Goal: Task Accomplishment & Management: Manage account settings

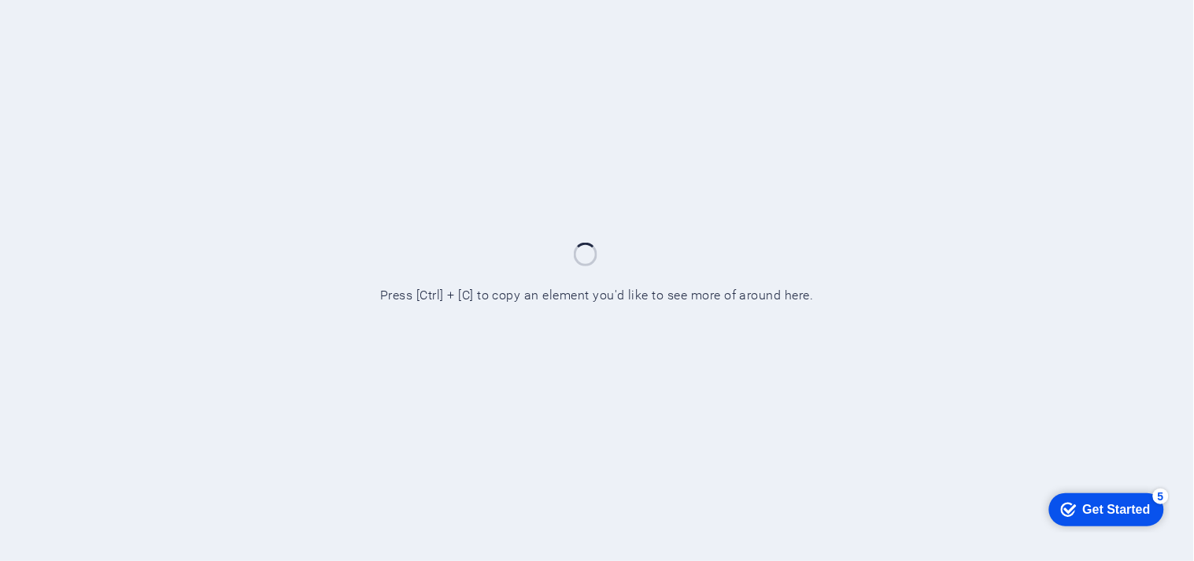
click at [961, 173] on div at bounding box center [597, 280] width 1194 height 561
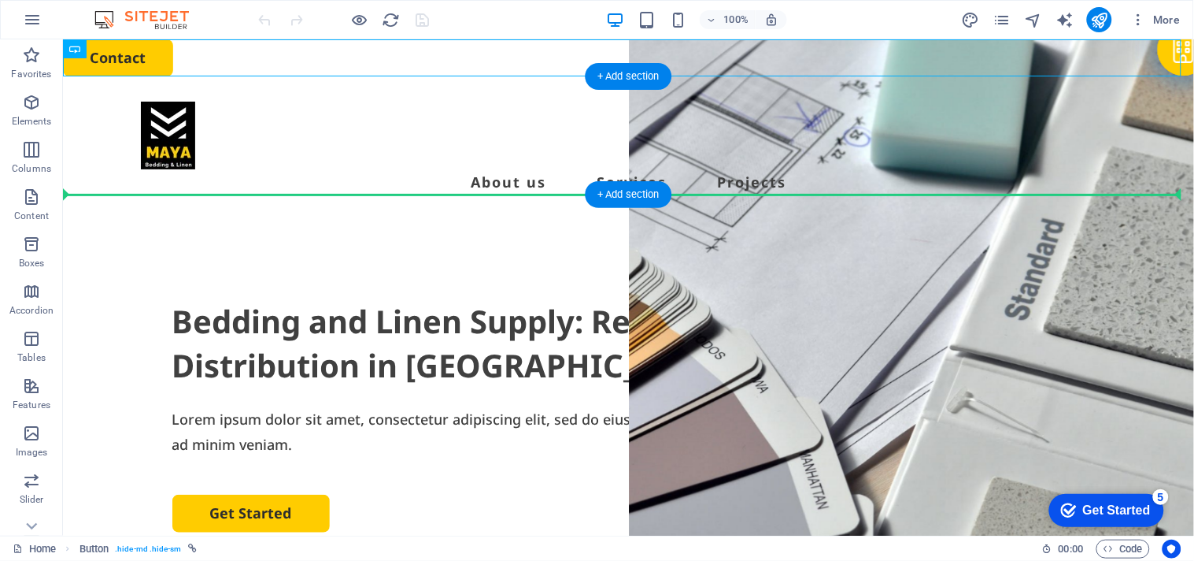
drag, startPoint x: 172, startPoint y: 94, endPoint x: 921, endPoint y: 155, distance: 751.3
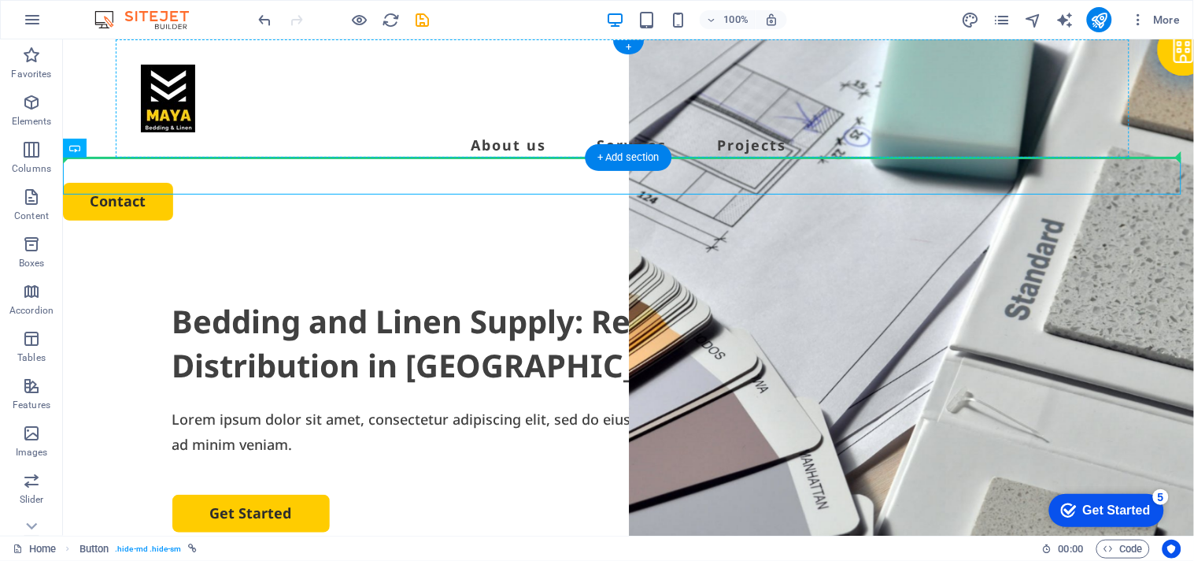
drag, startPoint x: 80, startPoint y: 173, endPoint x: 938, endPoint y: 108, distance: 860.7
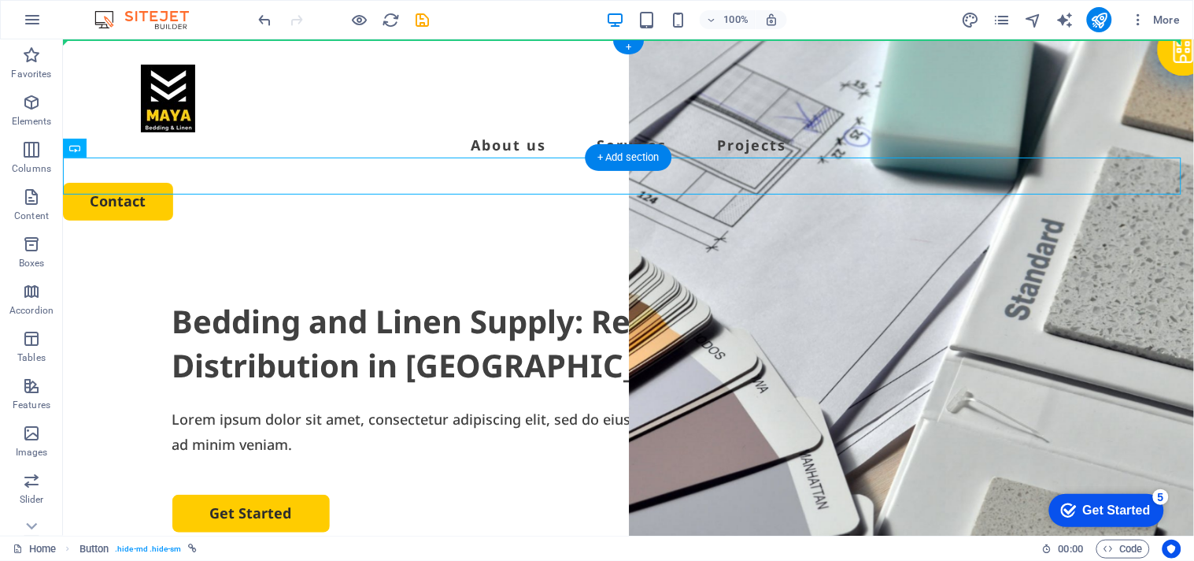
drag, startPoint x: 105, startPoint y: 168, endPoint x: 765, endPoint y: 80, distance: 665.6
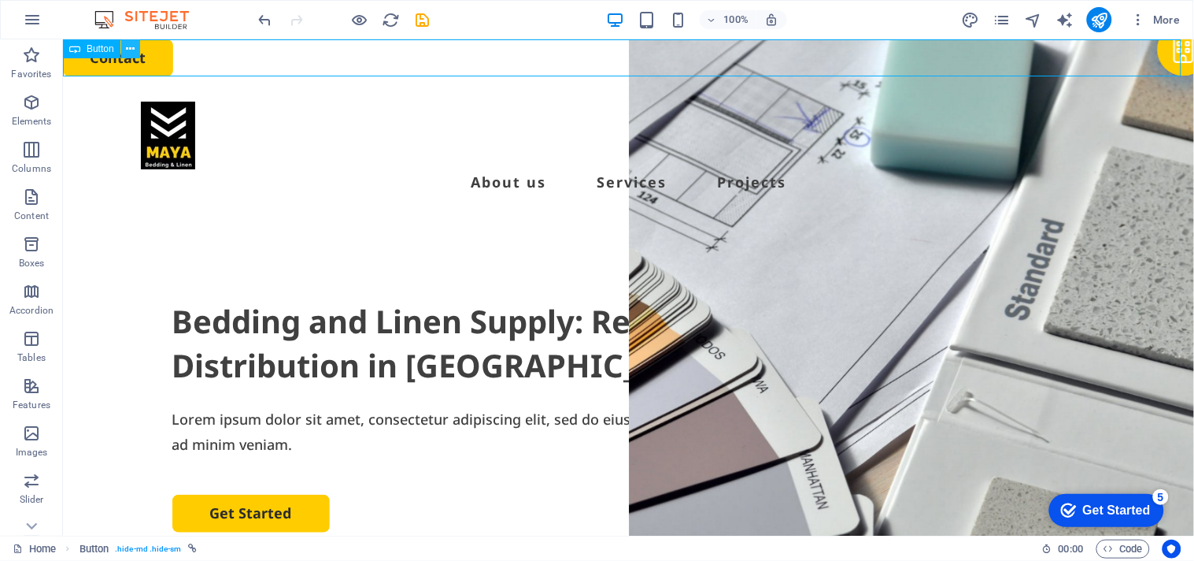
click at [129, 49] on icon at bounding box center [130, 49] width 9 height 17
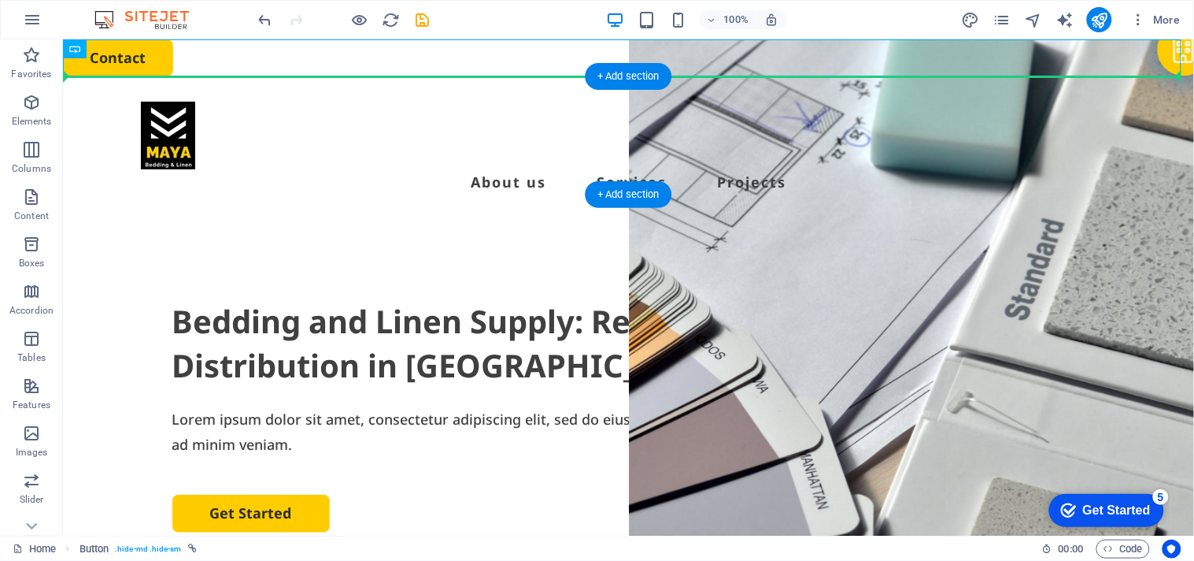
drag, startPoint x: 78, startPoint y: 74, endPoint x: 273, endPoint y: 87, distance: 195.7
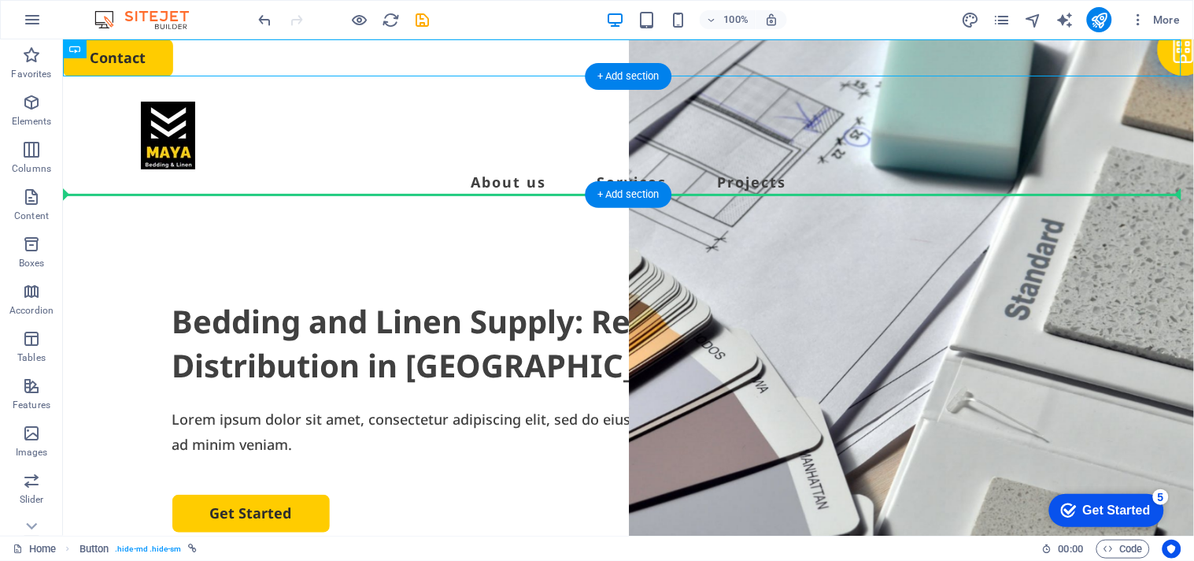
drag, startPoint x: 143, startPoint y: 58, endPoint x: 1142, endPoint y: 145, distance: 1002.9
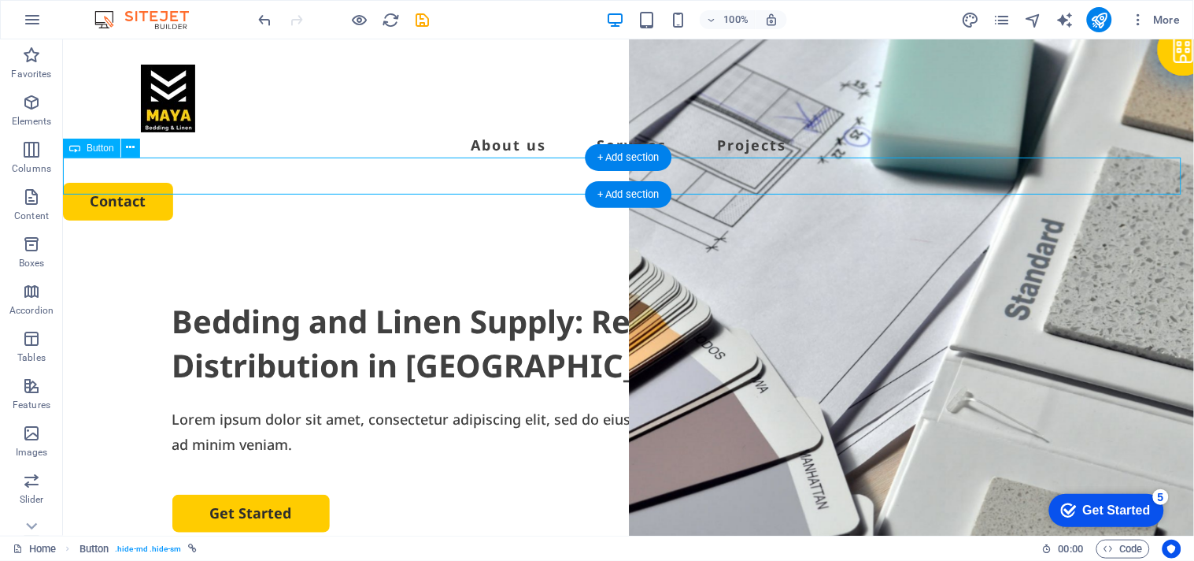
click at [142, 182] on div "Contact" at bounding box center [627, 200] width 1131 height 37
select select "px"
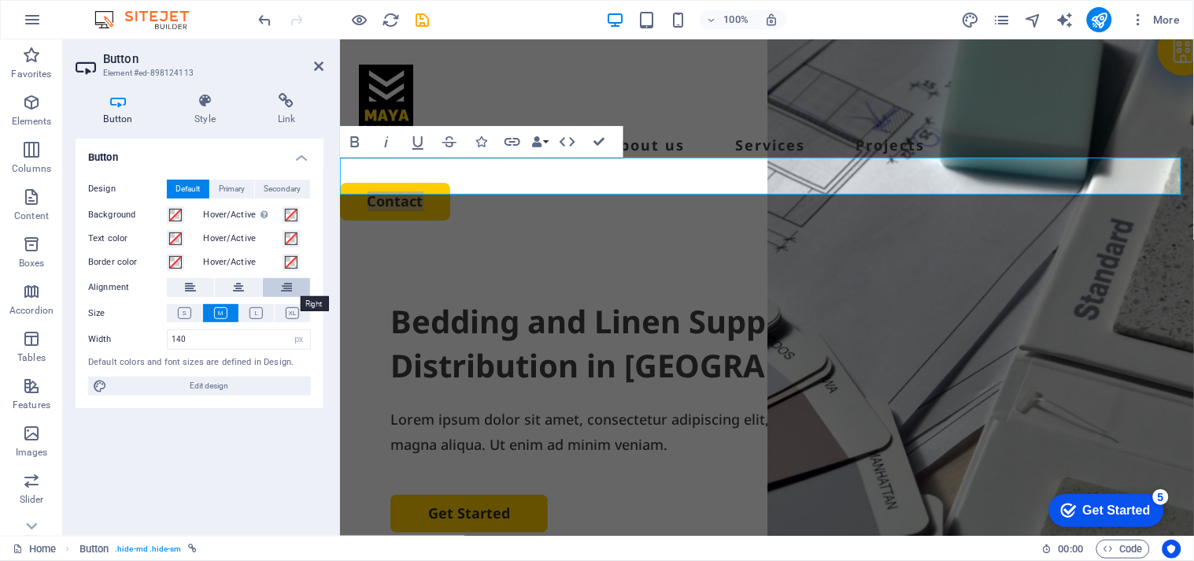
click at [284, 293] on icon at bounding box center [286, 287] width 11 height 19
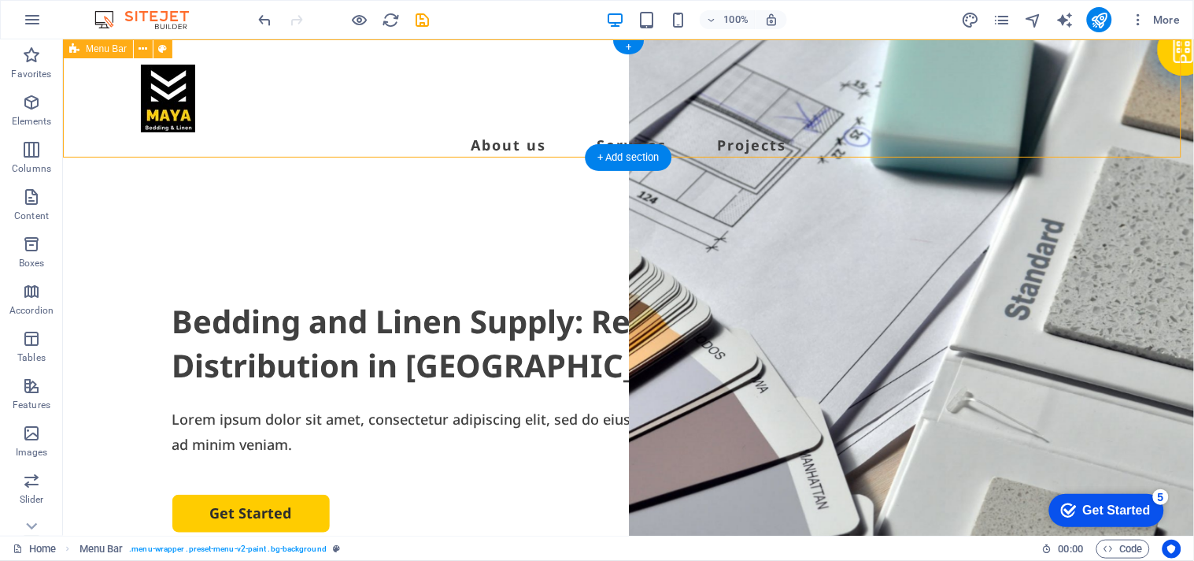
drag, startPoint x: 557, startPoint y: 141, endPoint x: 544, endPoint y: 57, distance: 84.4
click at [544, 57] on div "About us Services Projects" at bounding box center [627, 110] width 1131 height 143
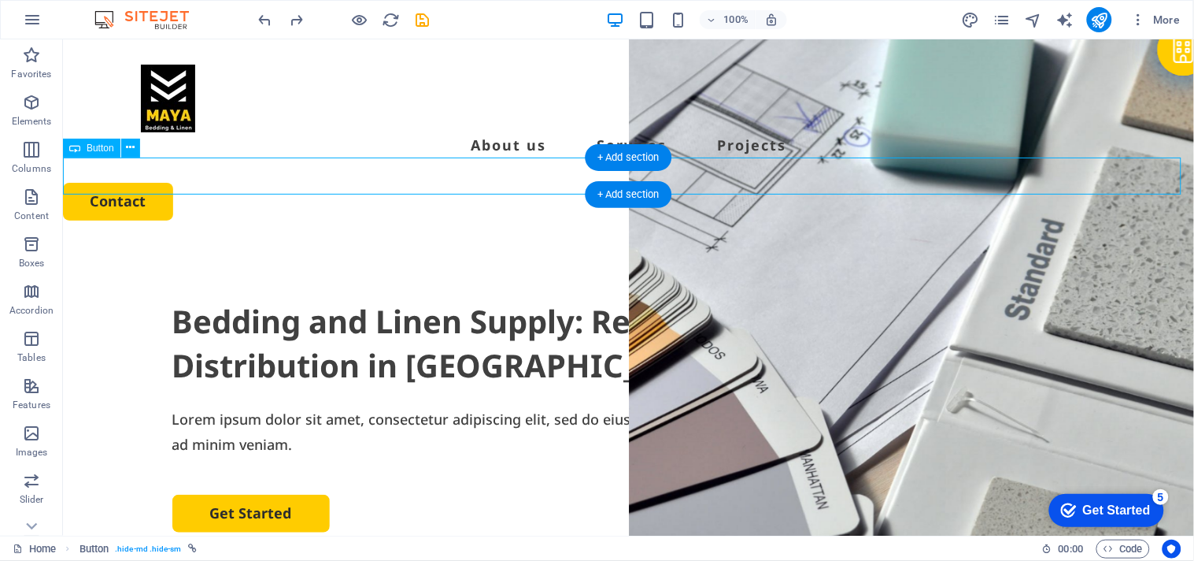
drag, startPoint x: 114, startPoint y: 172, endPoint x: 272, endPoint y: 165, distance: 157.7
click at [272, 182] on div "Contact" at bounding box center [627, 200] width 1131 height 37
click at [136, 182] on div "Contact" at bounding box center [627, 200] width 1131 height 37
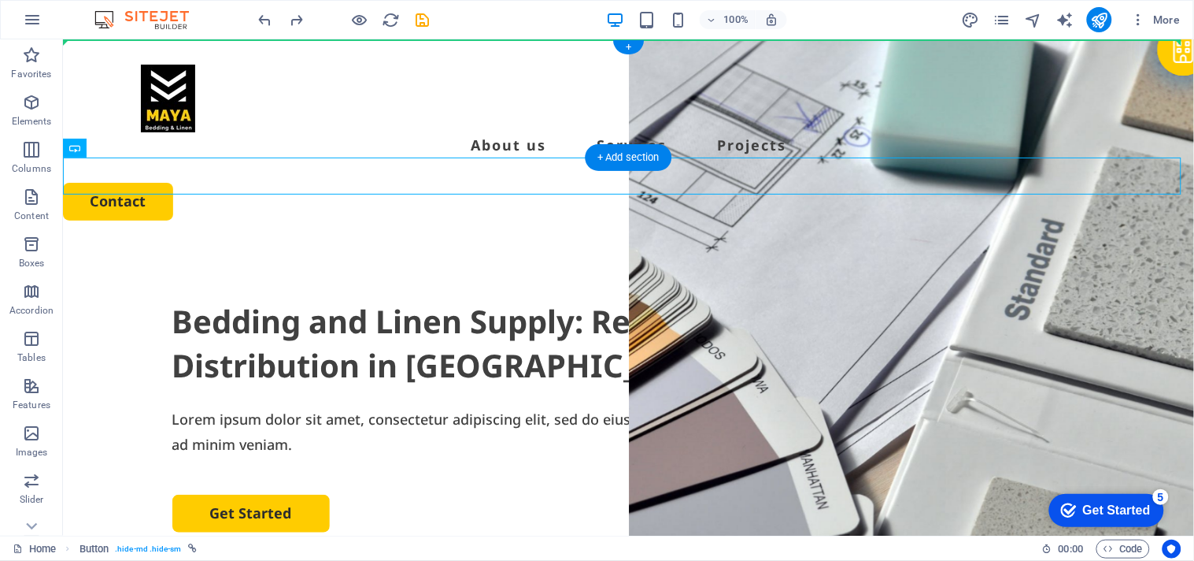
drag, startPoint x: 139, startPoint y: 184, endPoint x: 530, endPoint y: 44, distance: 415.7
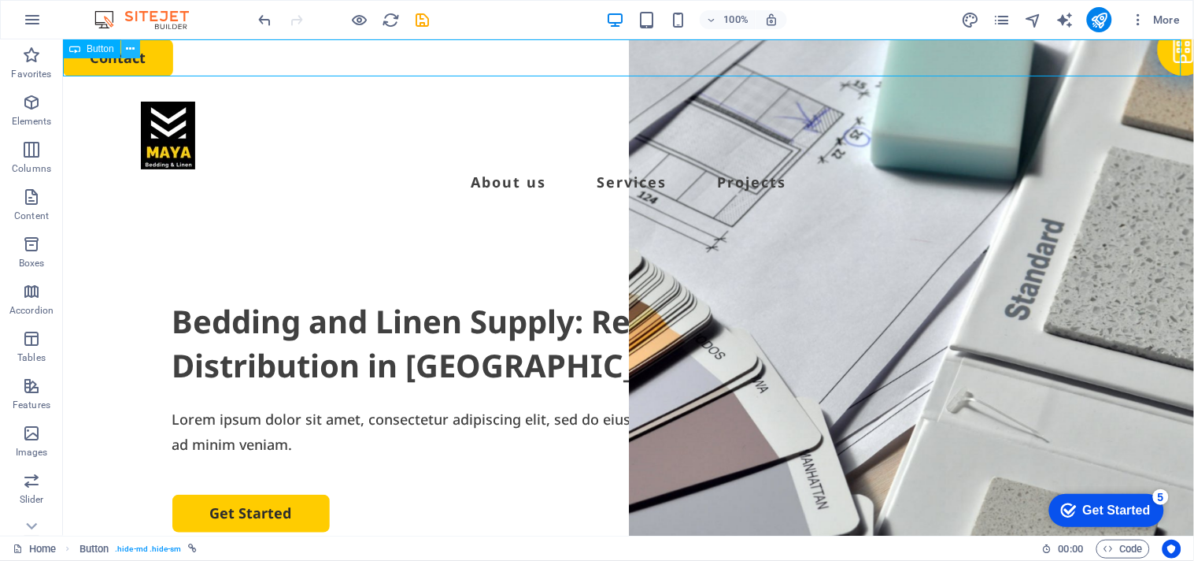
click at [132, 50] on icon at bounding box center [130, 49] width 9 height 17
click at [98, 57] on div "Menu Bar" at bounding box center [98, 66] width 70 height 19
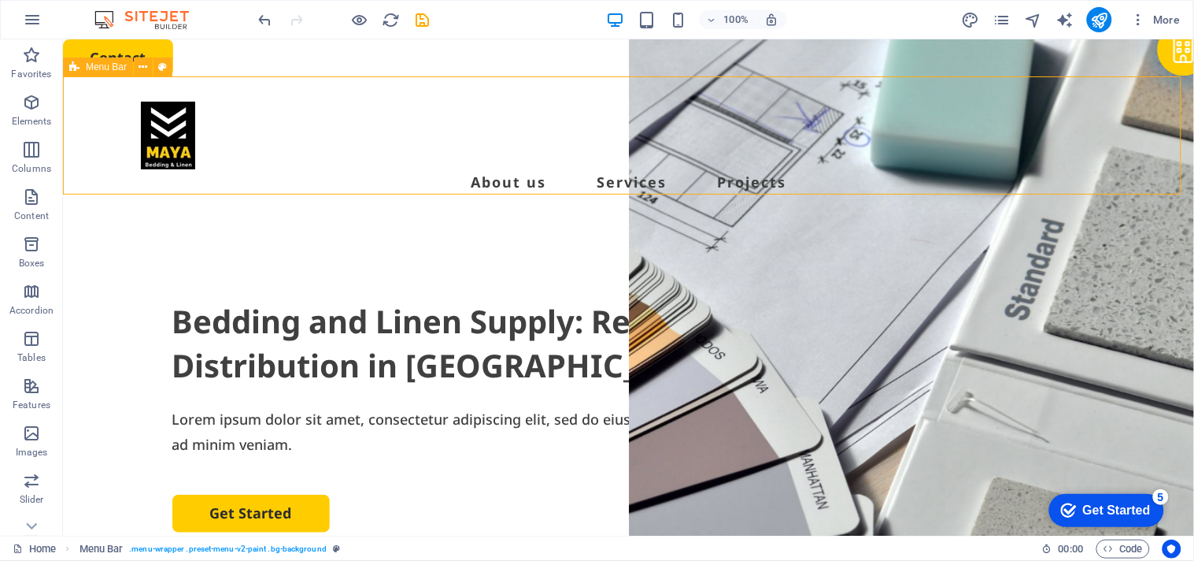
click at [98, 57] on div "Menu Bar" at bounding box center [98, 66] width 70 height 19
select select "header"
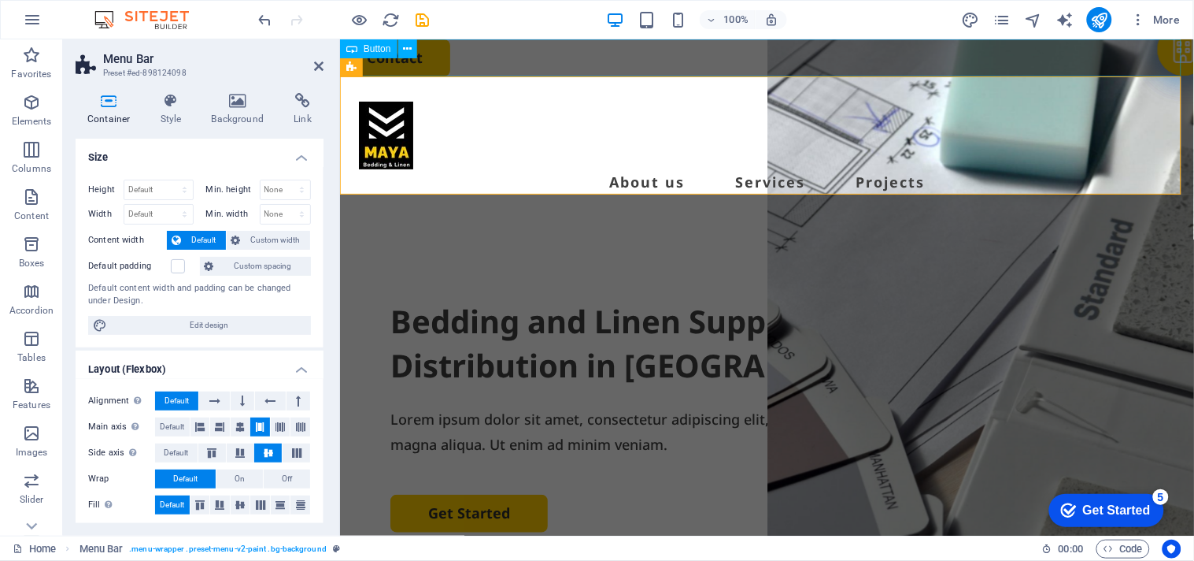
click at [435, 57] on div "Contact" at bounding box center [766, 57] width 854 height 37
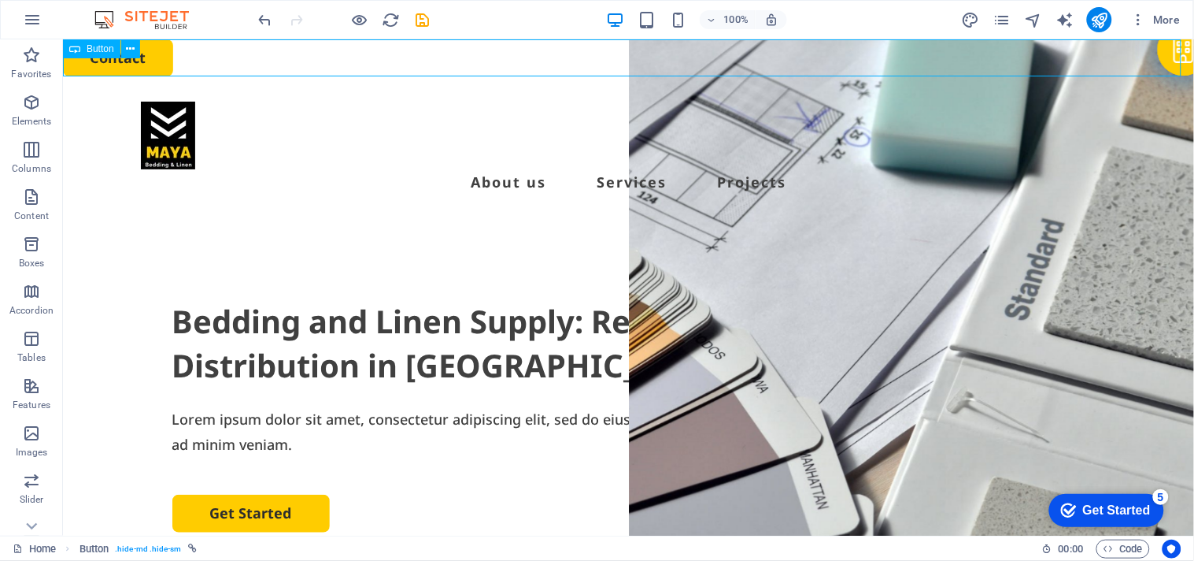
click at [81, 47] on div "Button" at bounding box center [91, 48] width 57 height 19
select select "px"
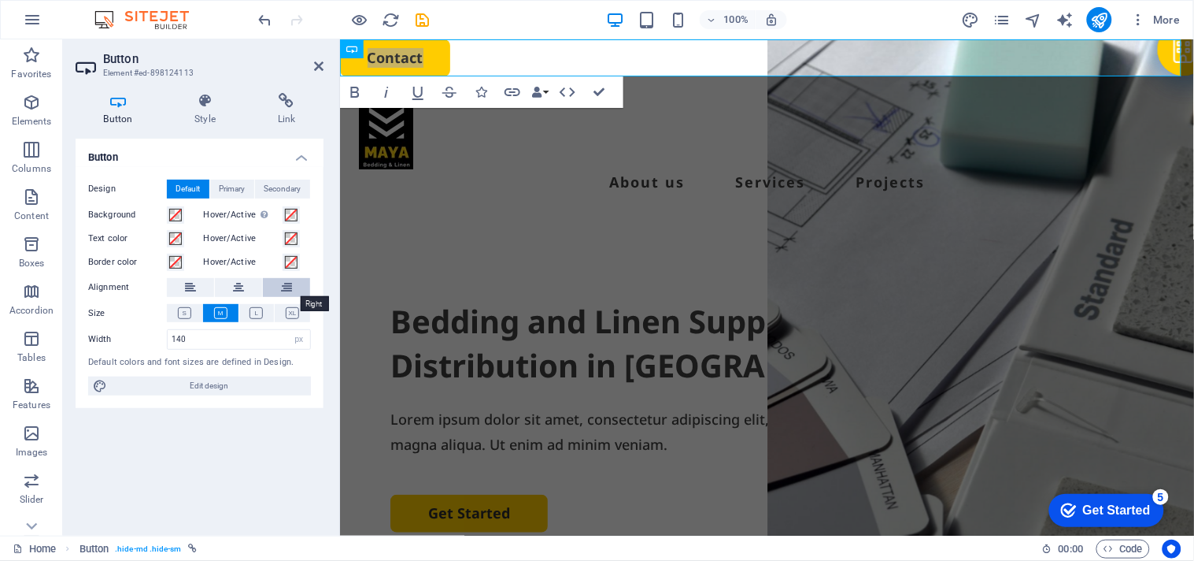
click at [290, 289] on icon at bounding box center [286, 287] width 11 height 19
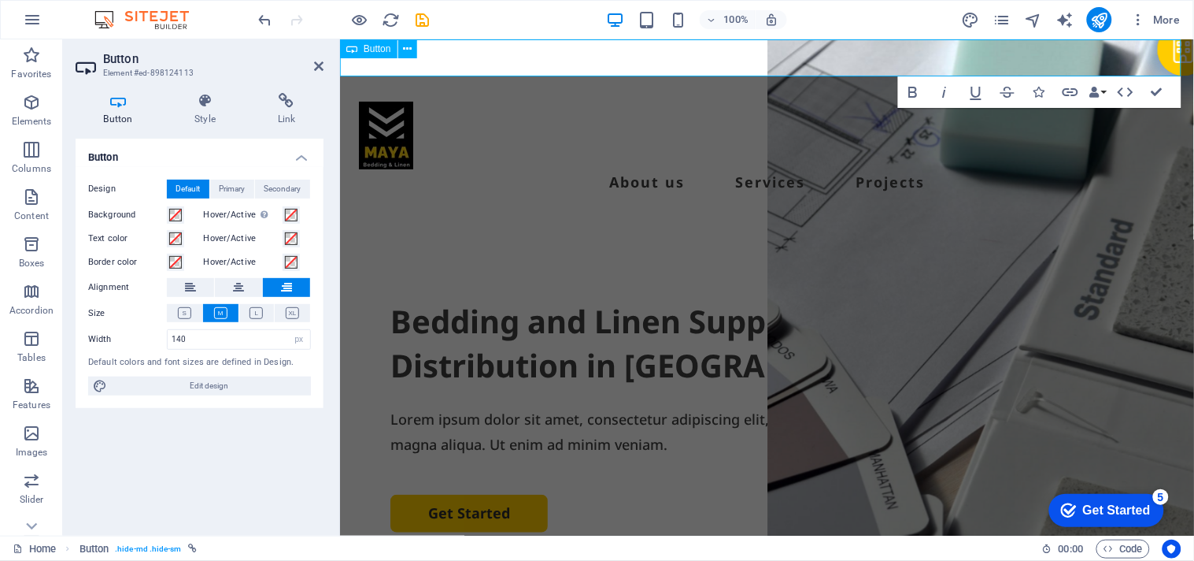
click at [642, 69] on div "Contact" at bounding box center [766, 57] width 854 height 37
click at [315, 61] on icon at bounding box center [318, 66] width 9 height 13
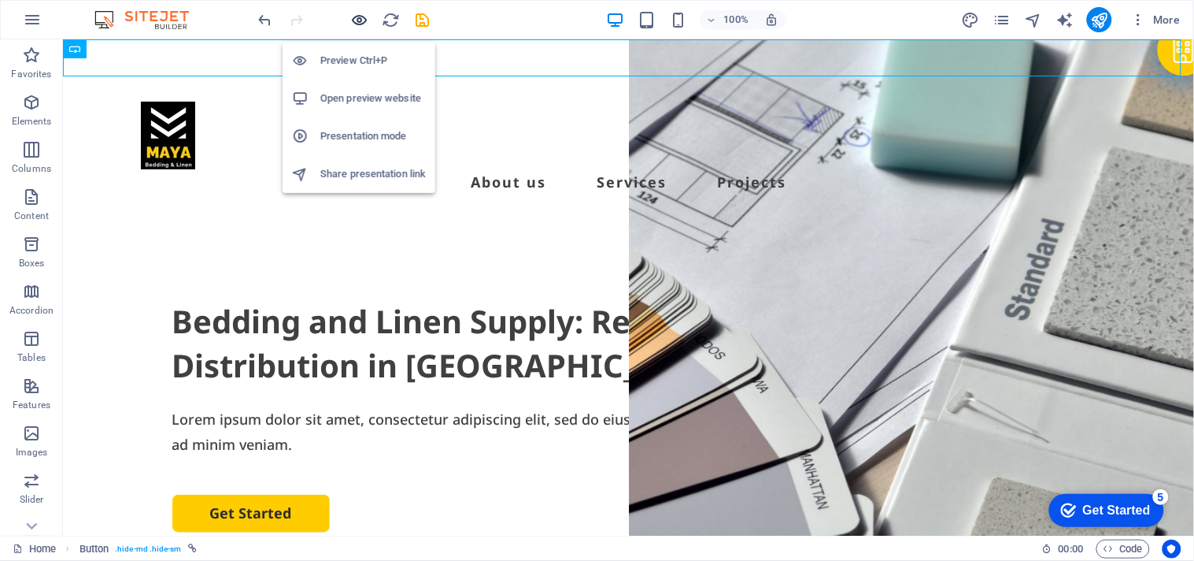
click at [351, 20] on icon "button" at bounding box center [360, 20] width 18 height 18
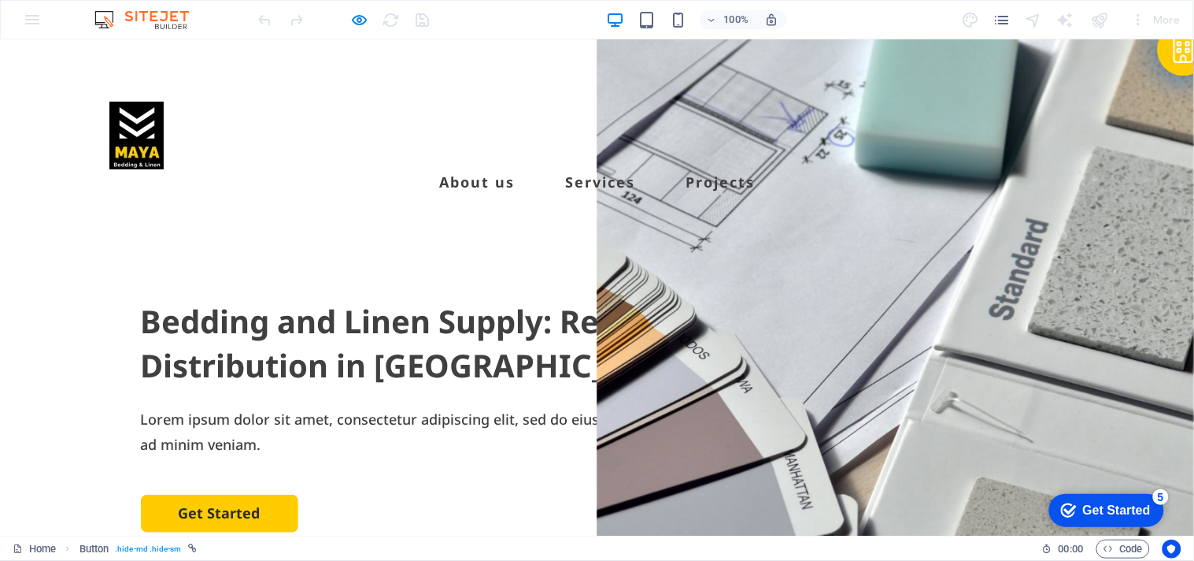
click at [1048, 118] on header "About us Services Projects" at bounding box center [598, 147] width 1014 height 143
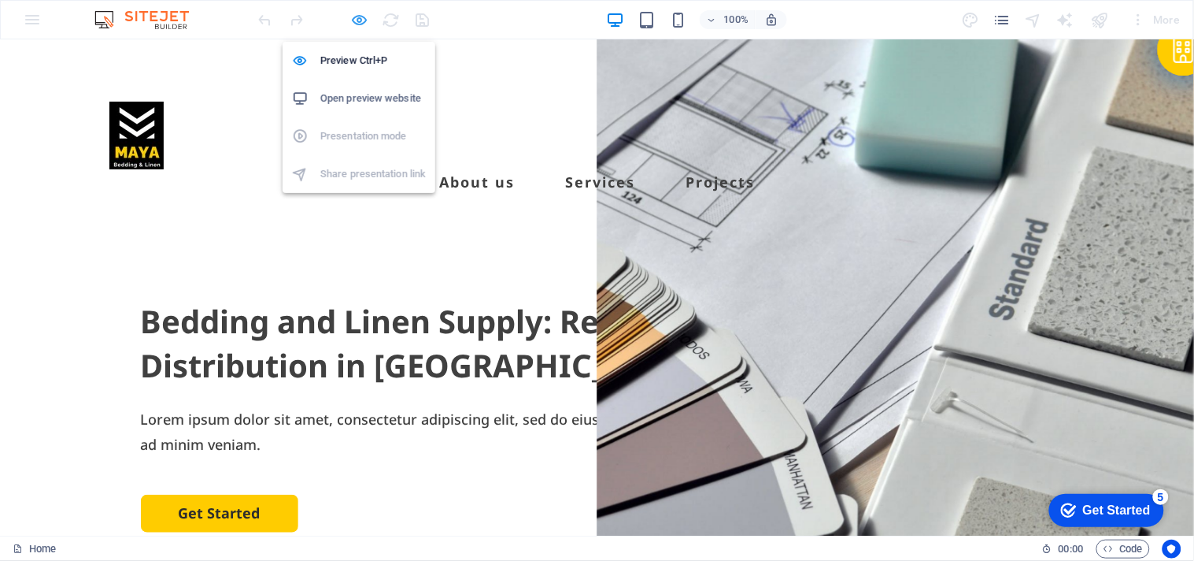
click at [357, 21] on icon "button" at bounding box center [360, 20] width 18 height 18
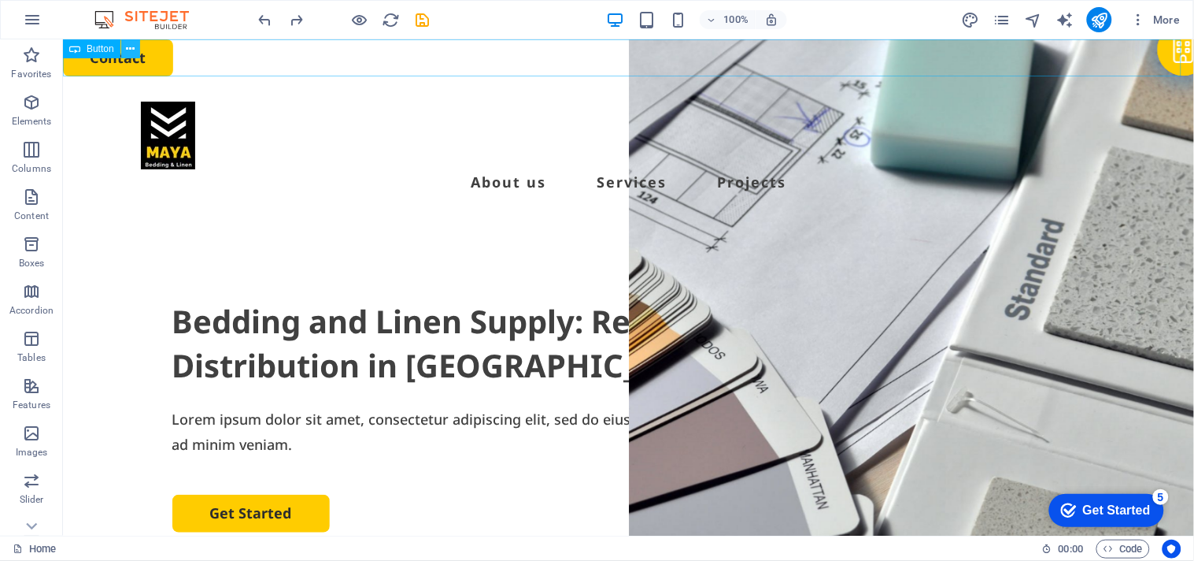
click at [137, 48] on button at bounding box center [130, 48] width 19 height 19
drag, startPoint x: 154, startPoint y: 98, endPoint x: 101, endPoint y: 58, distance: 66.9
click at [101, 58] on div "Menu Bar" at bounding box center [98, 66] width 70 height 19
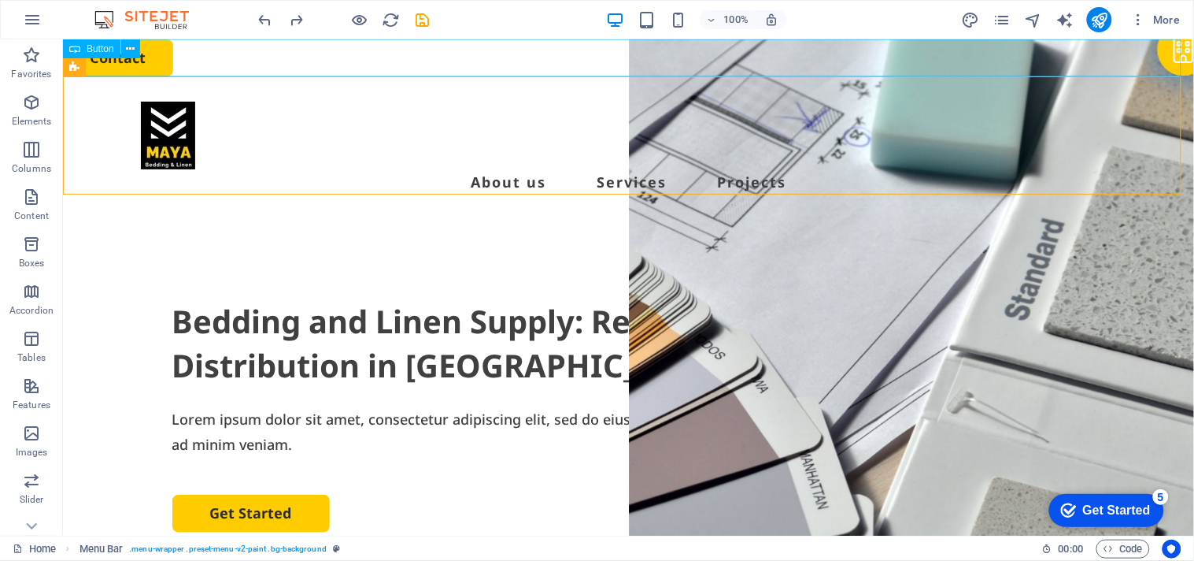
click at [102, 46] on span "Button" at bounding box center [101, 48] width 28 height 9
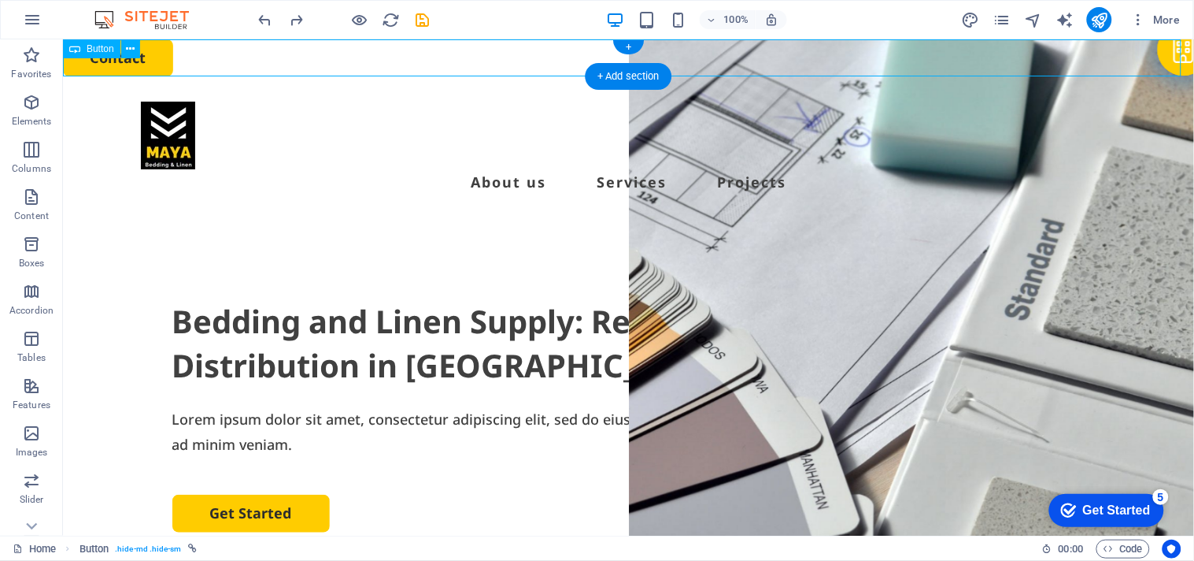
click at [155, 62] on div "Contact" at bounding box center [627, 57] width 1131 height 37
select select "px"
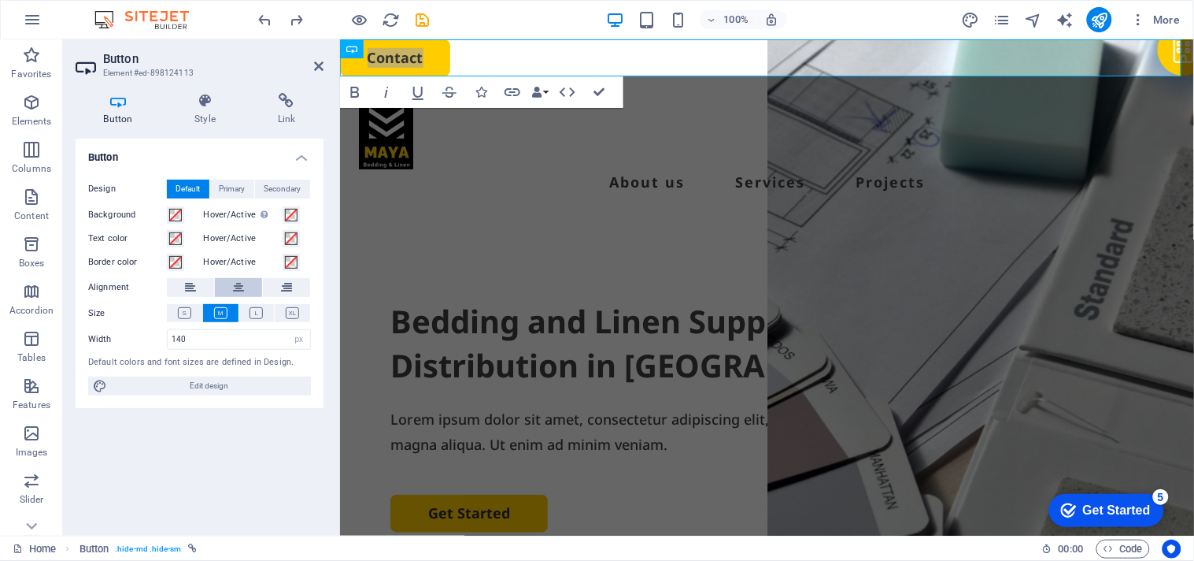
click at [239, 287] on icon at bounding box center [238, 287] width 11 height 19
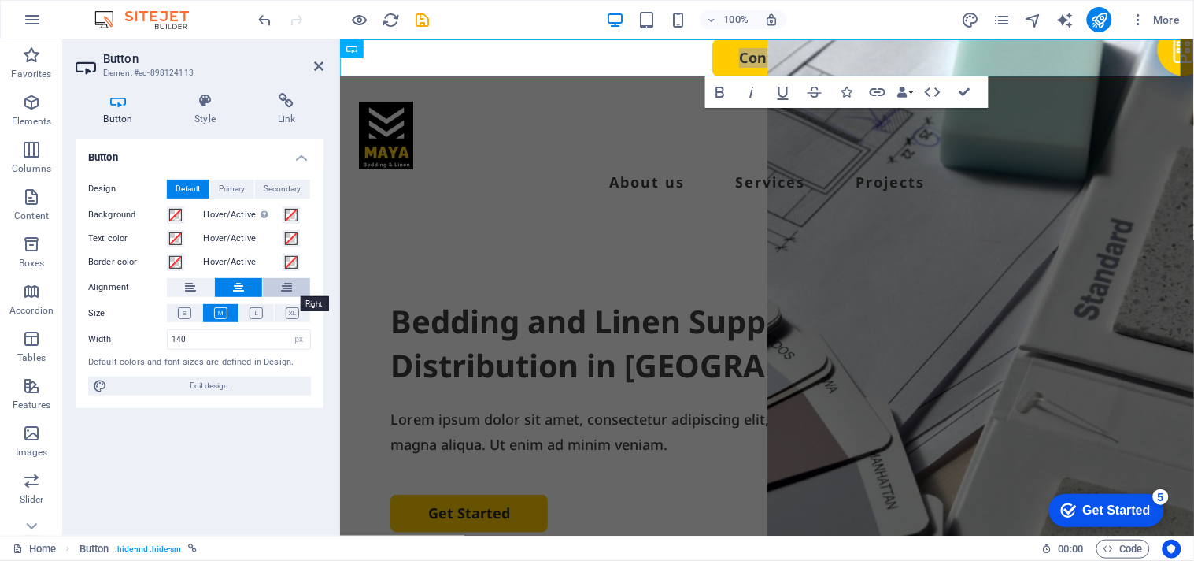
click at [271, 286] on button at bounding box center [286, 287] width 47 height 19
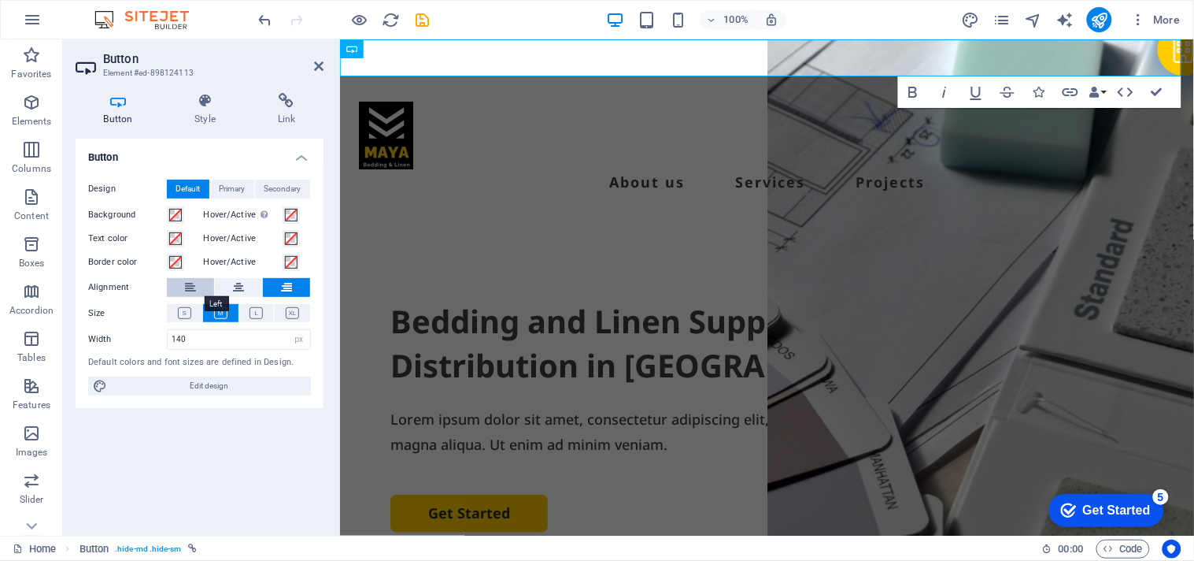
click at [193, 287] on icon at bounding box center [190, 287] width 11 height 19
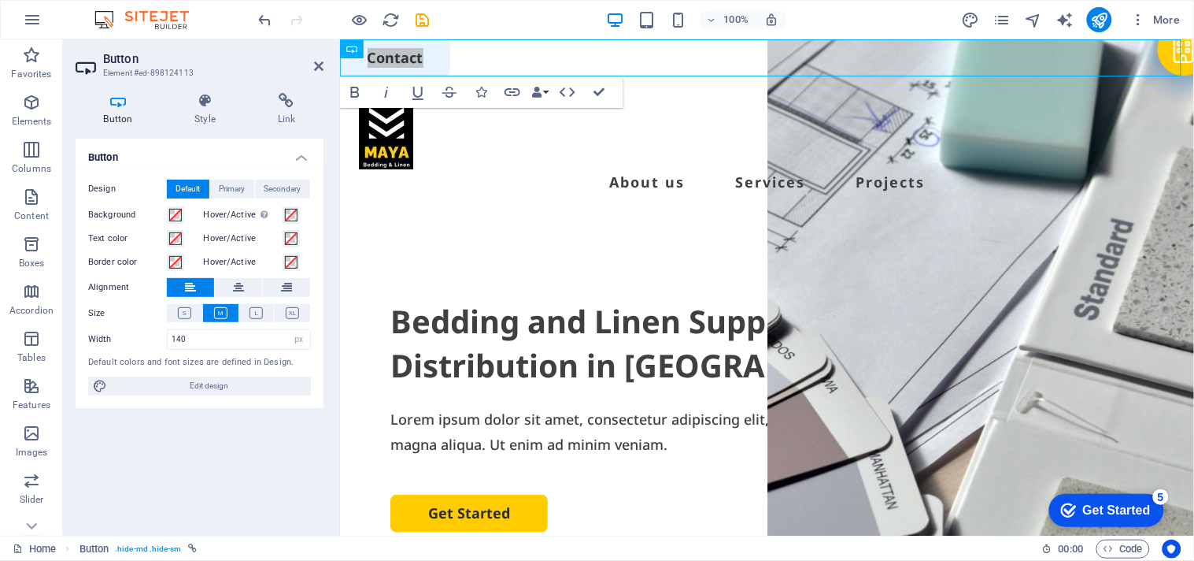
drag, startPoint x: 91, startPoint y: 27, endPoint x: 383, endPoint y: 11, distance: 292.5
click at [364, 42] on div "Button" at bounding box center [352, 48] width 24 height 19
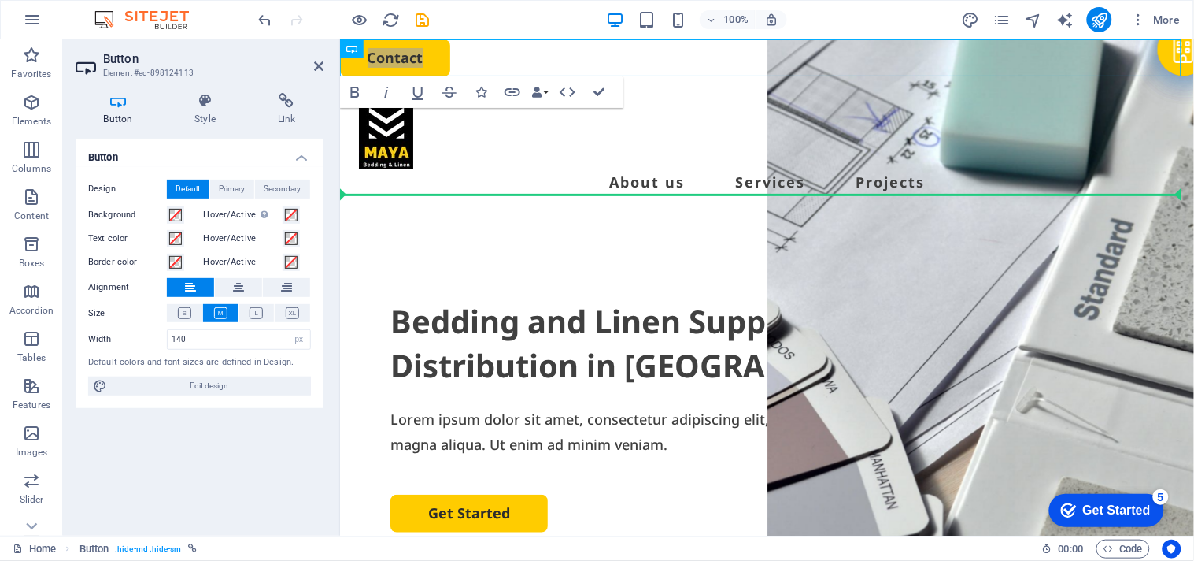
drag, startPoint x: 687, startPoint y: 84, endPoint x: 443, endPoint y: 157, distance: 254.8
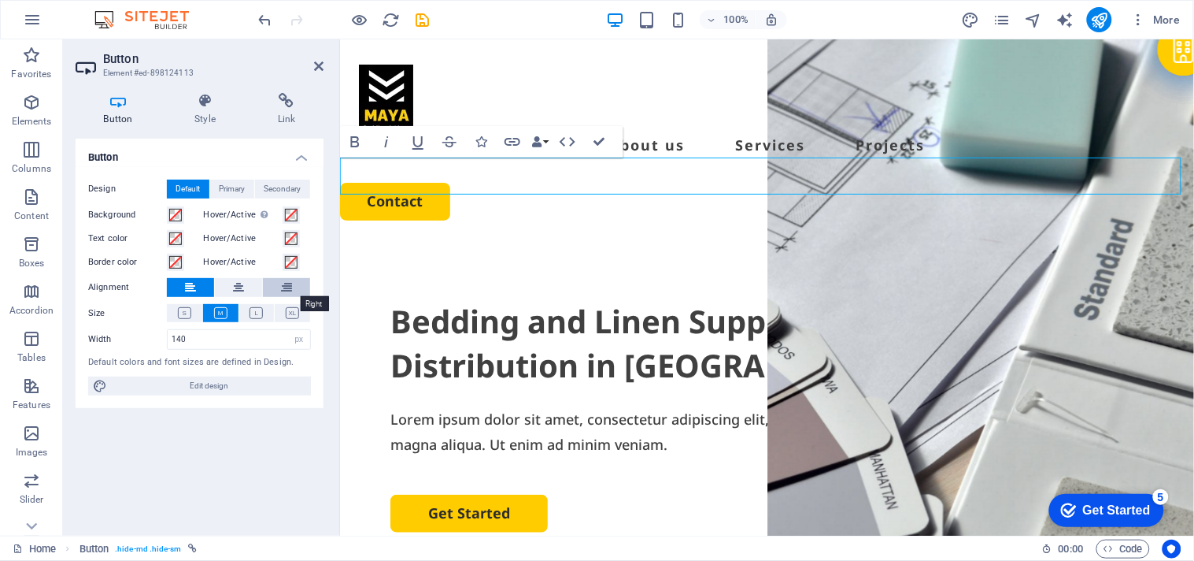
click at [284, 285] on icon at bounding box center [286, 287] width 11 height 19
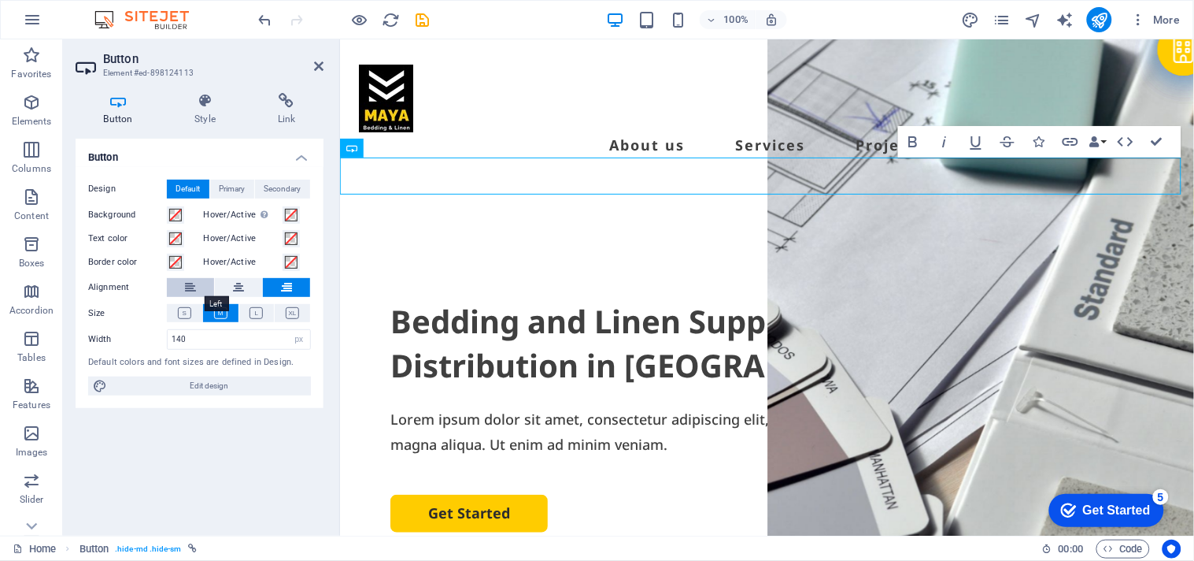
click at [202, 285] on button at bounding box center [190, 287] width 47 height 19
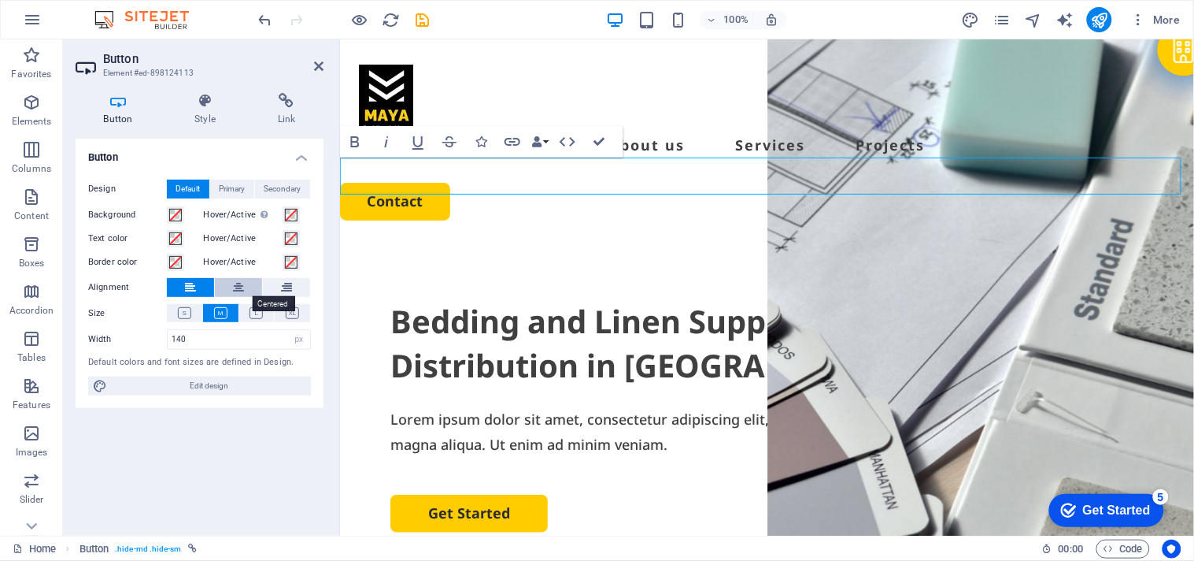
click at [247, 287] on button at bounding box center [238, 287] width 47 height 19
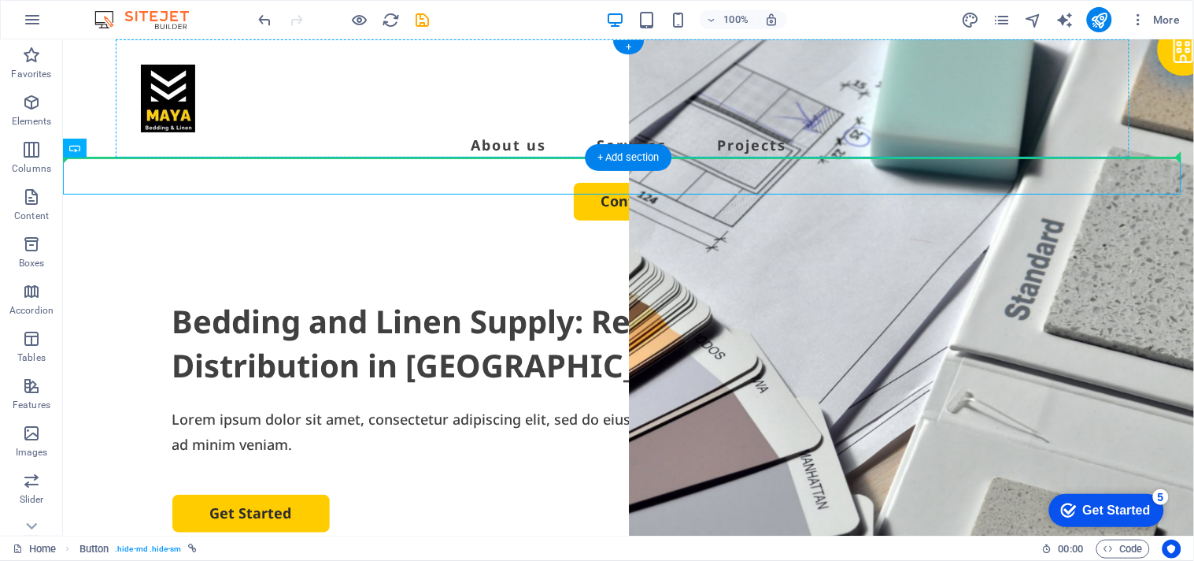
drag, startPoint x: 580, startPoint y: 170, endPoint x: 567, endPoint y: 106, distance: 65.2
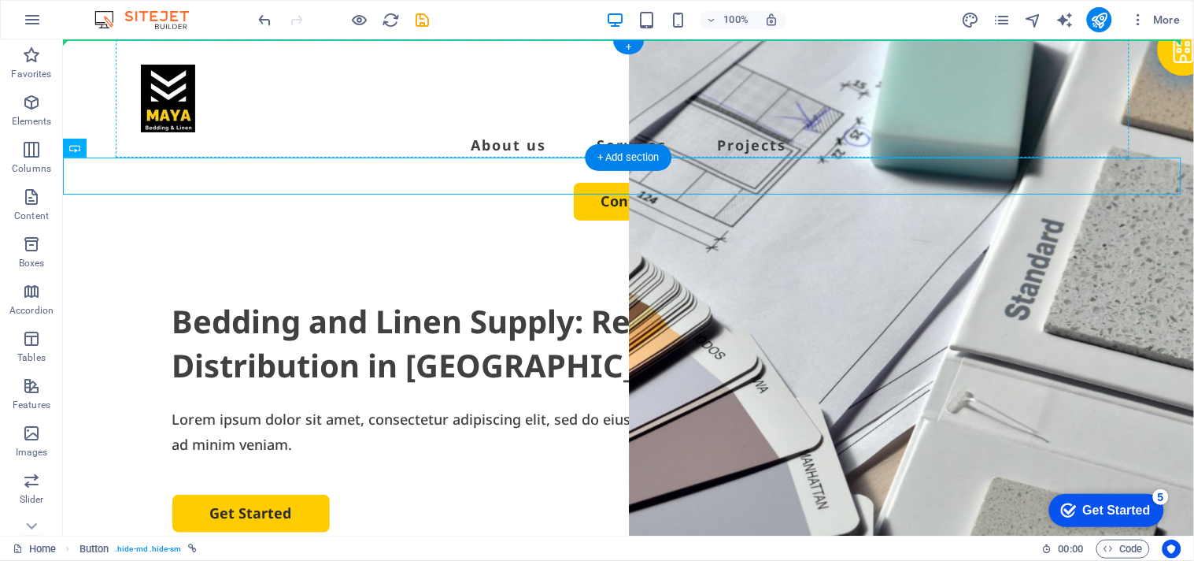
drag, startPoint x: 574, startPoint y: 182, endPoint x: 563, endPoint y: 91, distance: 92.0
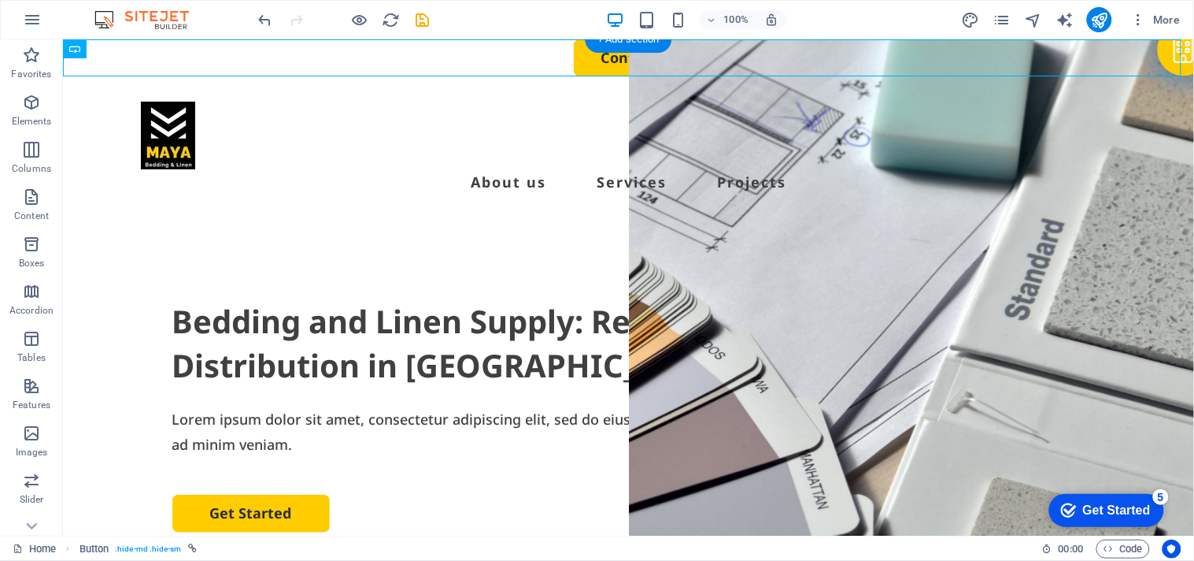
drag, startPoint x: 579, startPoint y: 56, endPoint x: 802, endPoint y: 70, distance: 224.1
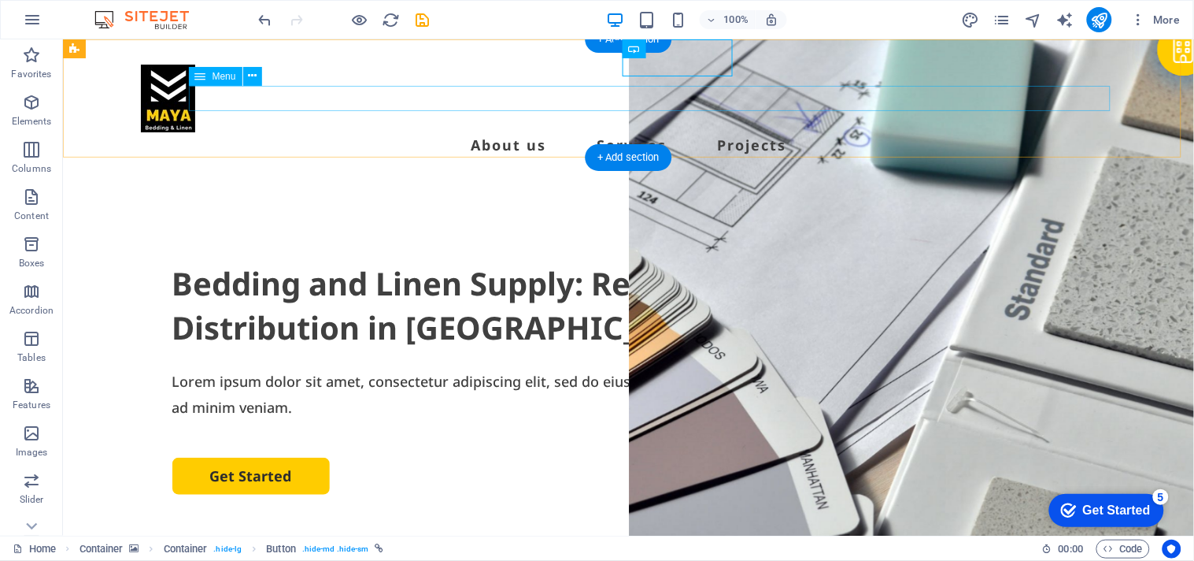
click at [459, 131] on nav "About us Services Projects" at bounding box center [628, 143] width 976 height 25
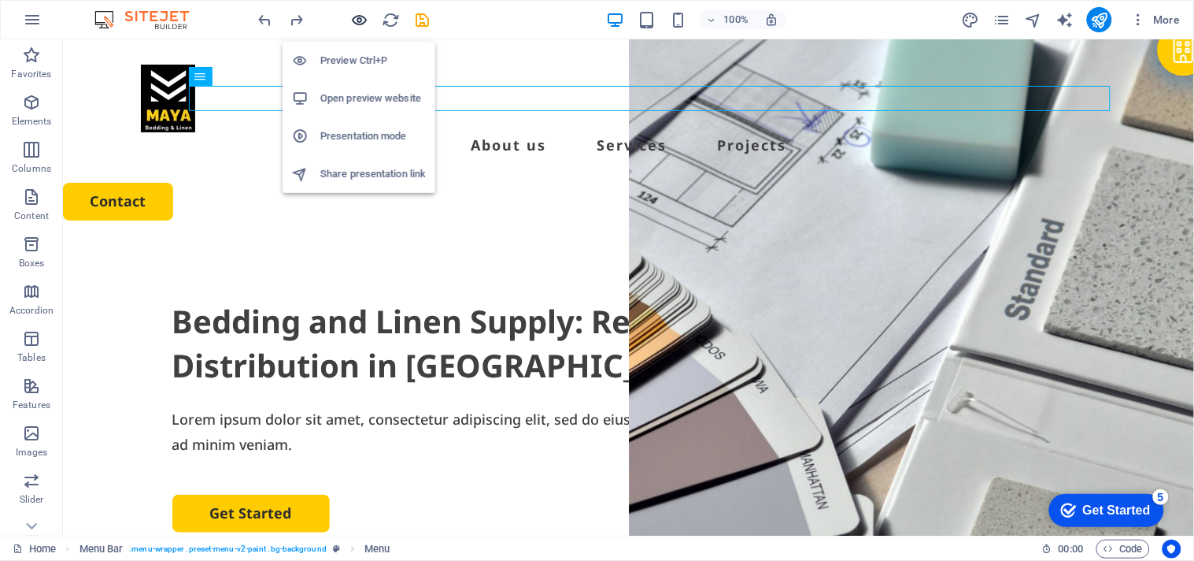
click at [362, 18] on icon "button" at bounding box center [360, 20] width 18 height 18
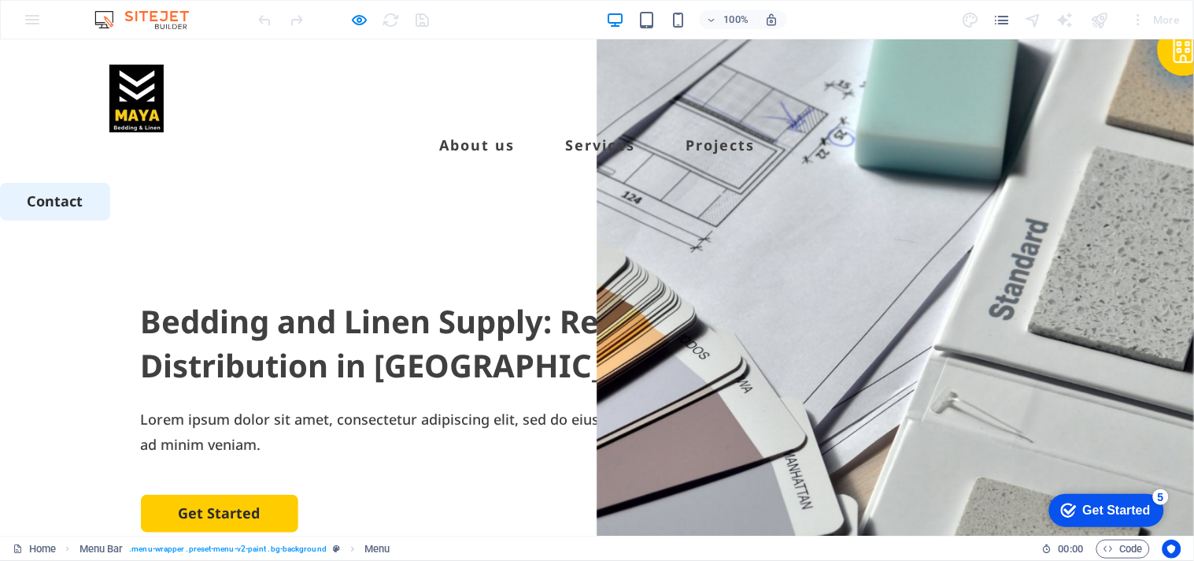
click at [61, 182] on link "Contact" at bounding box center [55, 200] width 110 height 37
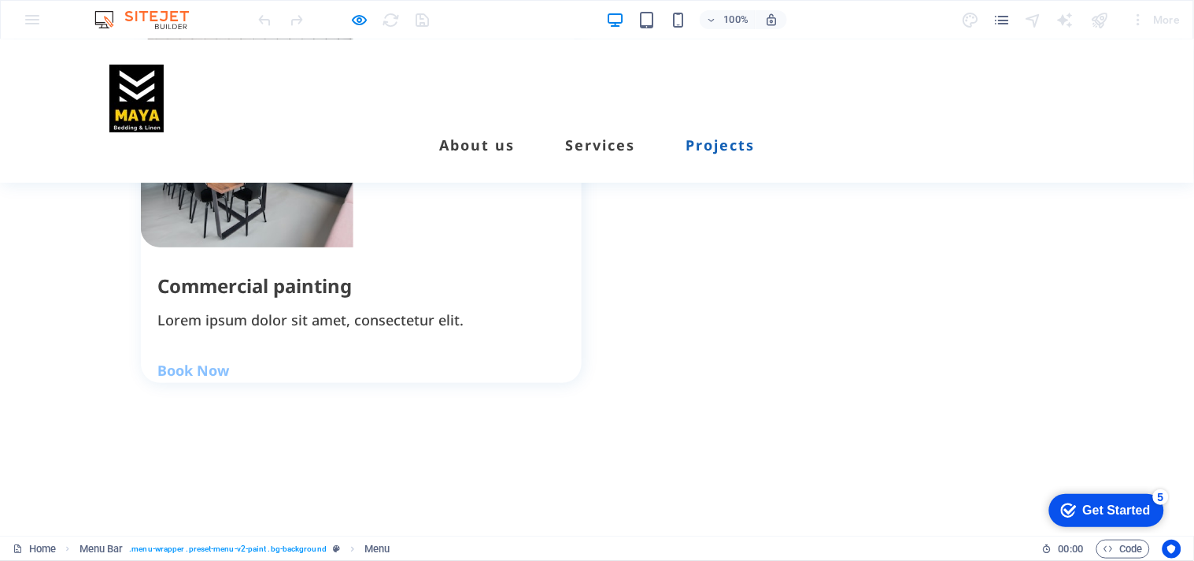
scroll to position [3031, 0]
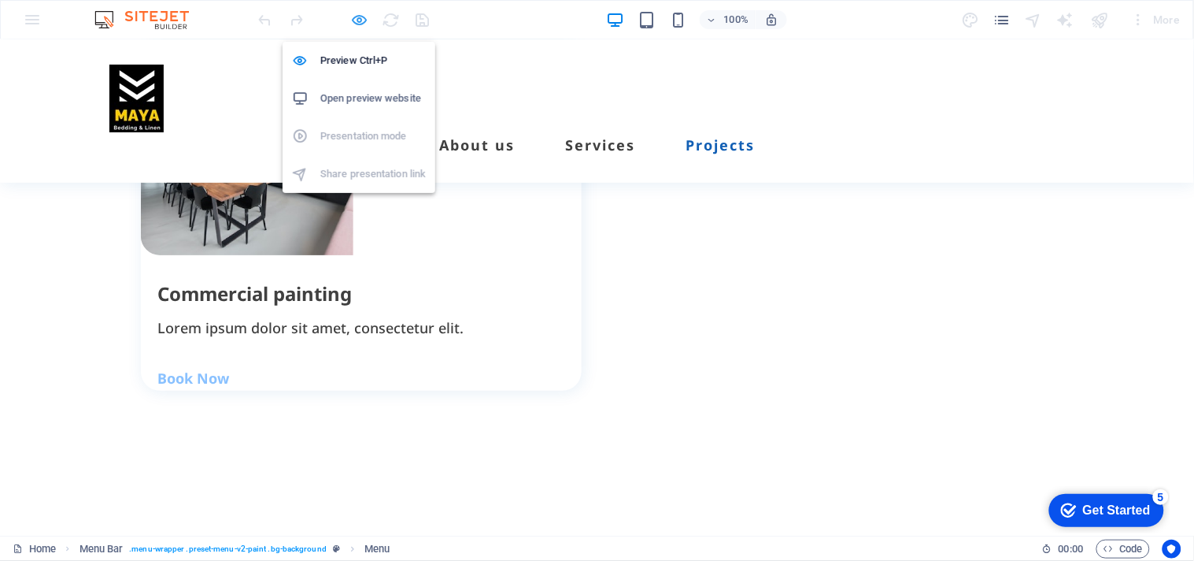
click at [362, 26] on icon "button" at bounding box center [360, 20] width 18 height 18
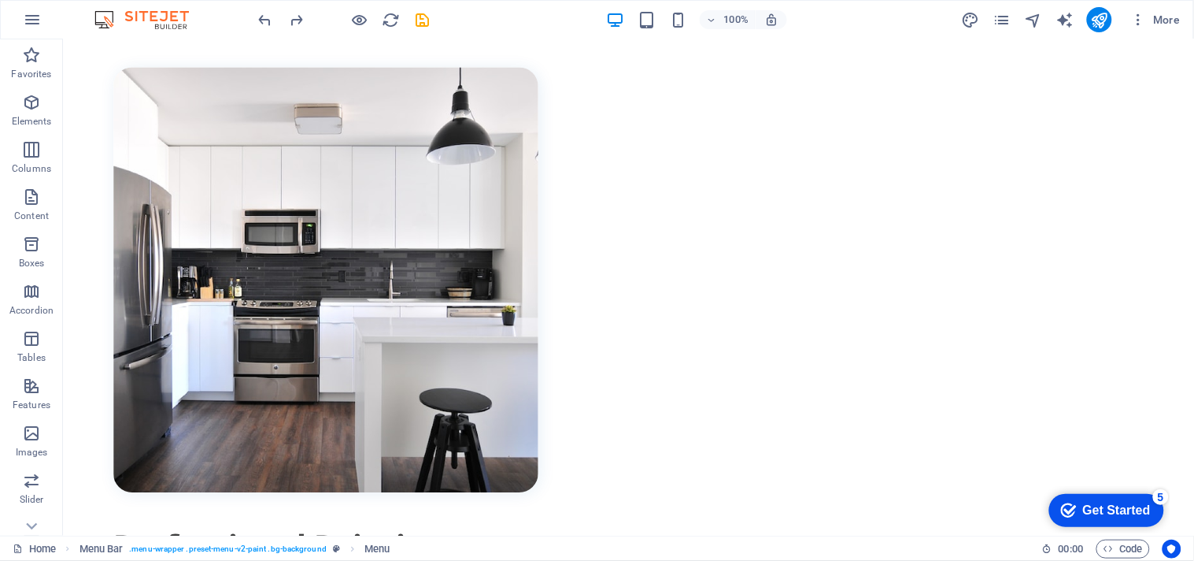
scroll to position [0, 0]
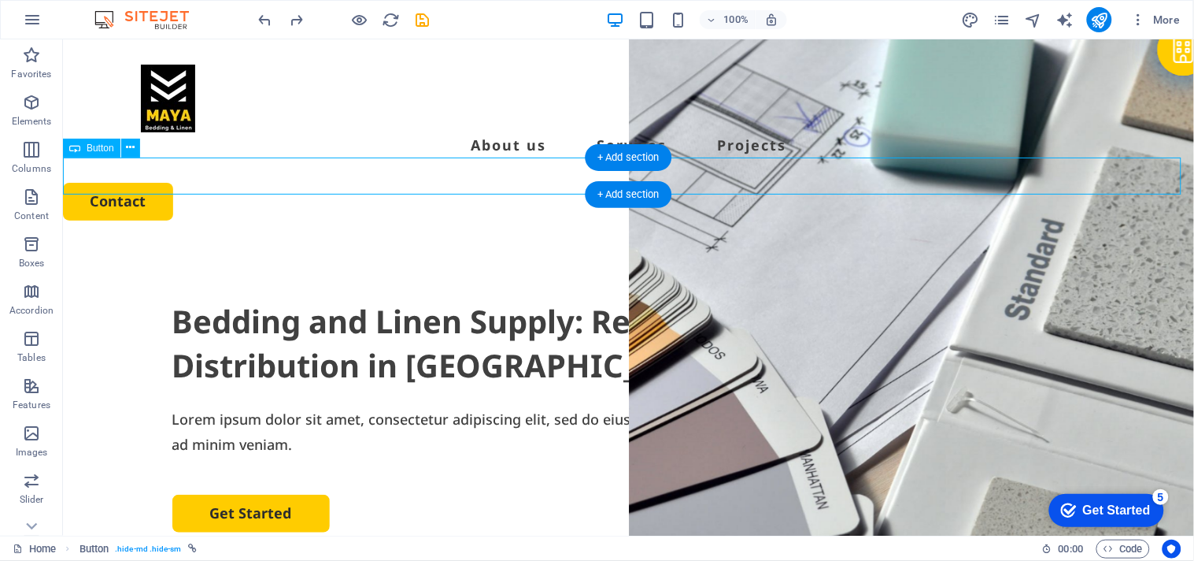
drag, startPoint x: 142, startPoint y: 173, endPoint x: 289, endPoint y: 165, distance: 147.5
click at [289, 182] on div "Contact" at bounding box center [627, 200] width 1131 height 37
click at [630, 50] on div "+" at bounding box center [628, 47] width 31 height 14
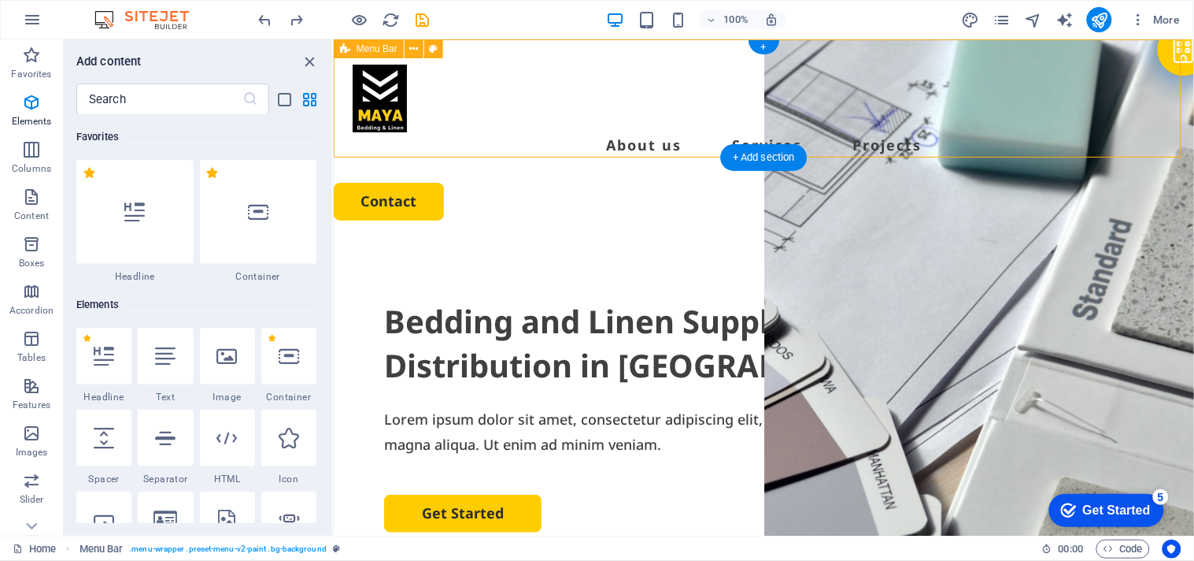
scroll to position [2753, 0]
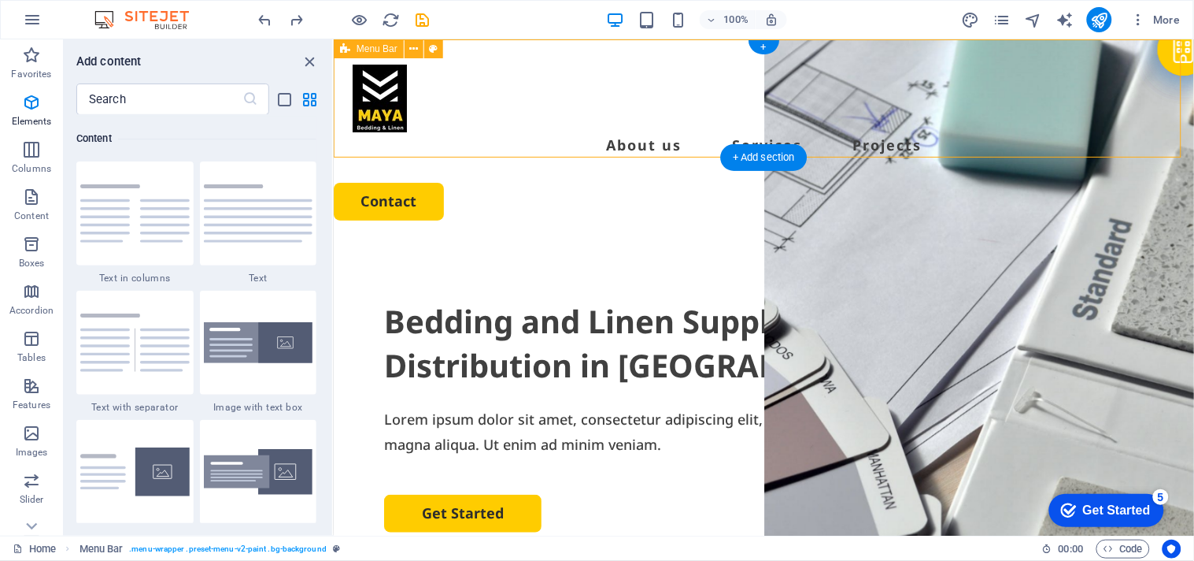
drag, startPoint x: 963, startPoint y: 88, endPoint x: 679, endPoint y: 50, distance: 286.1
click at [679, 50] on div "About us Services Projects" at bounding box center [763, 110] width 861 height 143
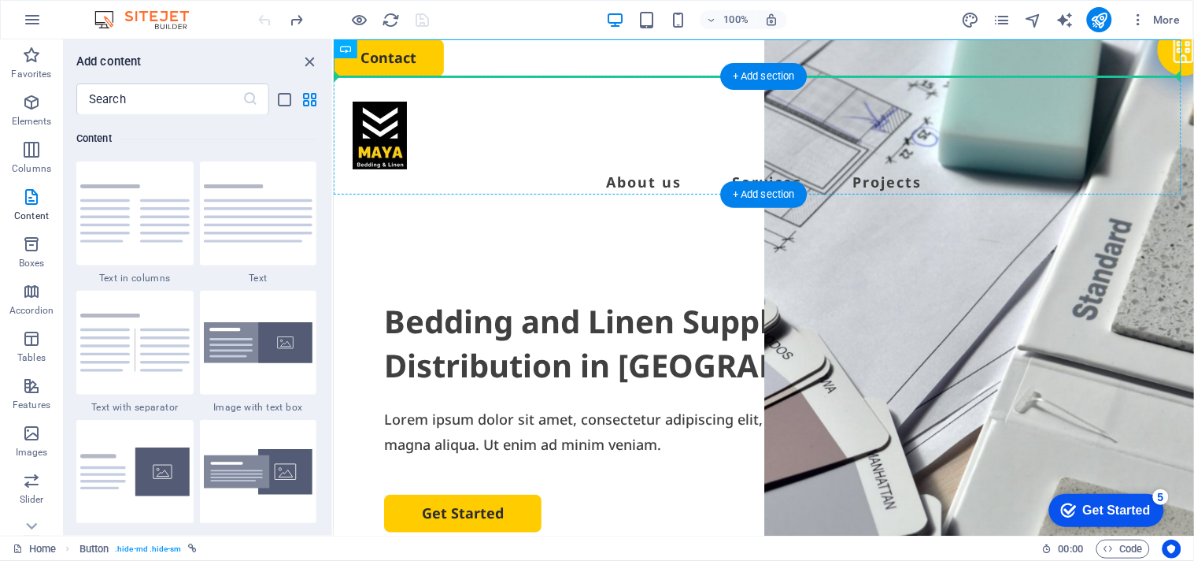
drag, startPoint x: 391, startPoint y: 70, endPoint x: 1084, endPoint y: 121, distance: 694.8
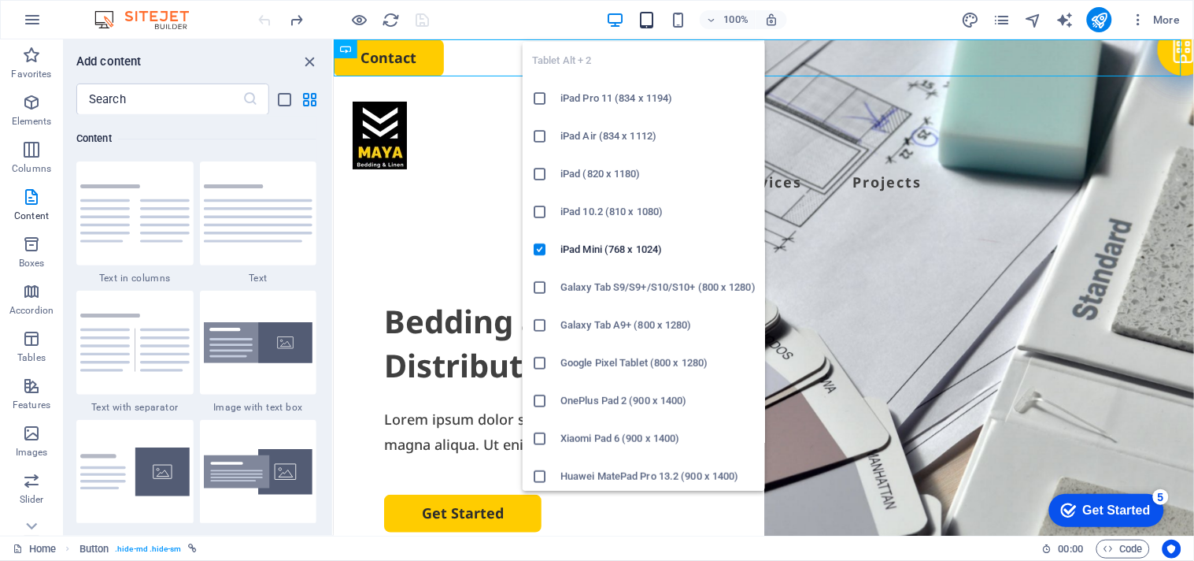
click at [650, 21] on icon "button" at bounding box center [647, 20] width 18 height 18
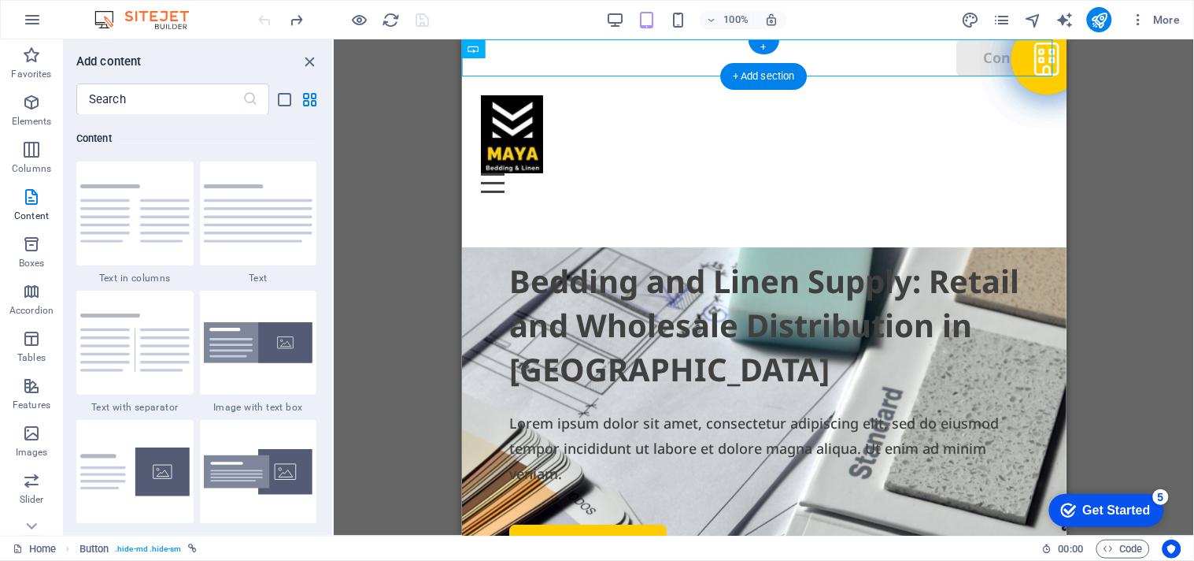
drag, startPoint x: 968, startPoint y: 57, endPoint x: 796, endPoint y: 66, distance: 172.7
click at [796, 66] on div "Contact" at bounding box center [763, 57] width 605 height 37
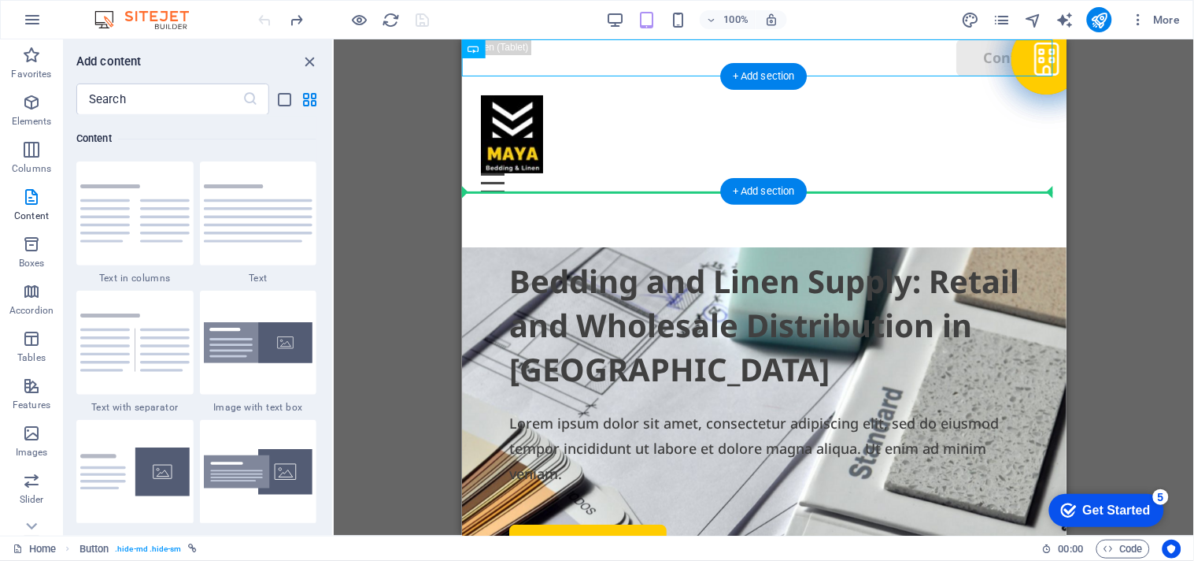
drag, startPoint x: 982, startPoint y: 56, endPoint x: 831, endPoint y: 150, distance: 177.2
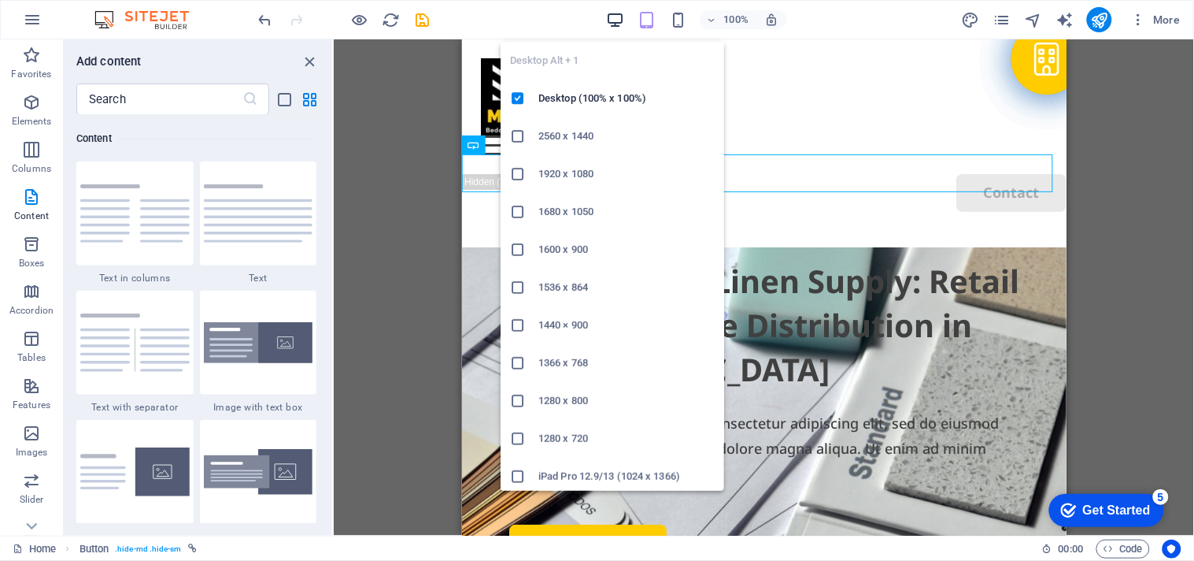
click at [620, 11] on icon "button" at bounding box center [615, 20] width 18 height 18
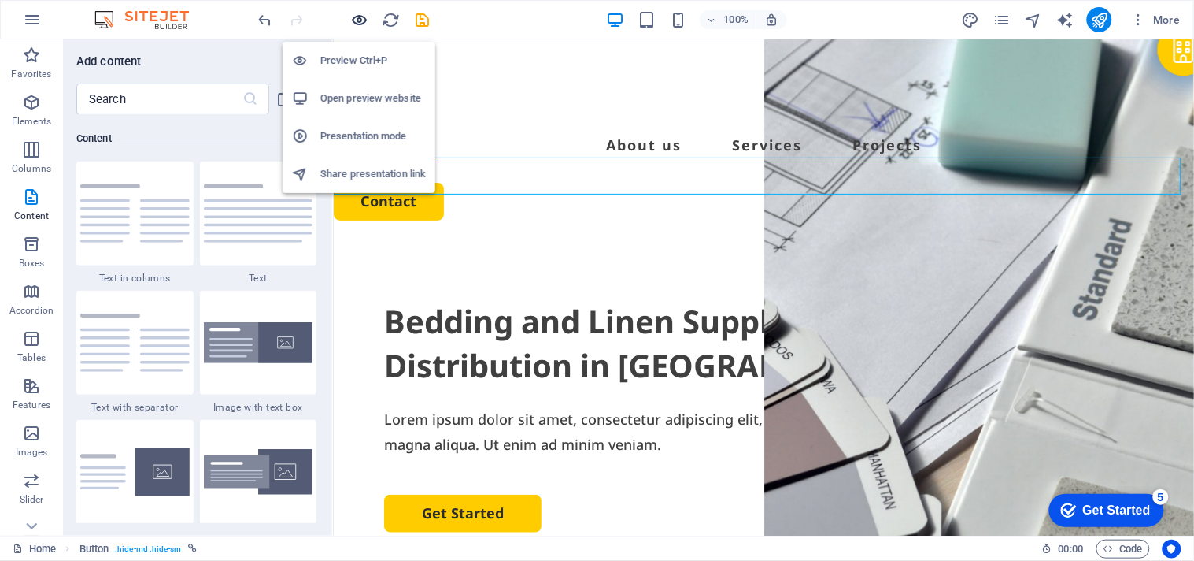
click at [366, 24] on icon "button" at bounding box center [360, 20] width 18 height 18
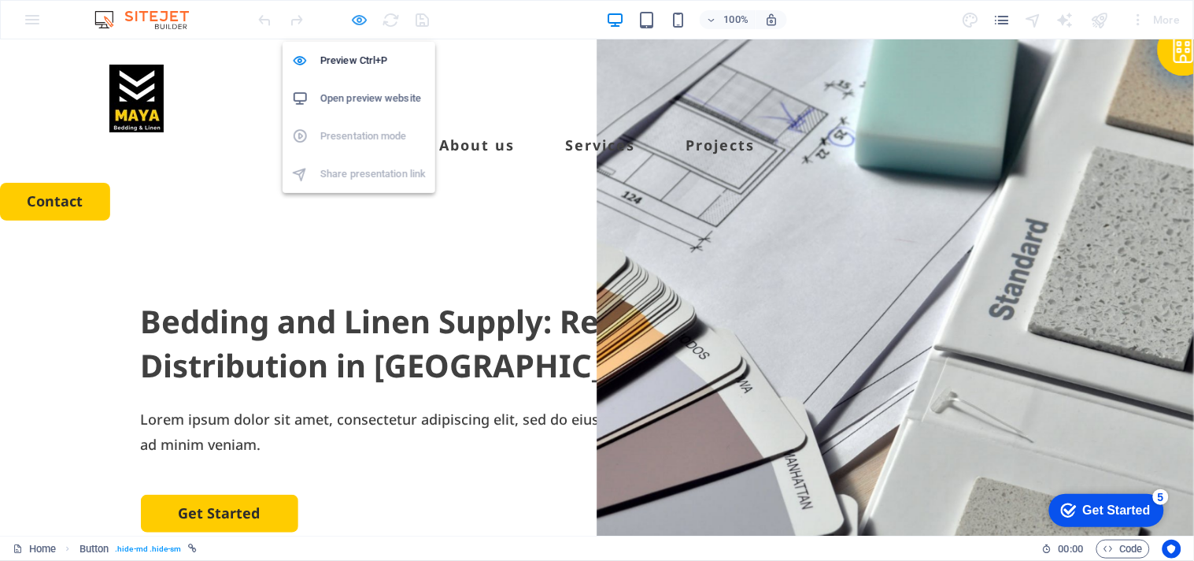
click at [366, 17] on icon "button" at bounding box center [360, 20] width 18 height 18
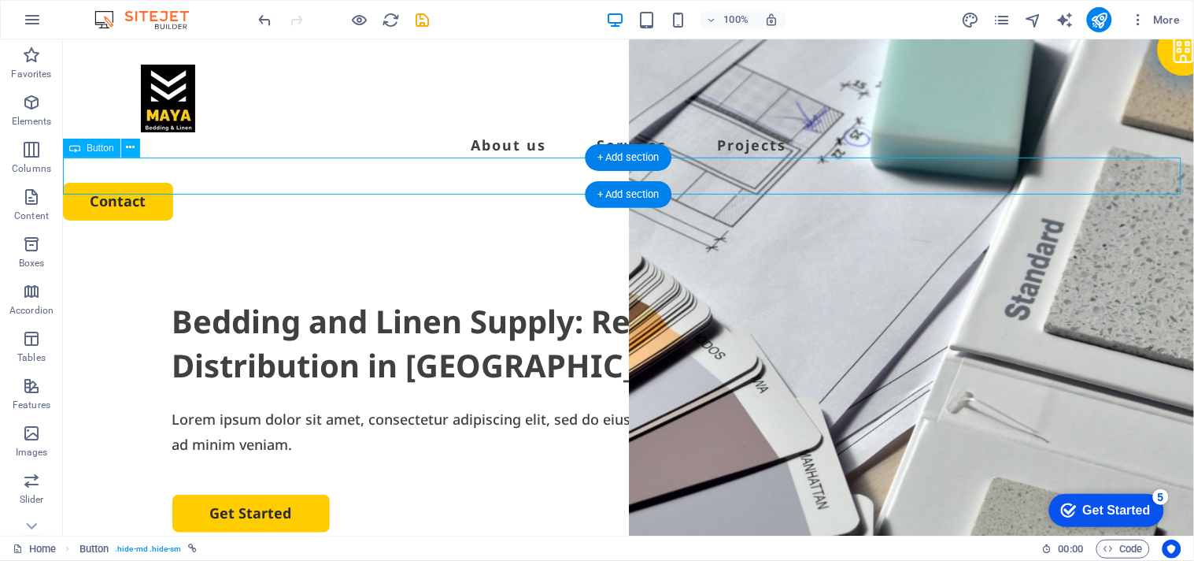
click at [114, 188] on div "Contact" at bounding box center [627, 200] width 1131 height 37
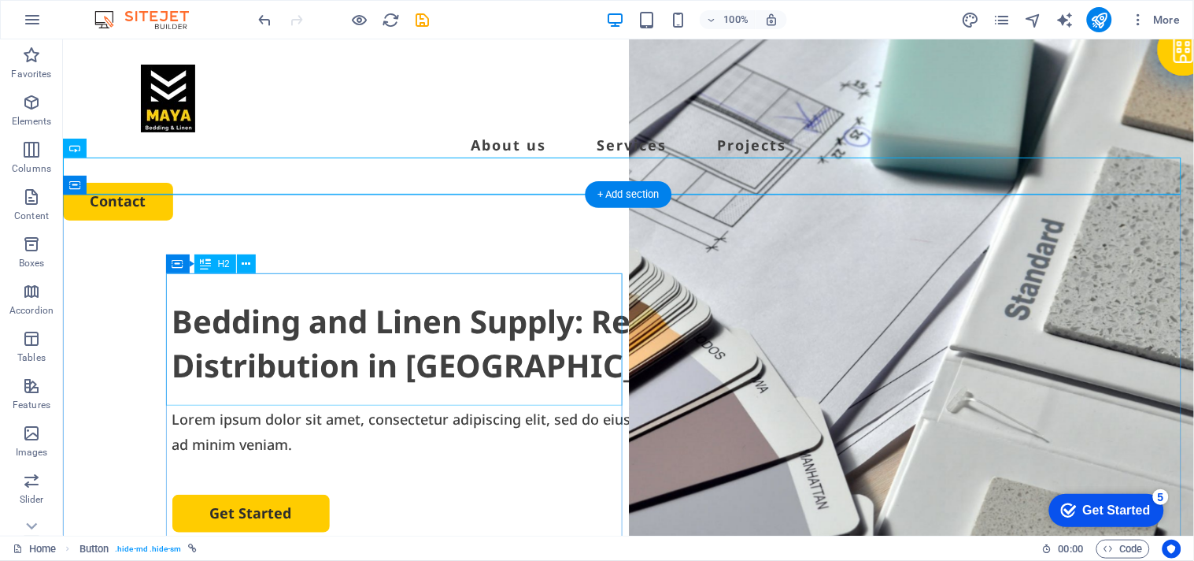
click at [173, 298] on div "Bedding and Linen Supply: Retail and Wholesale Distribution in Bali" at bounding box center [628, 342] width 913 height 88
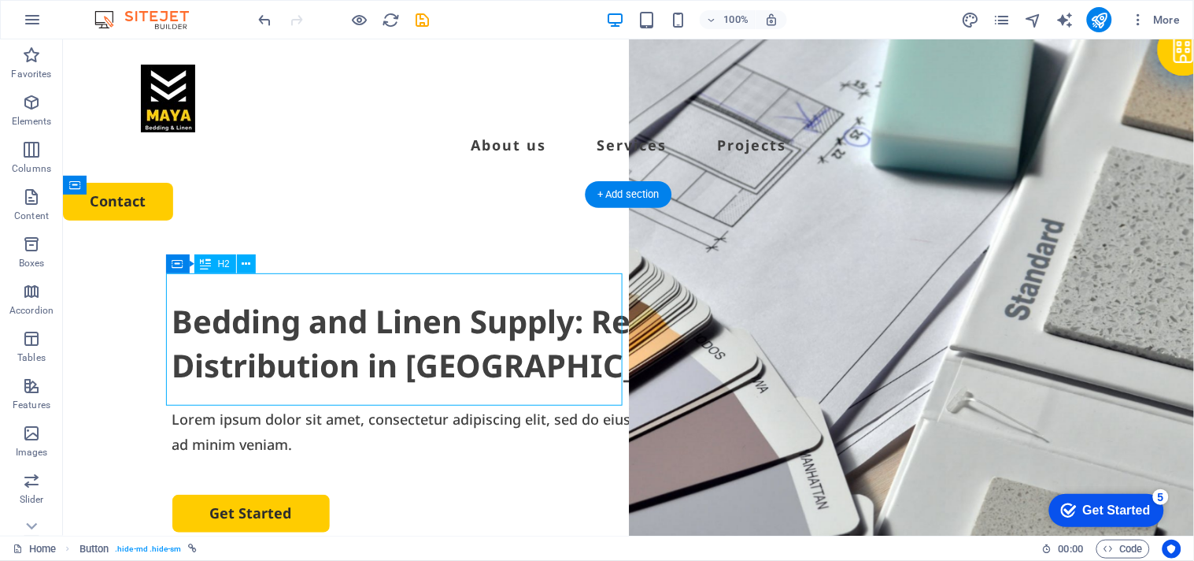
click at [173, 298] on div "Bedding and Linen Supply: Retail and Wholesale Distribution in Bali" at bounding box center [628, 342] width 913 height 88
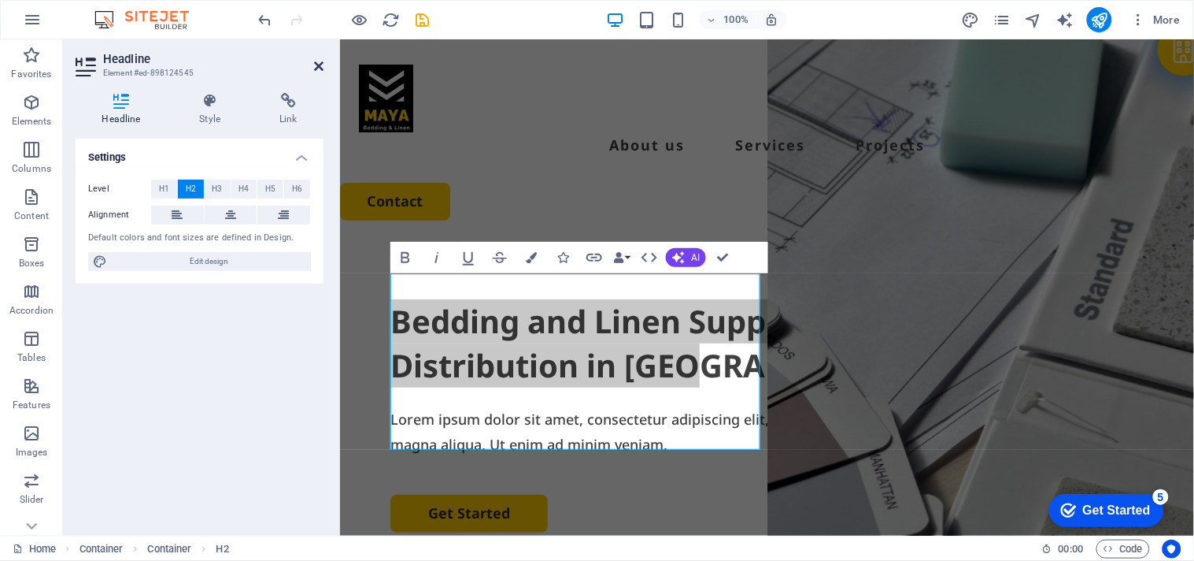
click at [320, 63] on icon at bounding box center [318, 66] width 9 height 13
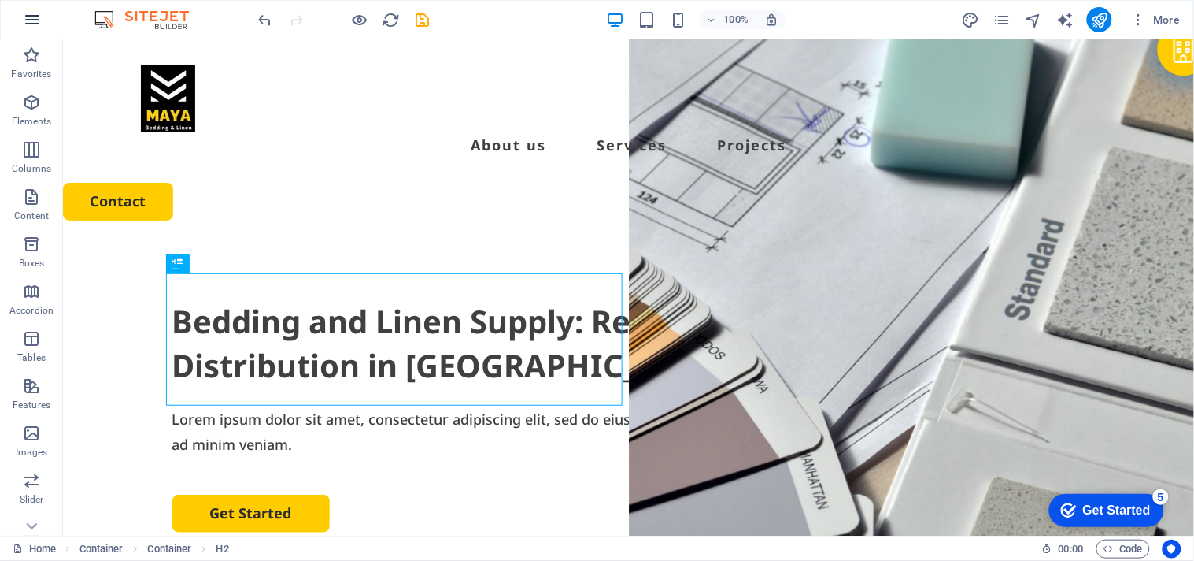
click at [18, 14] on button "button" at bounding box center [32, 20] width 38 height 38
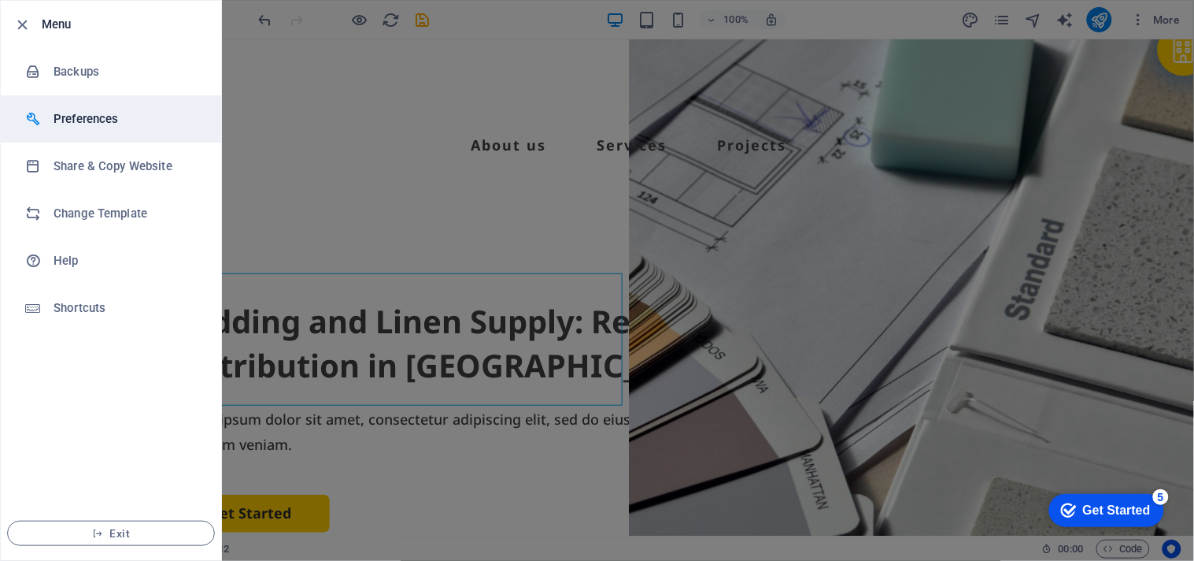
click at [67, 112] on h6 "Preferences" at bounding box center [127, 118] width 146 height 19
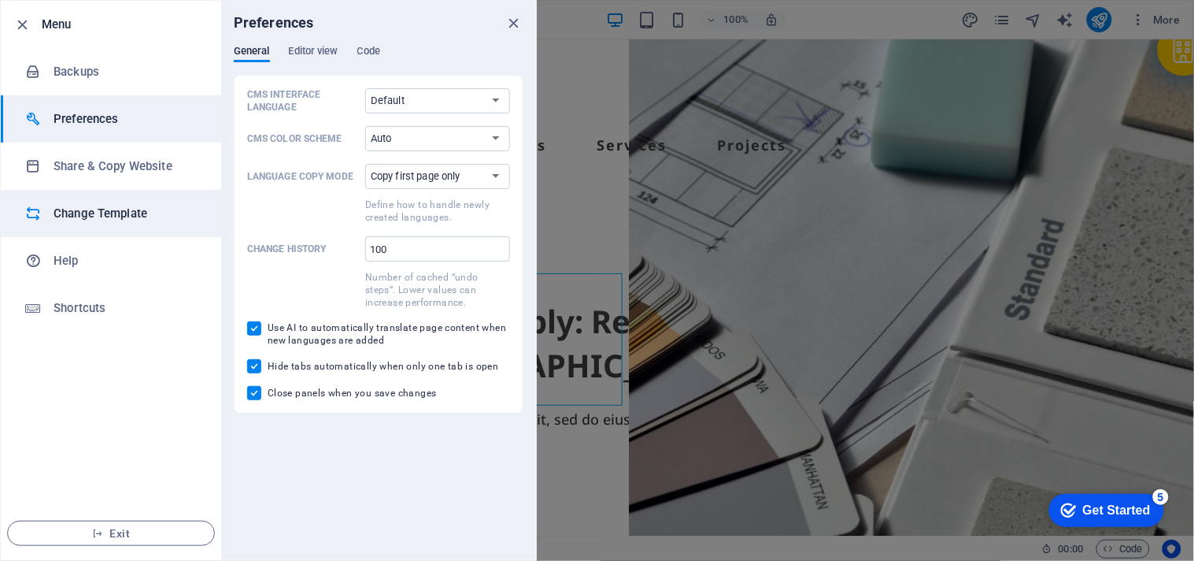
click at [67, 202] on li "Change Template" at bounding box center [111, 213] width 220 height 47
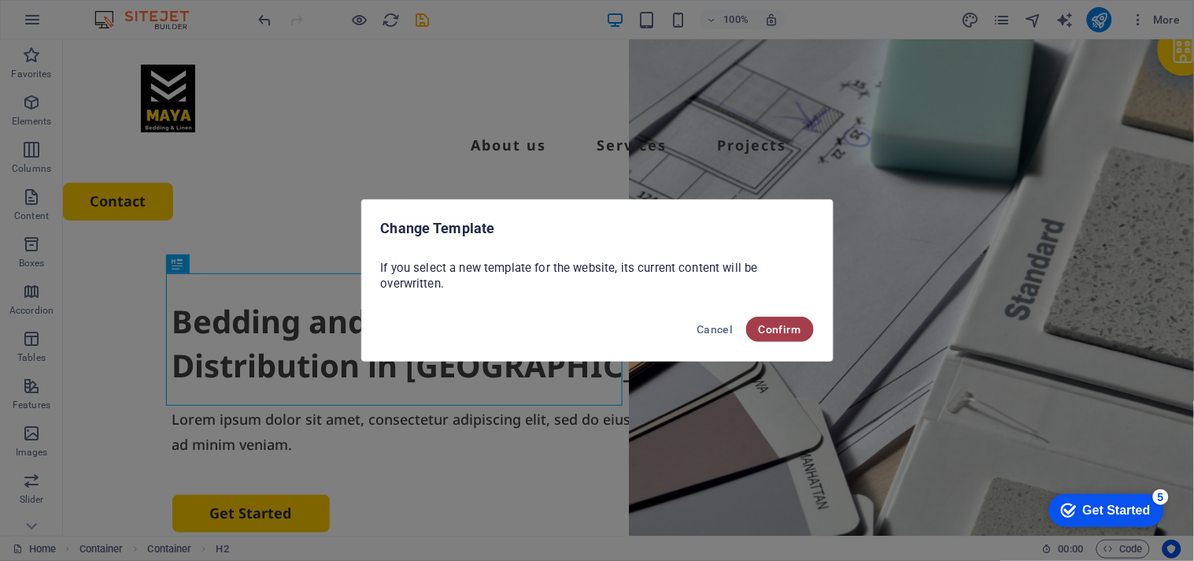
click at [781, 324] on span "Confirm" at bounding box center [780, 329] width 43 height 13
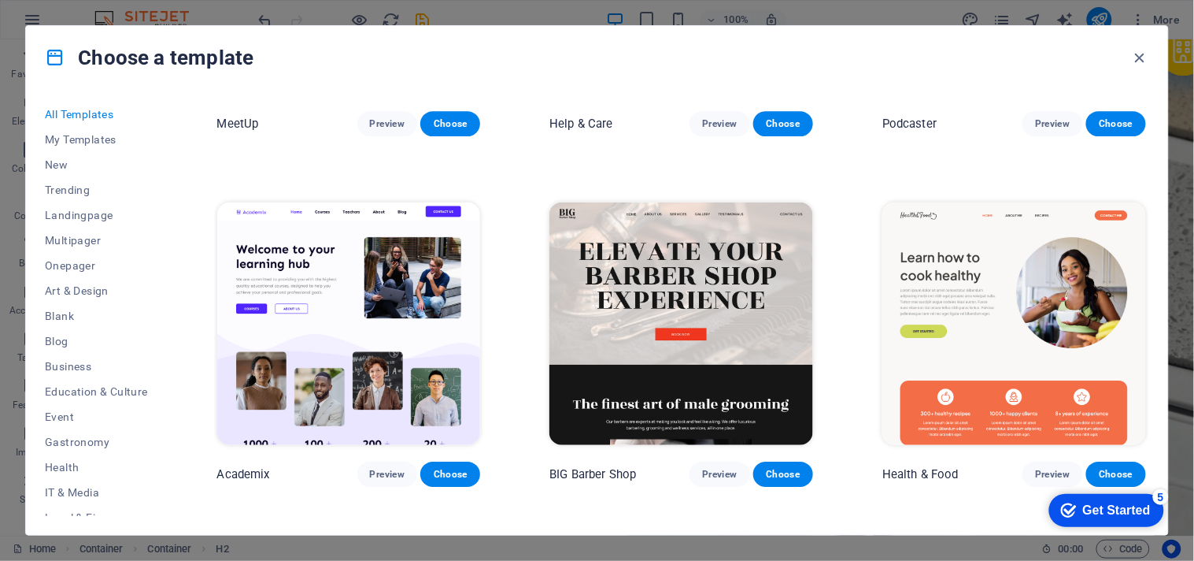
scroll to position [1428, 0]
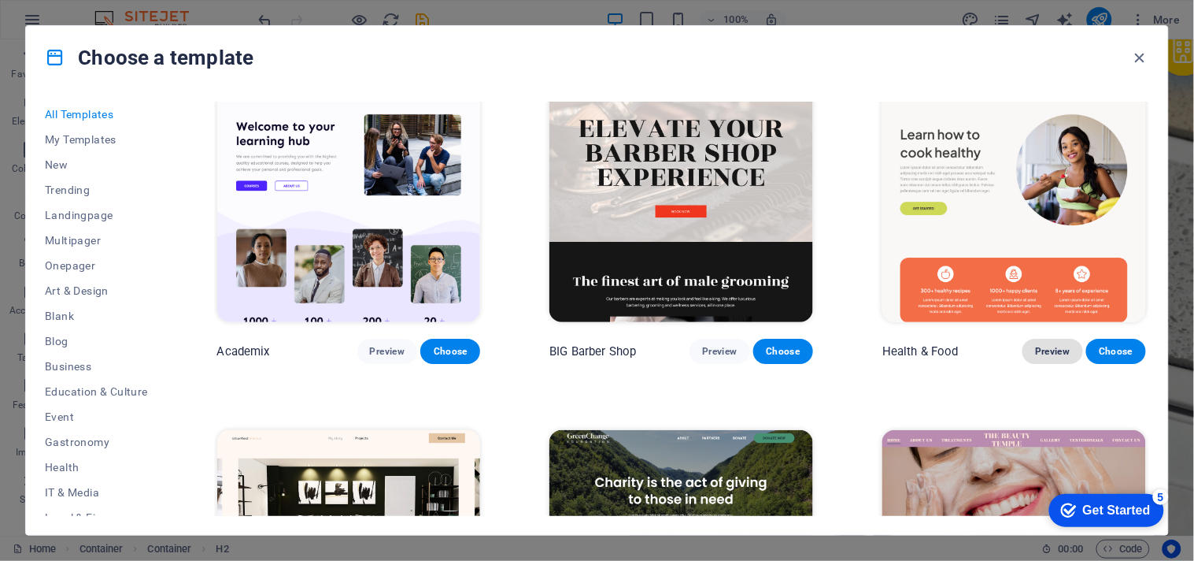
click at [1048, 348] on span "Preview" at bounding box center [1052, 351] width 35 height 13
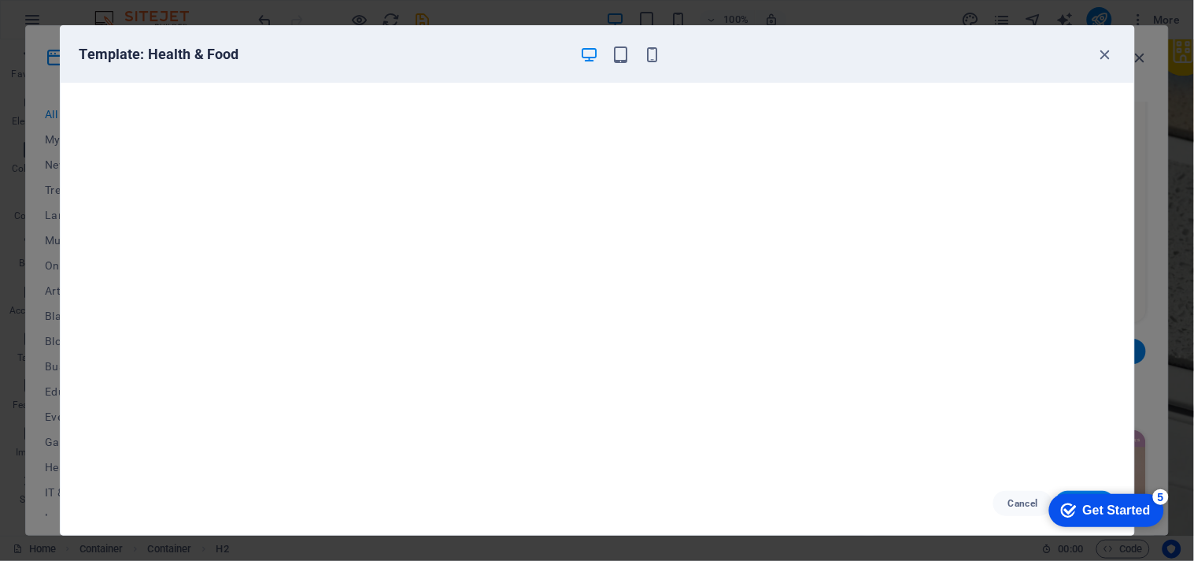
drag, startPoint x: 1131, startPoint y: 357, endPoint x: 1131, endPoint y: 383, distance: 26.0
click at [1131, 383] on div at bounding box center [598, 277] width 1074 height 389
click at [1111, 50] on icon "button" at bounding box center [1106, 55] width 18 height 18
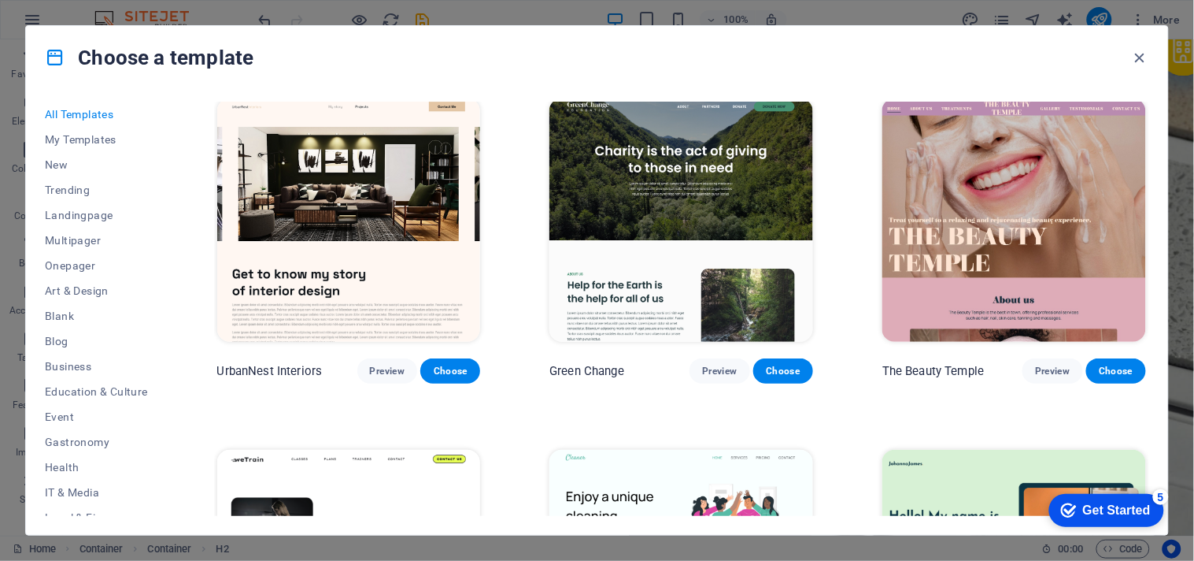
scroll to position [1778, 0]
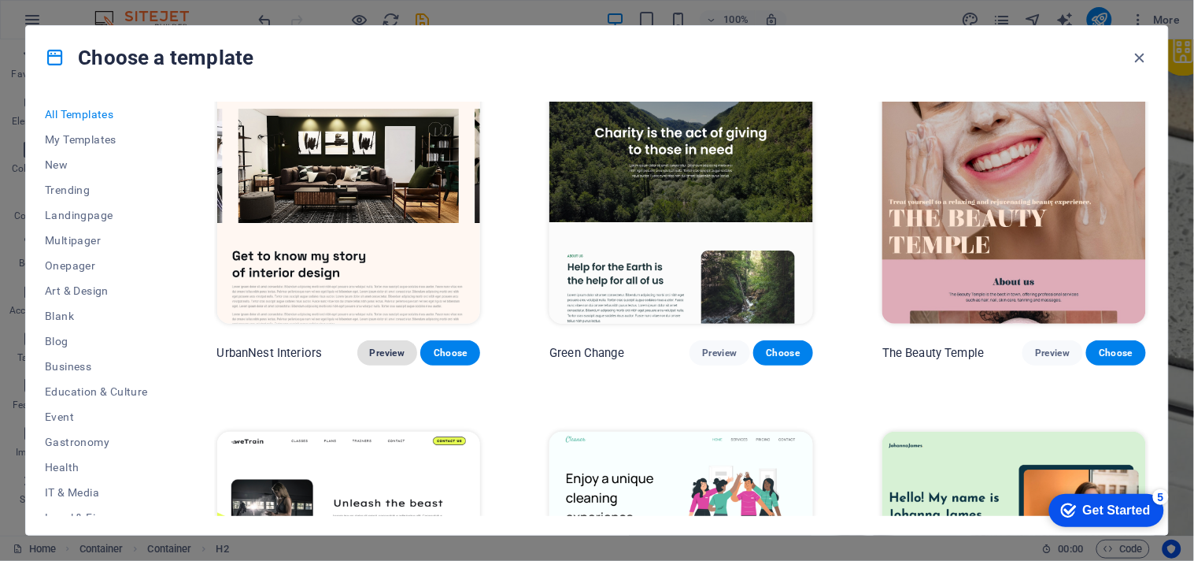
click at [400, 340] on button "Preview" at bounding box center [387, 352] width 60 height 25
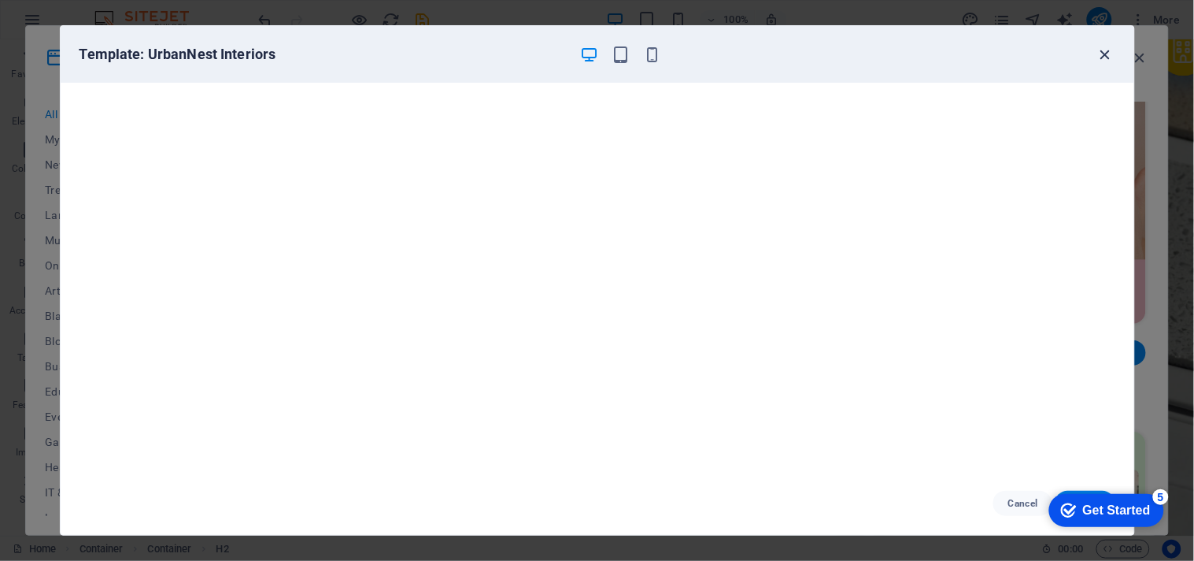
click at [1105, 46] on icon "button" at bounding box center [1106, 55] width 18 height 18
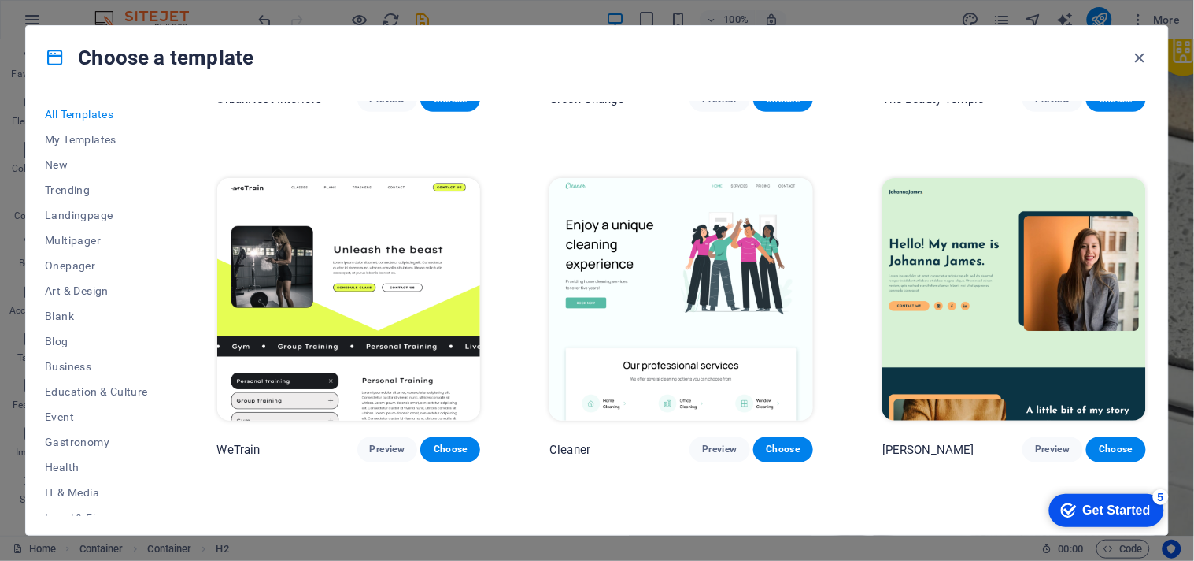
scroll to position [2041, 0]
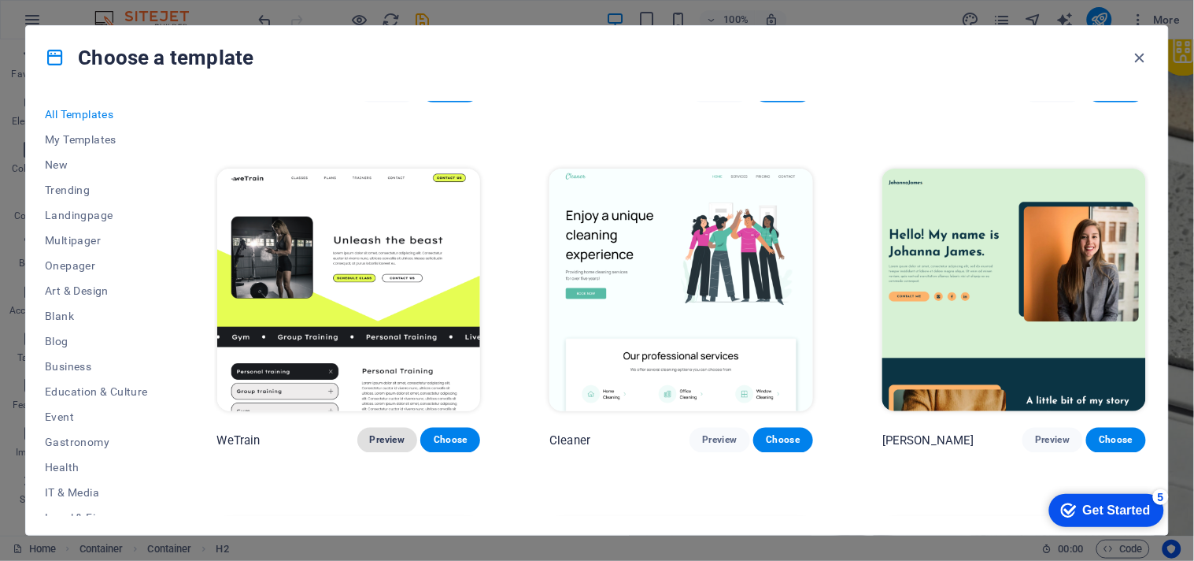
click at [387, 435] on button "Preview" at bounding box center [387, 440] width 60 height 25
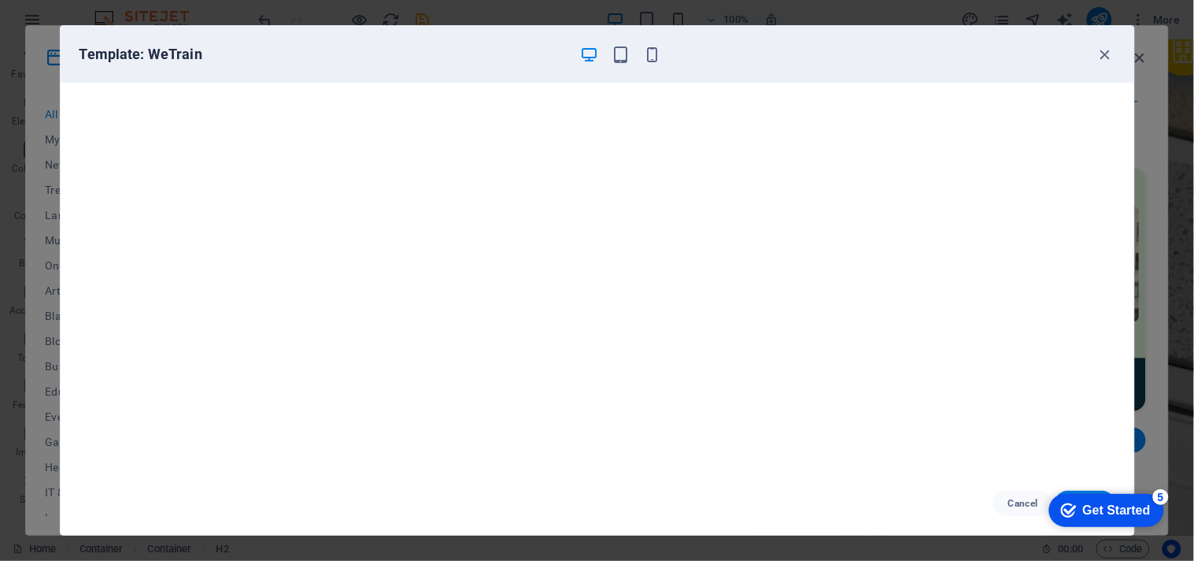
scroll to position [0, 0]
click at [1099, 52] on icon "button" at bounding box center [1106, 55] width 18 height 18
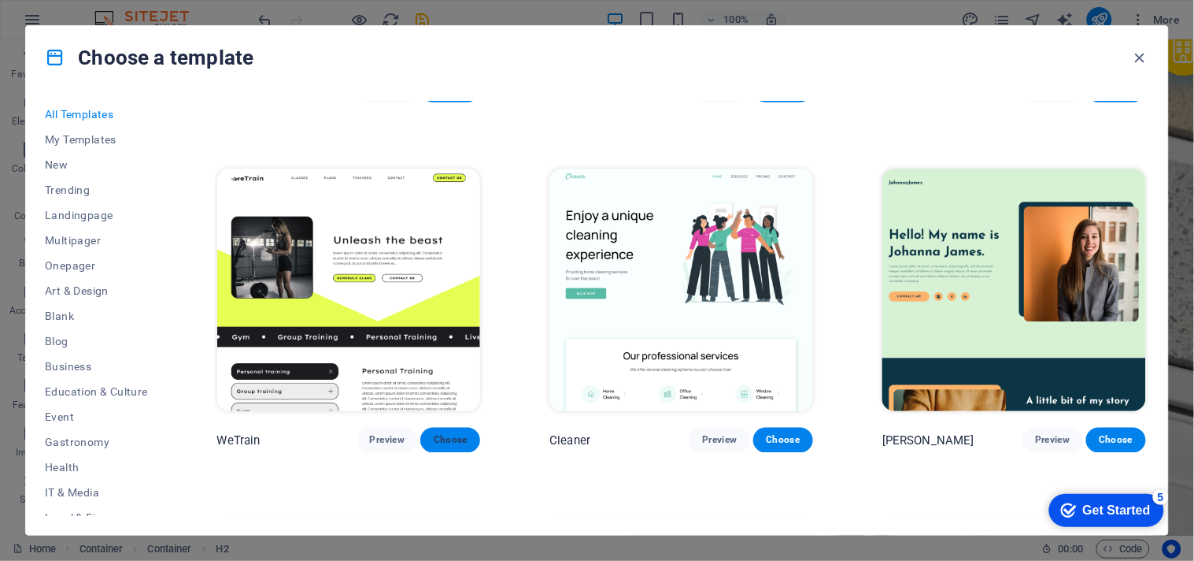
click at [462, 437] on button "Choose" at bounding box center [450, 440] width 60 height 25
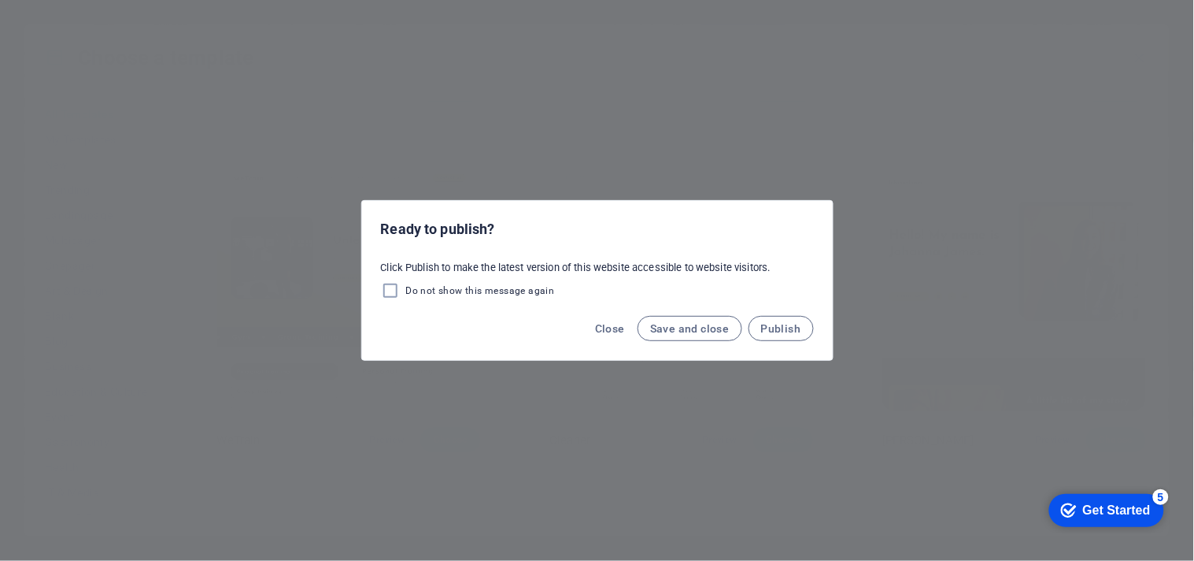
click at [468, 288] on span "Do not show this message again" at bounding box center [480, 290] width 149 height 13
click at [406, 288] on input "Do not show this message again" at bounding box center [393, 290] width 25 height 19
checkbox input "true"
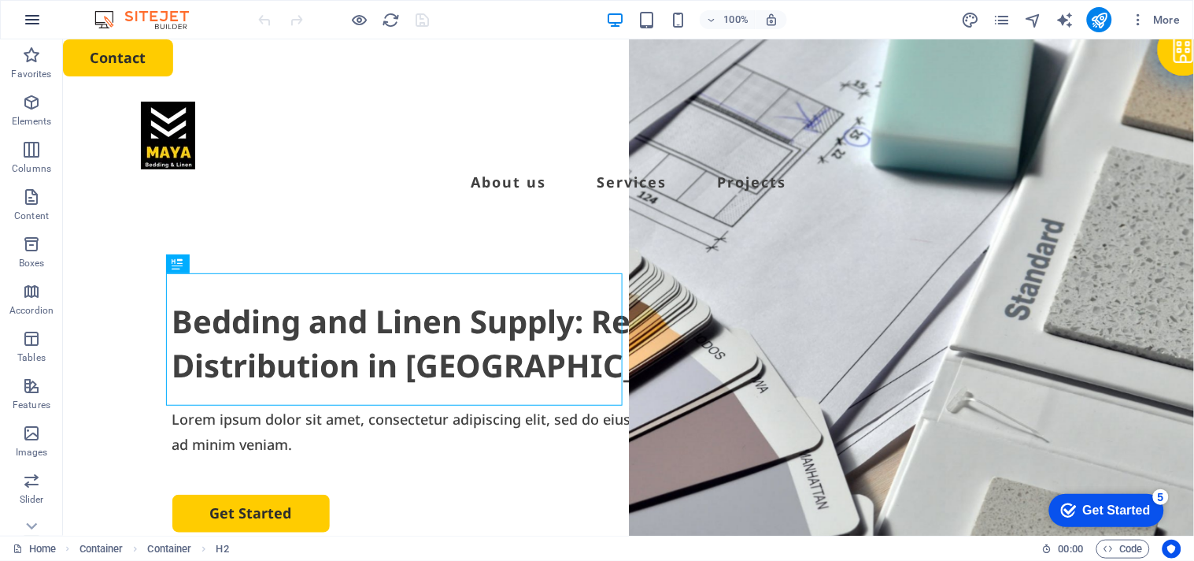
click at [24, 17] on icon "button" at bounding box center [32, 19] width 19 height 19
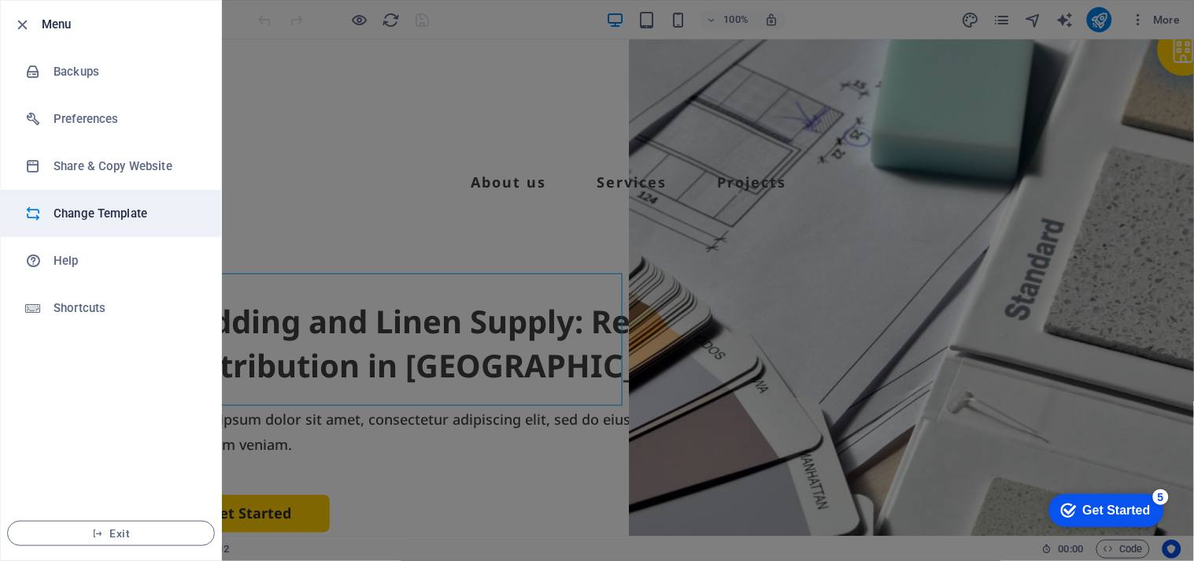
click at [104, 202] on li "Change Template" at bounding box center [111, 213] width 220 height 47
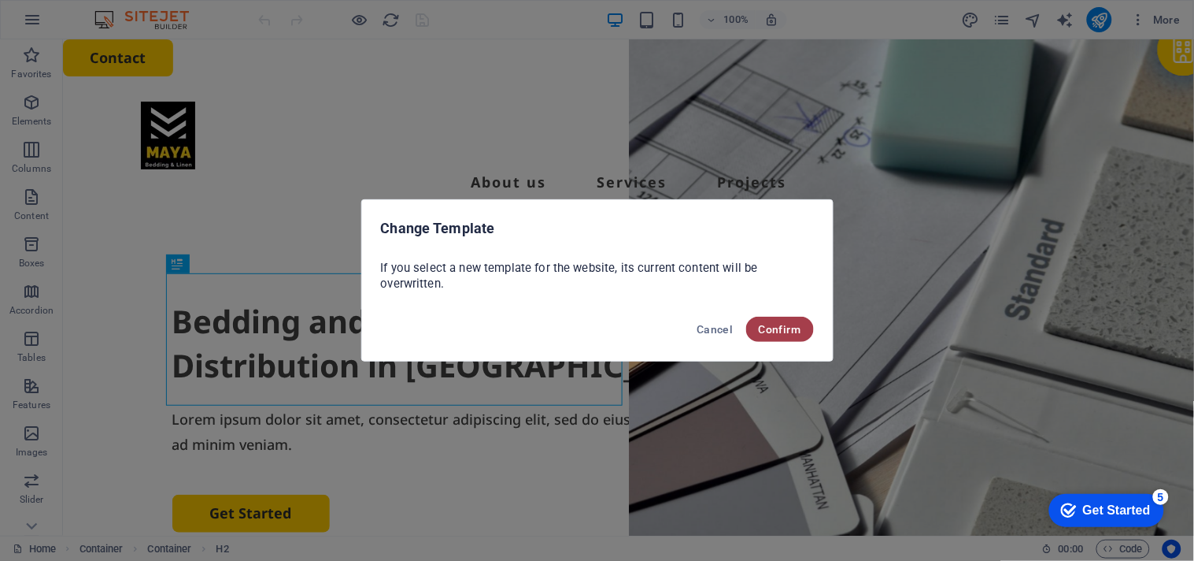
click at [780, 337] on button "Confirm" at bounding box center [780, 329] width 68 height 25
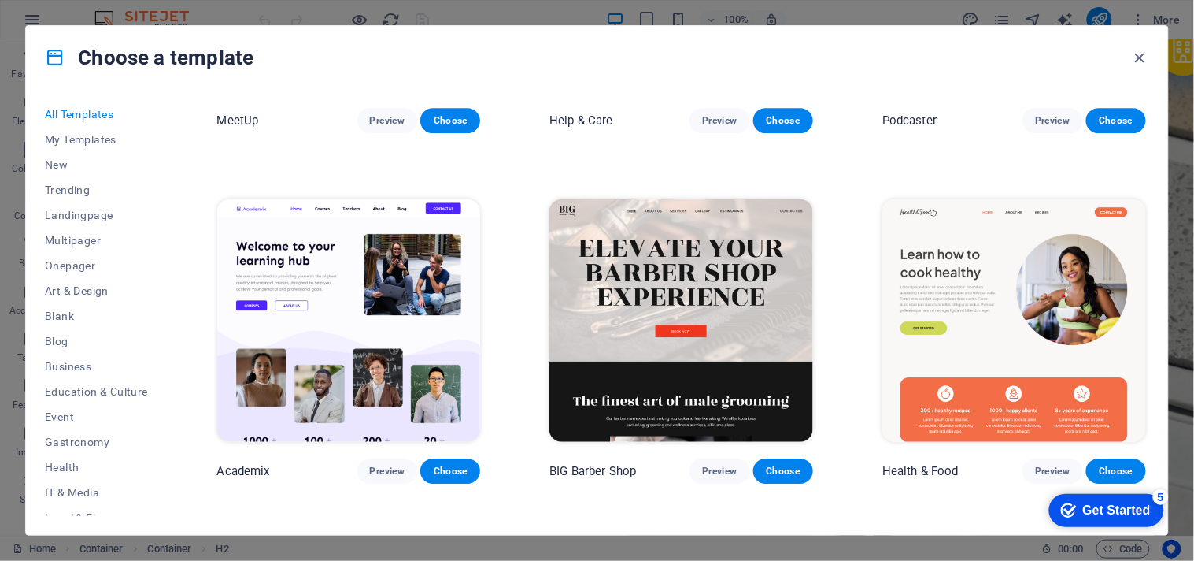
scroll to position [1312, 0]
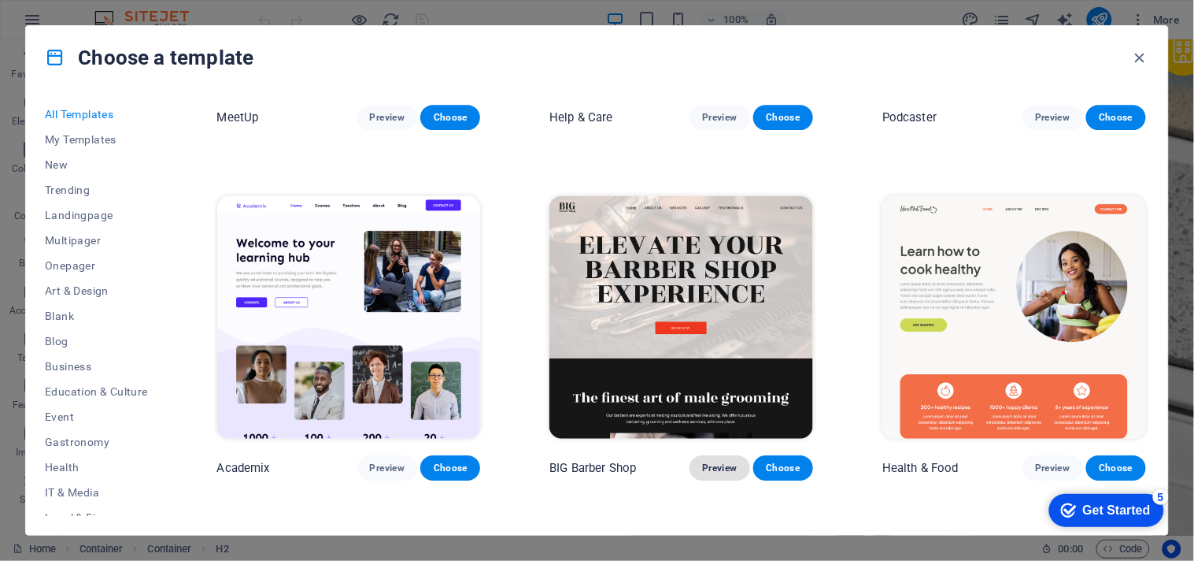
click at [710, 461] on span "Preview" at bounding box center [719, 467] width 35 height 13
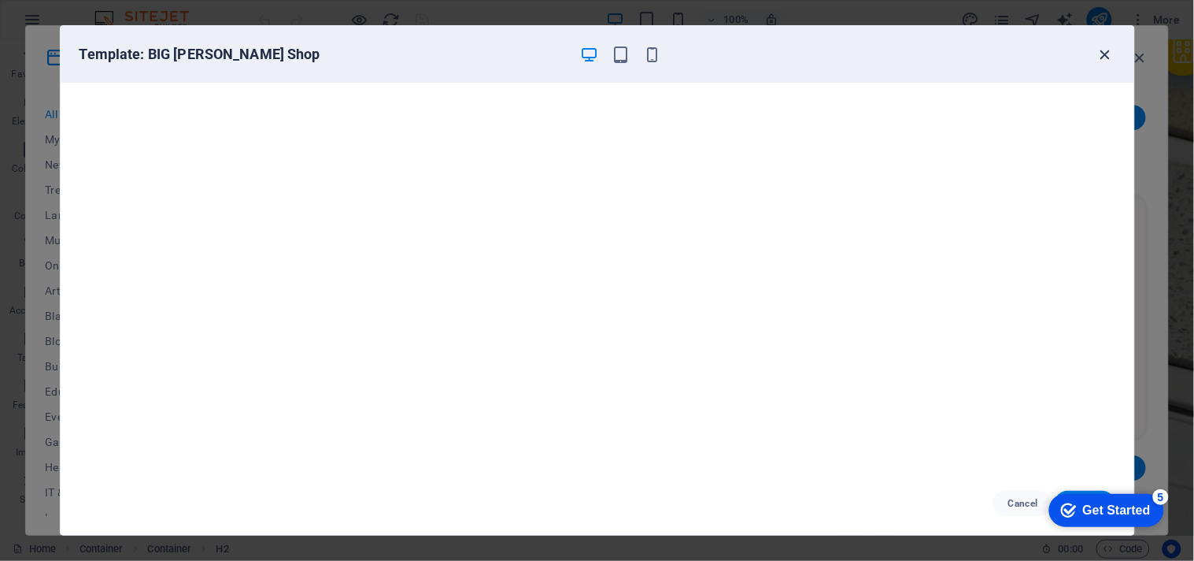
click at [1106, 58] on icon "button" at bounding box center [1106, 55] width 18 height 18
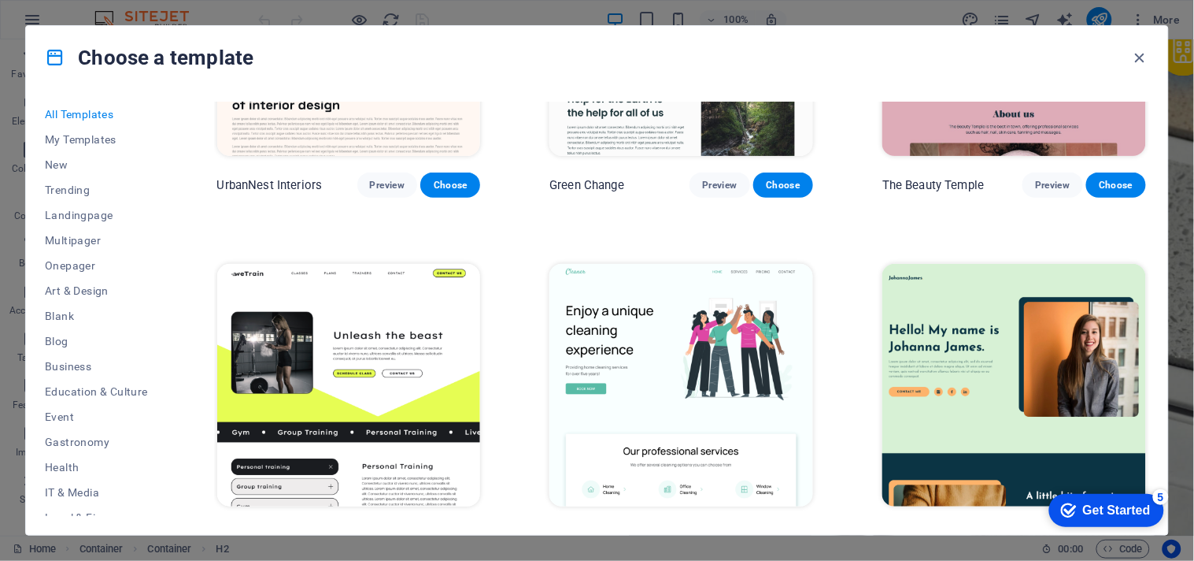
scroll to position [1924, 0]
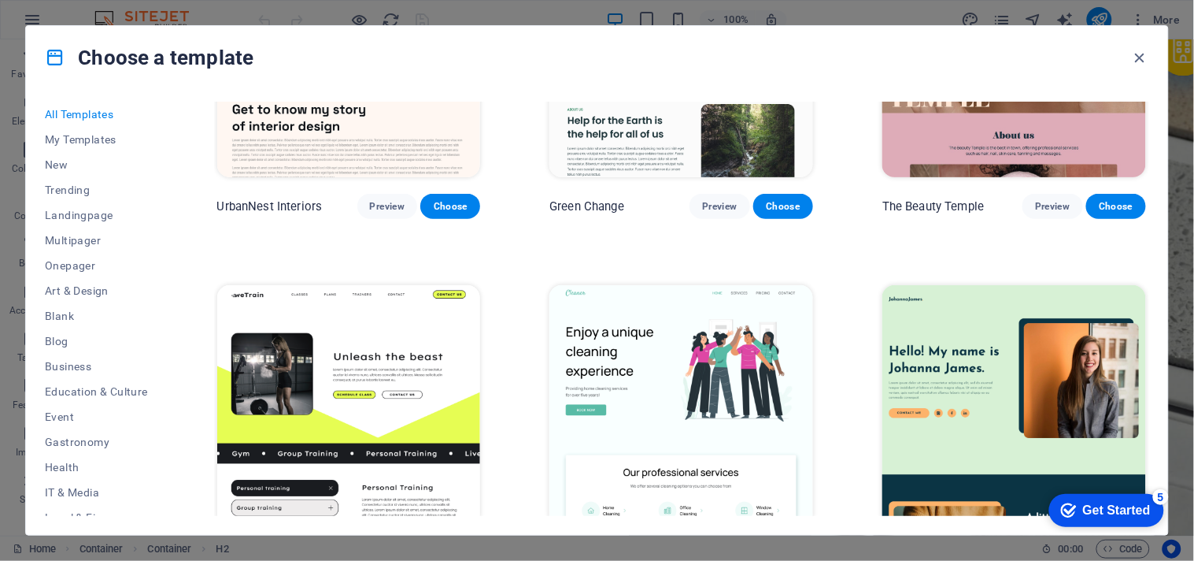
click at [365, 389] on img at bounding box center [349, 406] width 264 height 243
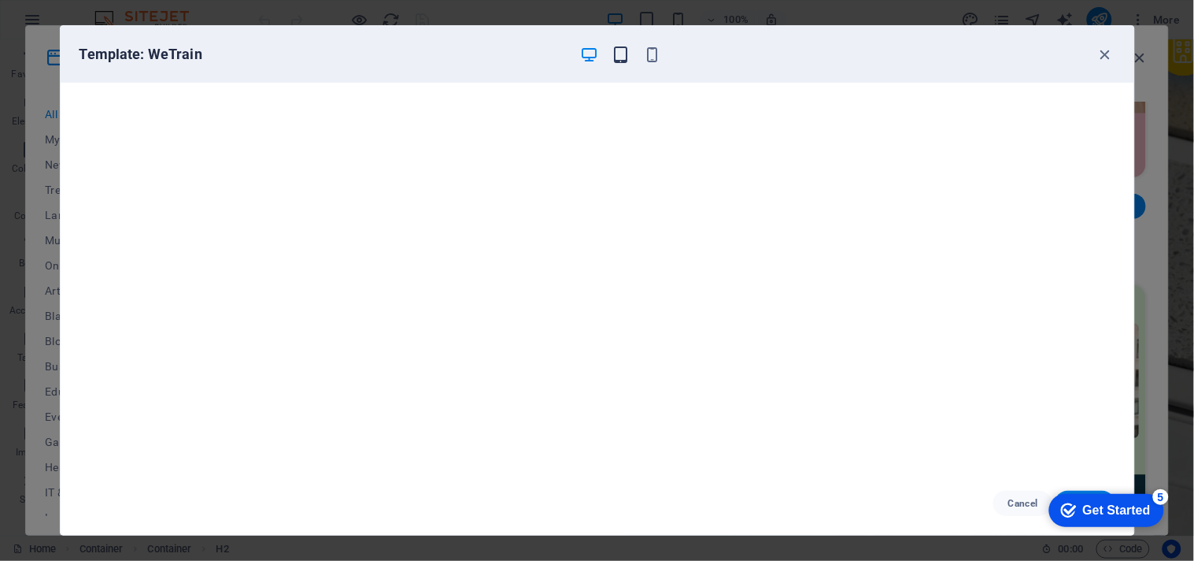
click at [615, 49] on icon "button" at bounding box center [621, 55] width 18 height 18
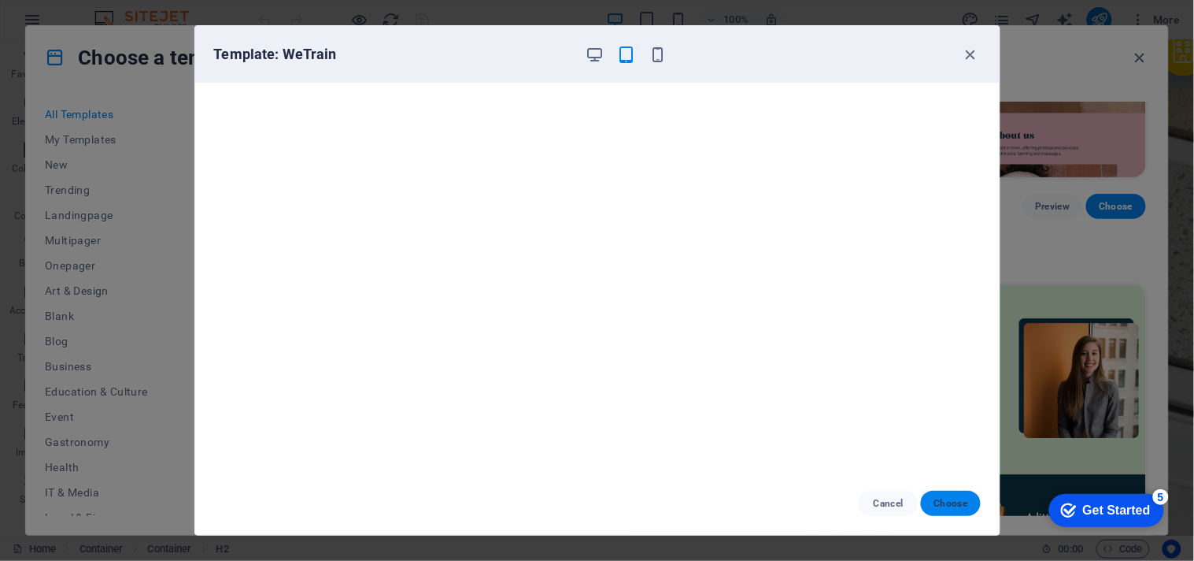
click at [945, 497] on span "Choose" at bounding box center [951, 503] width 34 height 13
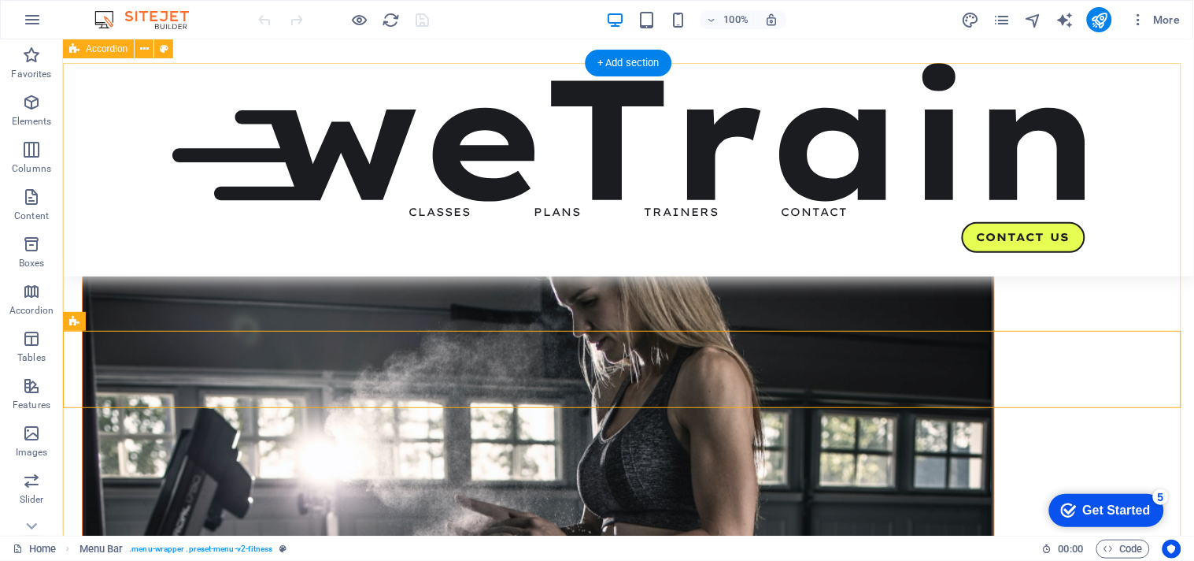
scroll to position [524, 0]
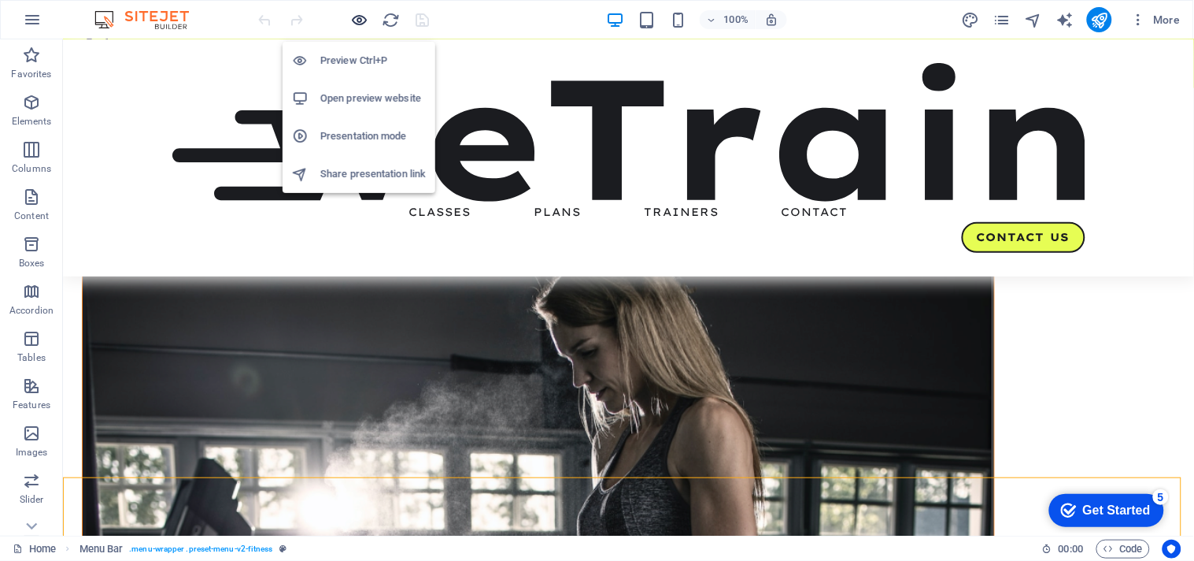
click at [361, 11] on icon "button" at bounding box center [360, 20] width 18 height 18
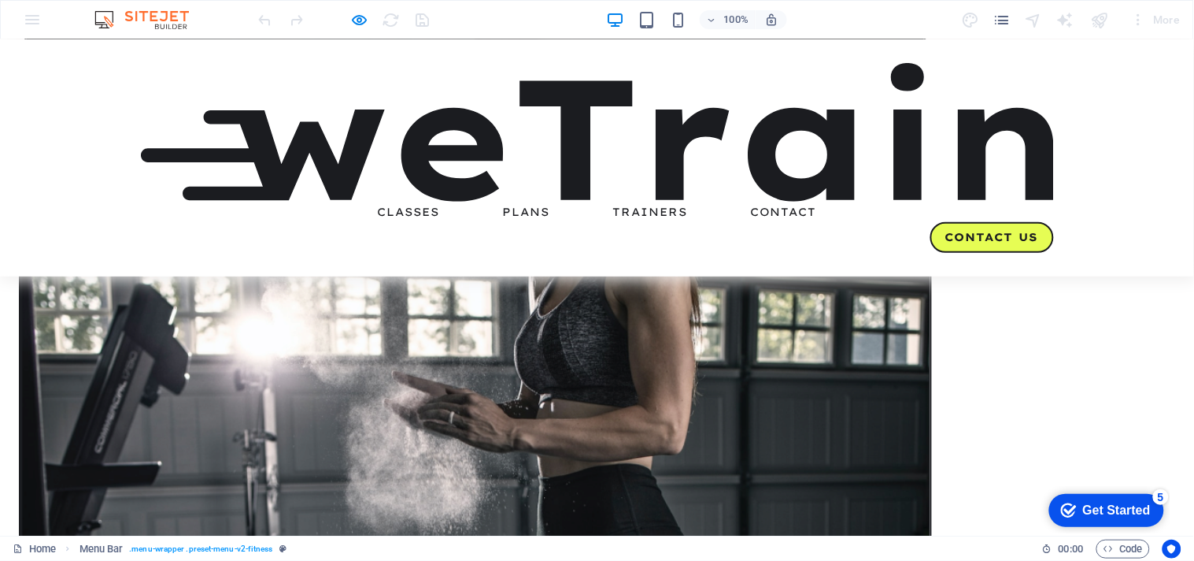
scroll to position [699, 0]
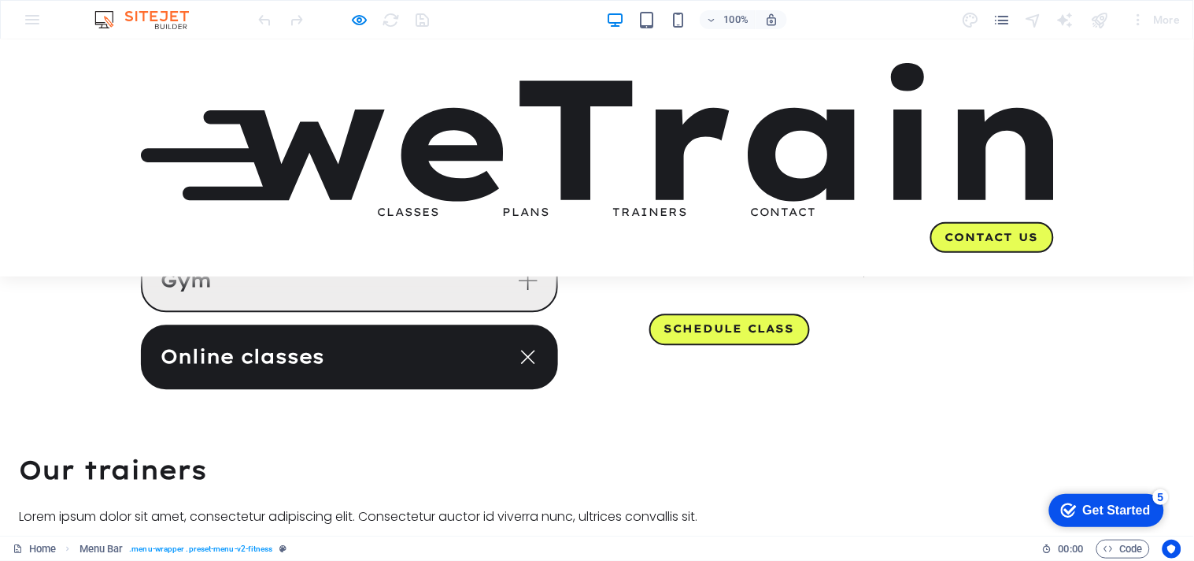
scroll to position [2509, 0]
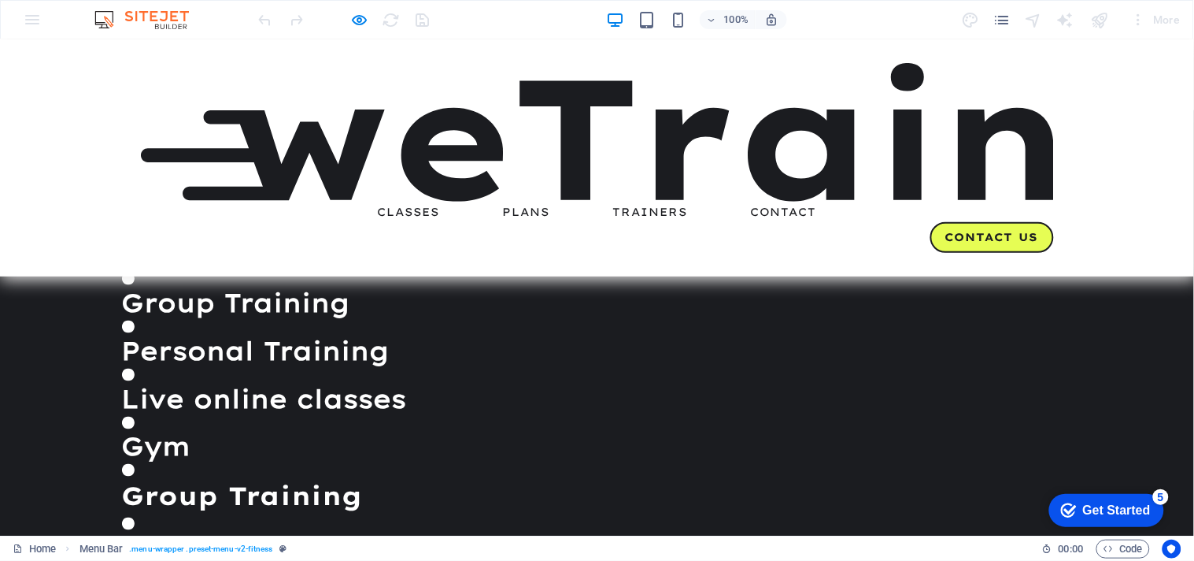
scroll to position [1896, 0]
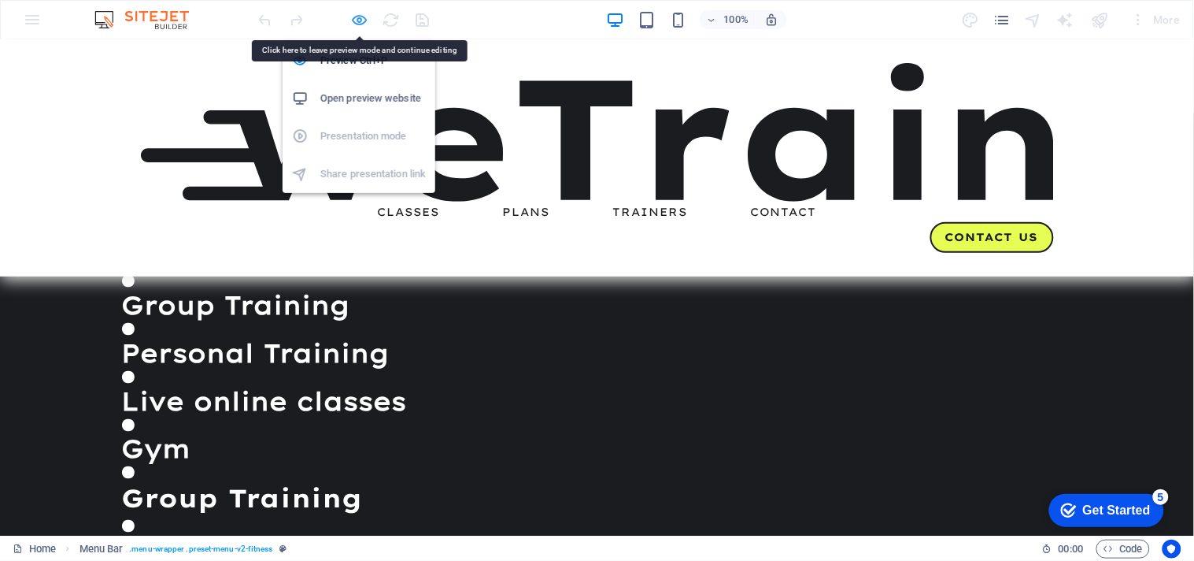
click at [361, 18] on icon "button" at bounding box center [360, 20] width 18 height 18
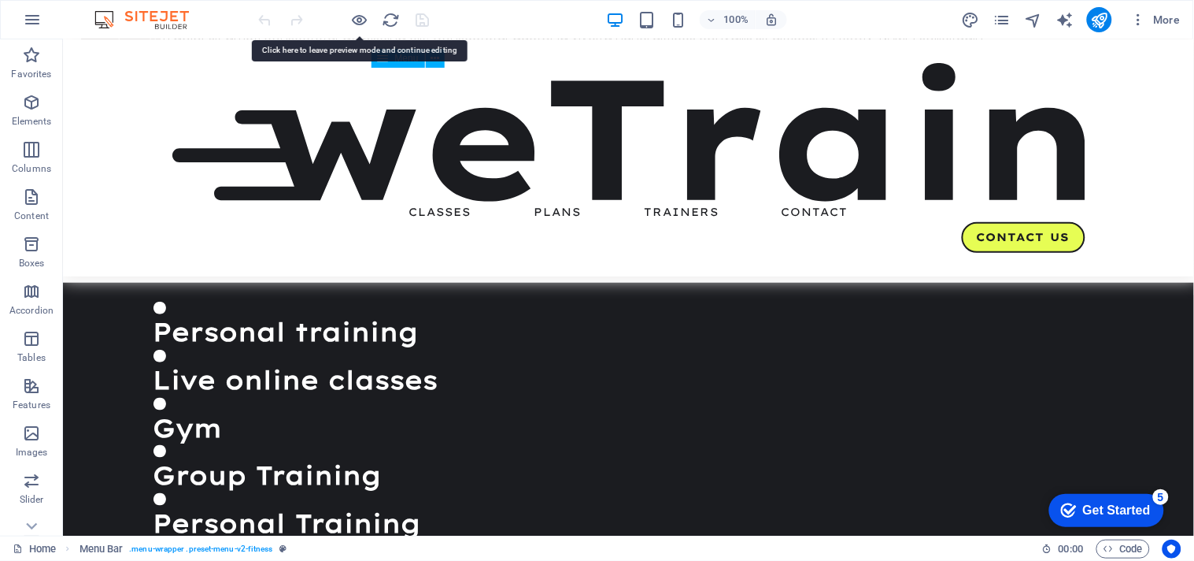
scroll to position [1760, 0]
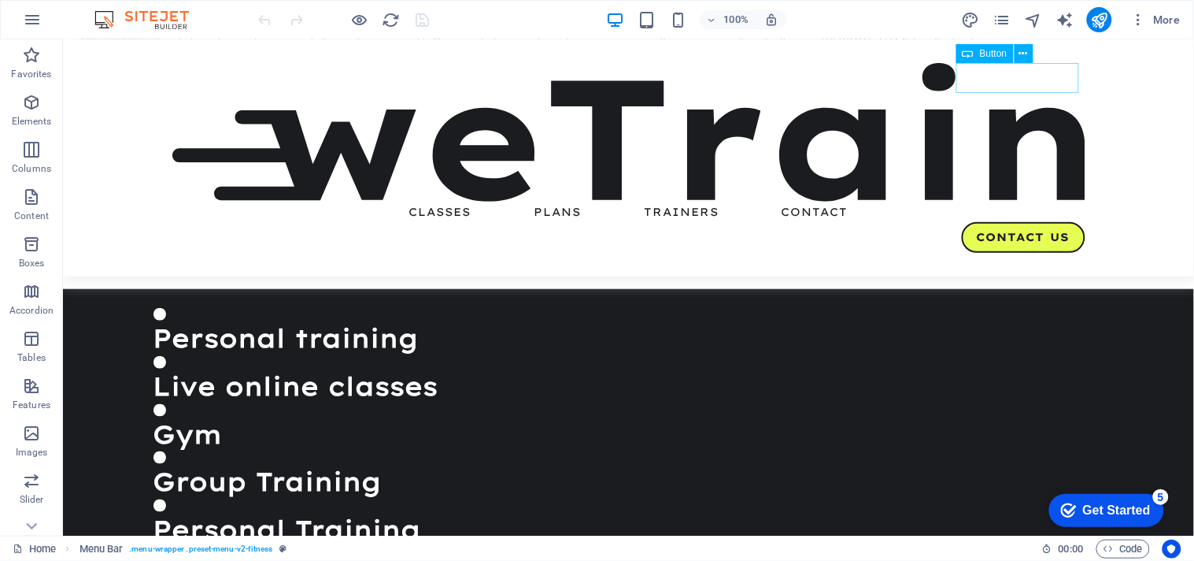
click at [980, 221] on div "Contact Us" at bounding box center [628, 236] width 913 height 31
click at [1031, 221] on div "Contact Us" at bounding box center [628, 236] width 913 height 31
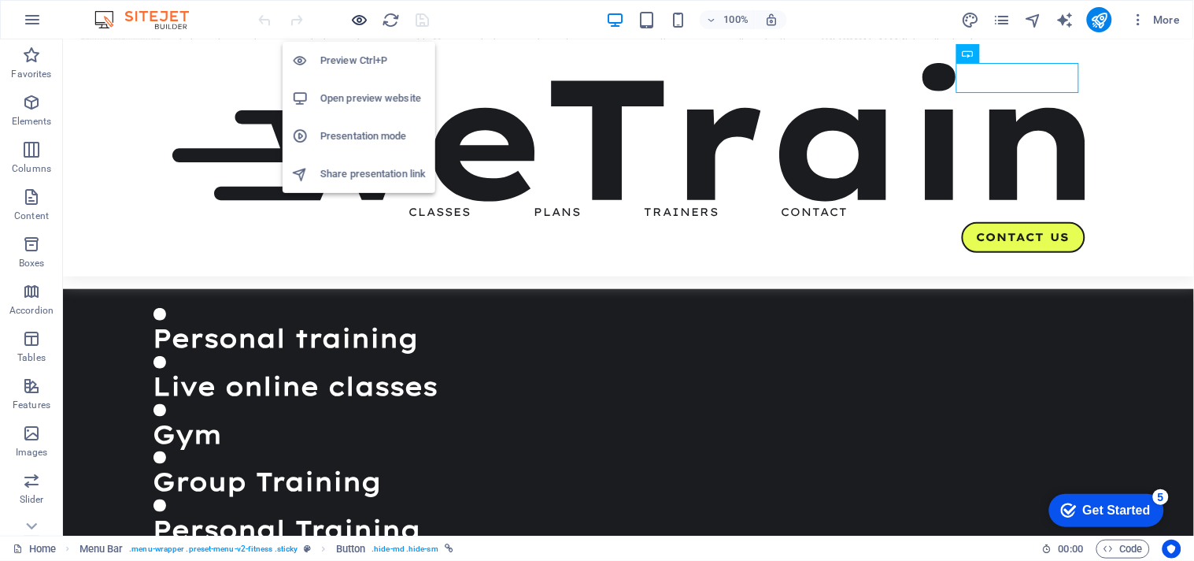
drag, startPoint x: 356, startPoint y: 18, endPoint x: 978, endPoint y: 110, distance: 628.8
click at [356, 18] on icon "button" at bounding box center [360, 20] width 18 height 18
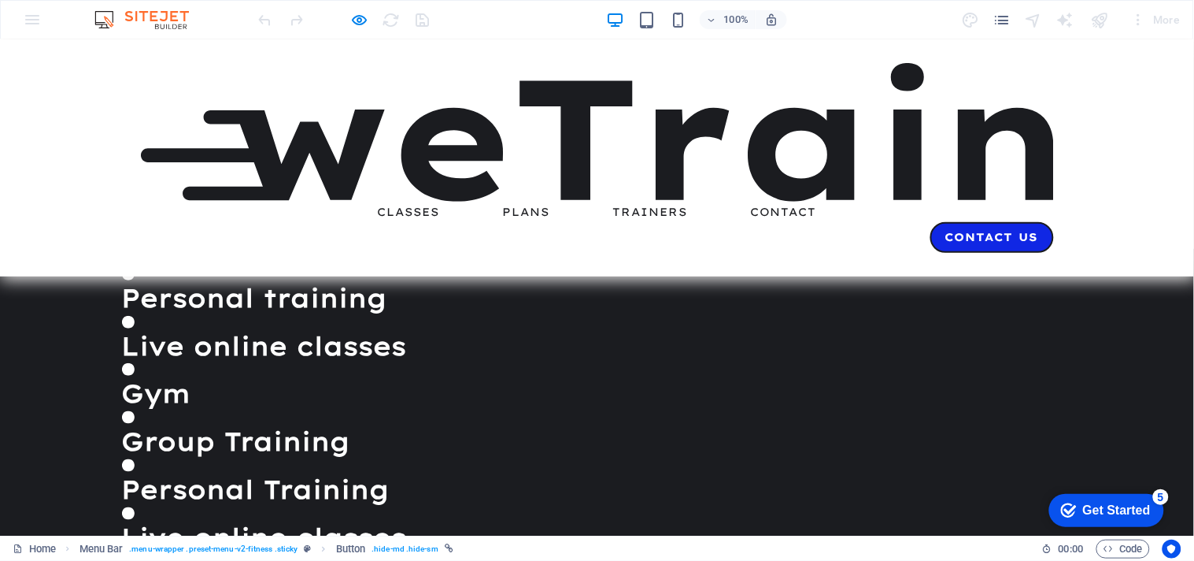
click at [965, 221] on link "Contact Us" at bounding box center [993, 236] width 124 height 31
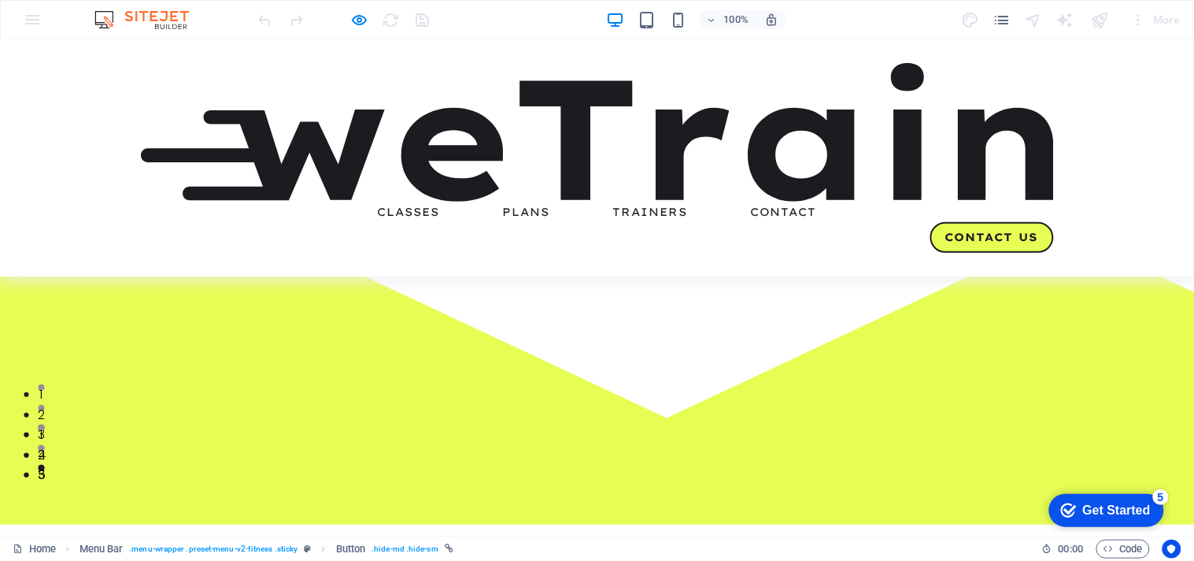
scroll to position [87, 0]
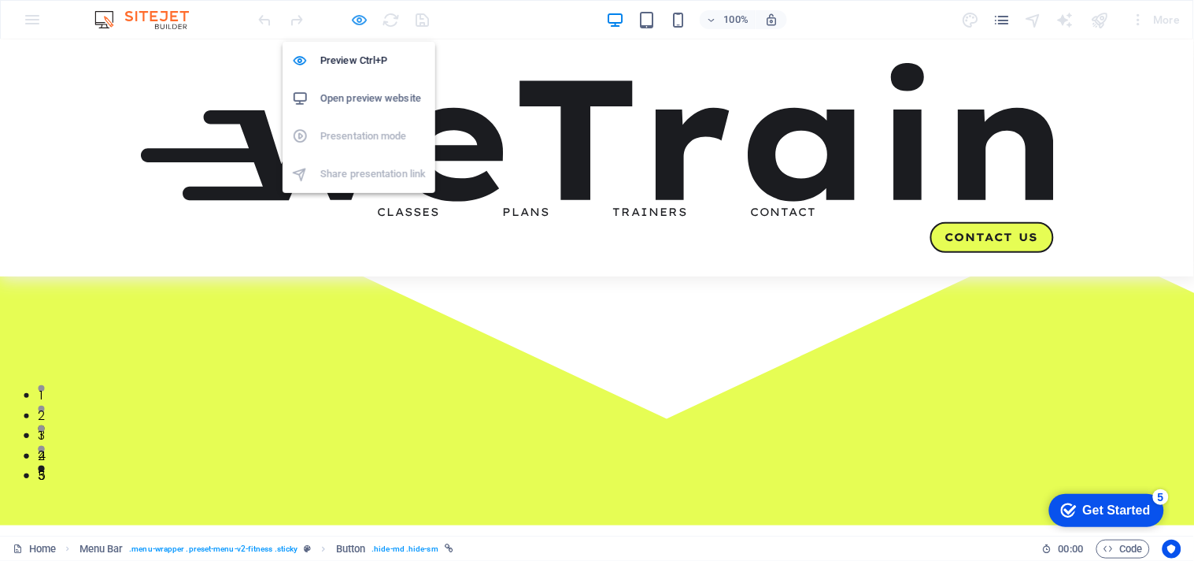
click at [361, 18] on icon "button" at bounding box center [360, 20] width 18 height 18
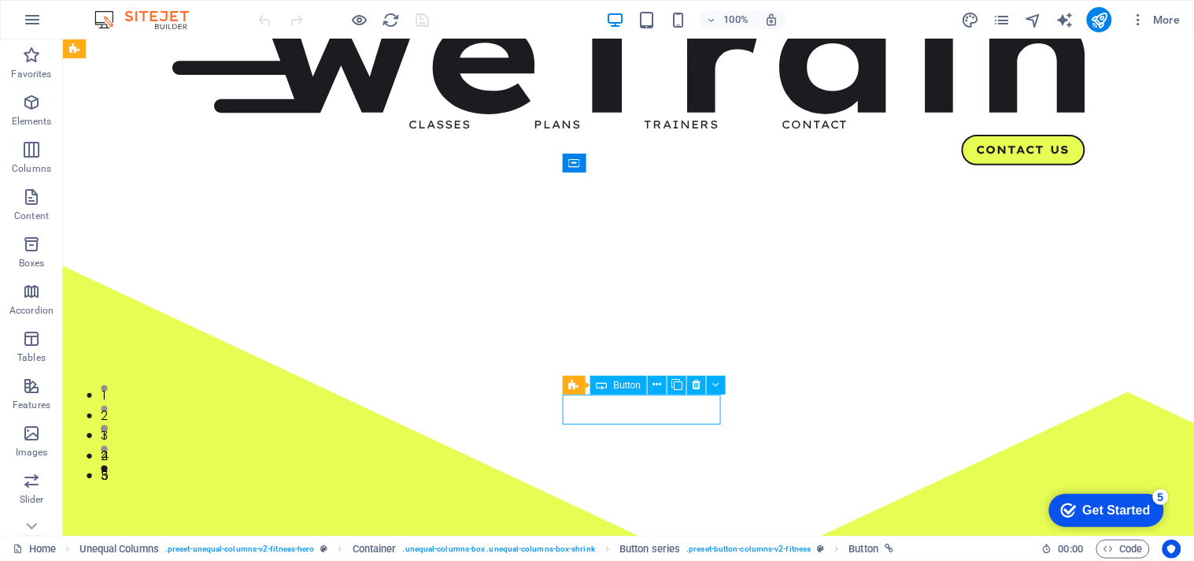
select select
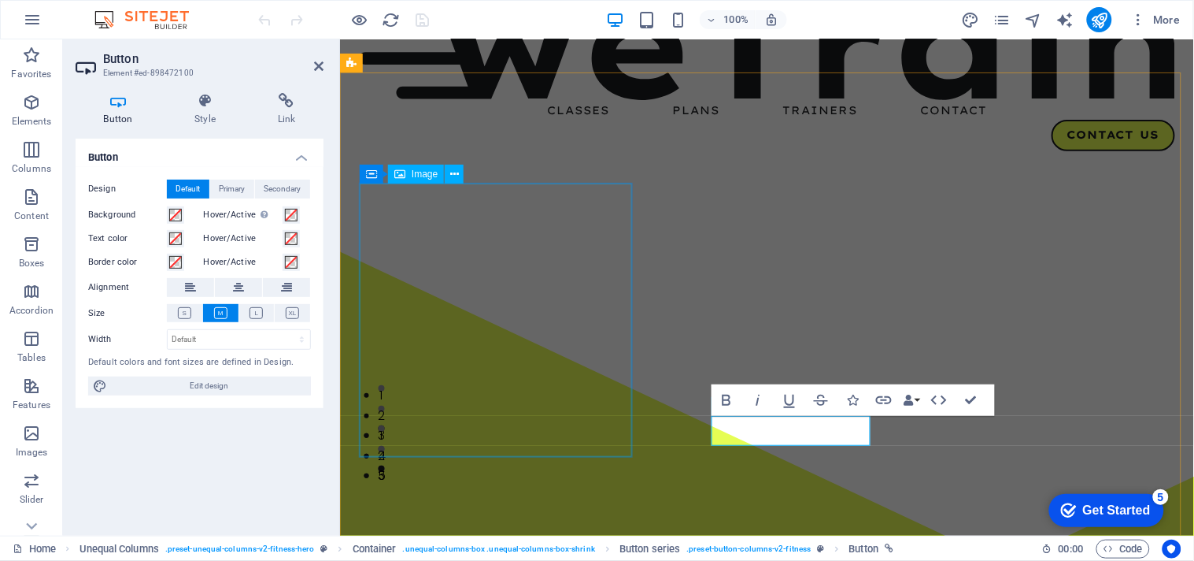
scroll to position [43, 0]
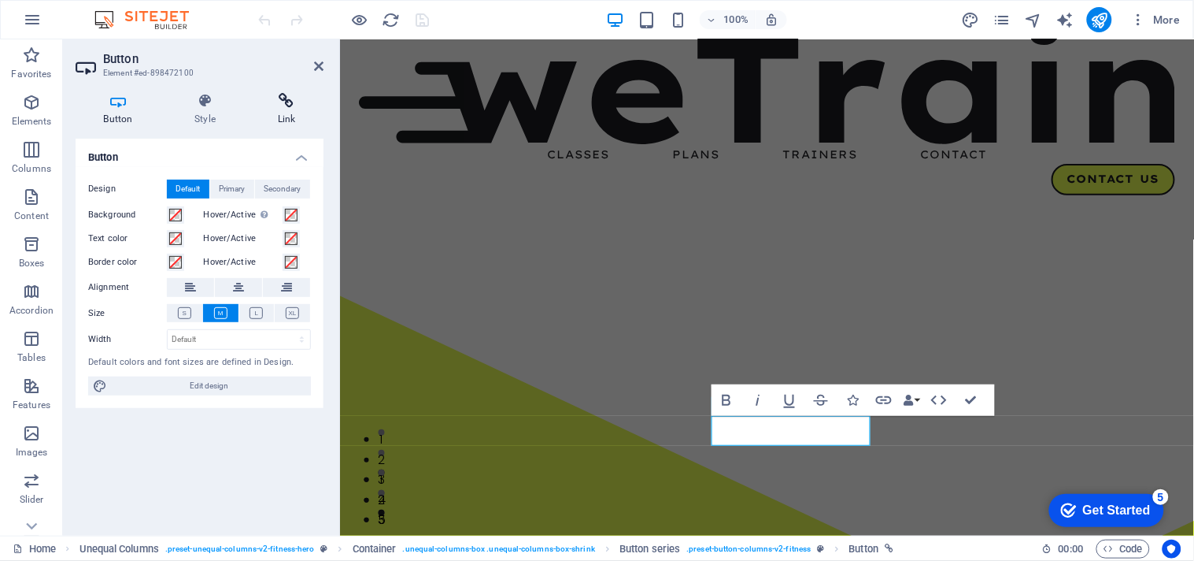
click at [276, 98] on icon at bounding box center [287, 101] width 74 height 16
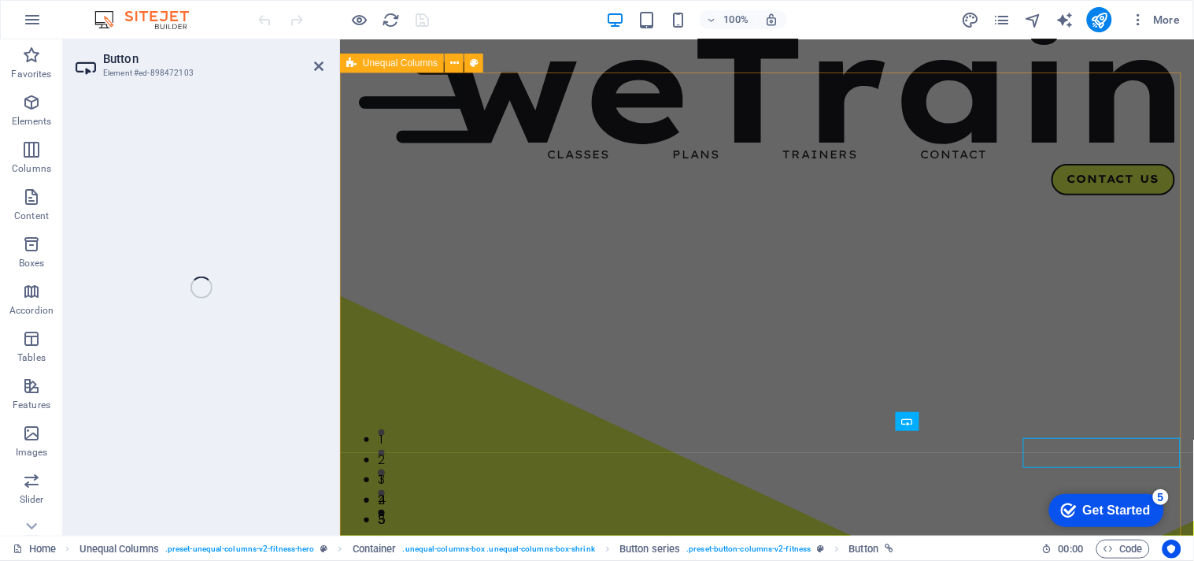
select select "px"
select select "4"
select select
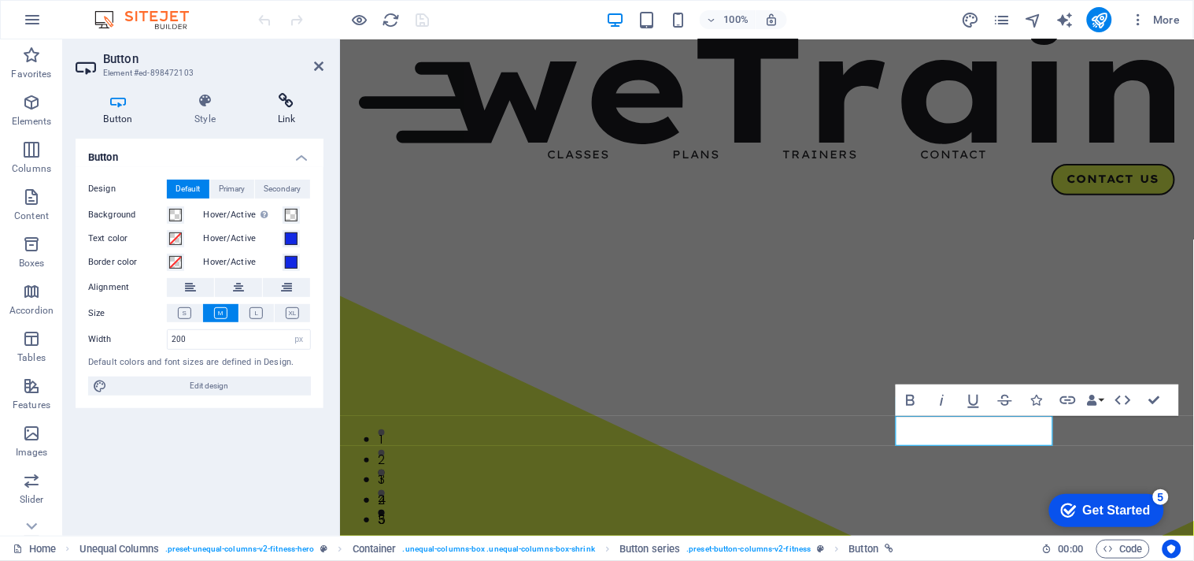
click at [283, 111] on h4 "Link" at bounding box center [287, 109] width 74 height 33
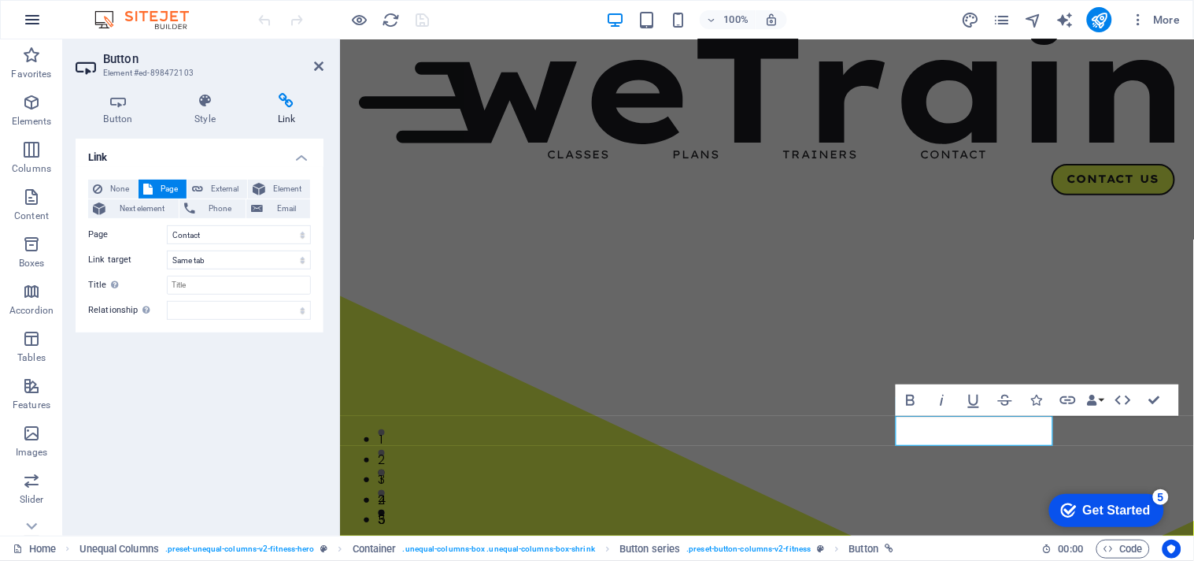
click at [38, 22] on icon "button" at bounding box center [32, 19] width 19 height 19
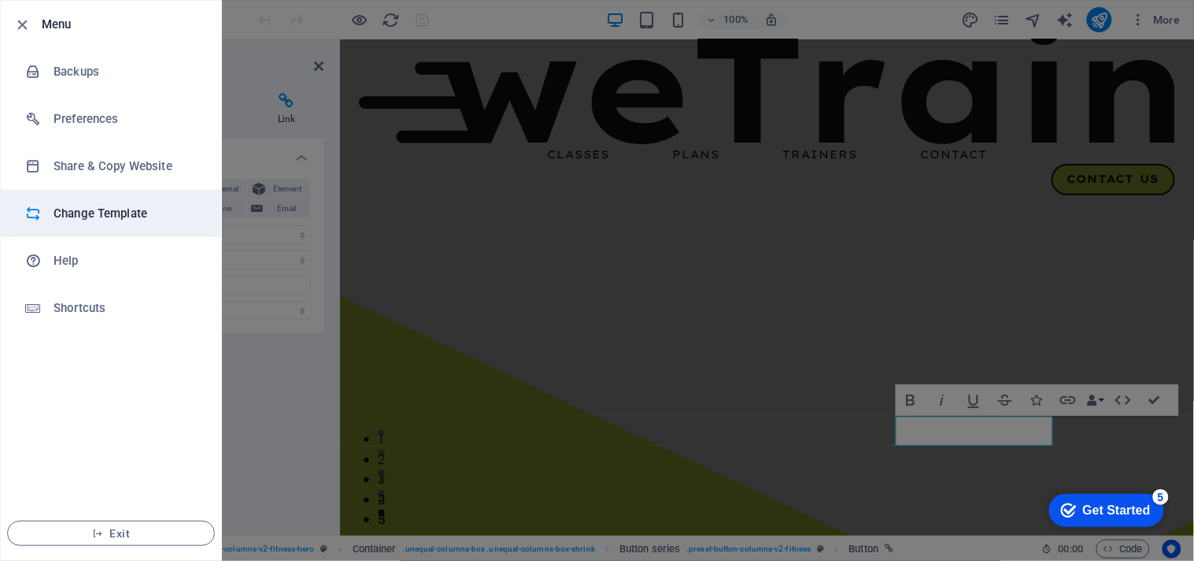
click at [61, 201] on li "Change Template" at bounding box center [111, 213] width 220 height 47
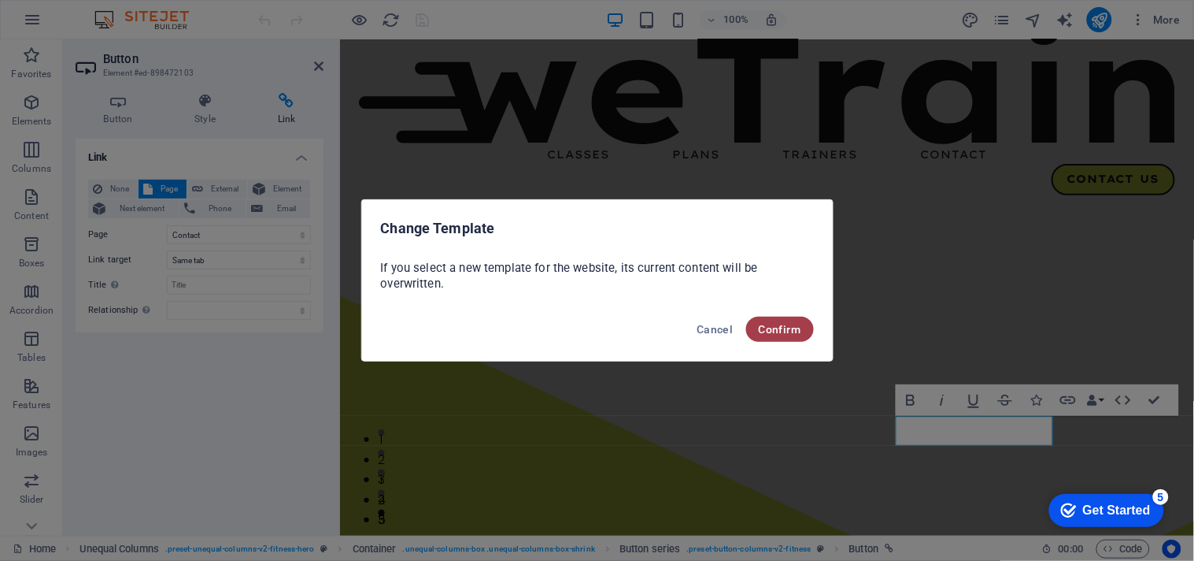
click at [761, 331] on span "Confirm" at bounding box center [780, 329] width 43 height 13
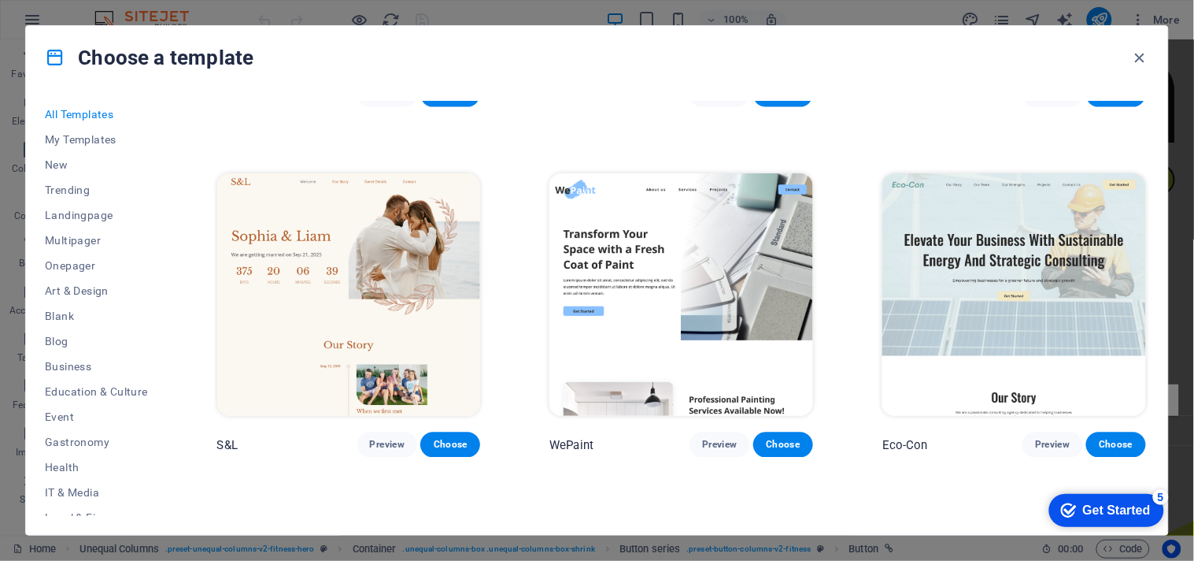
scroll to position [612, 0]
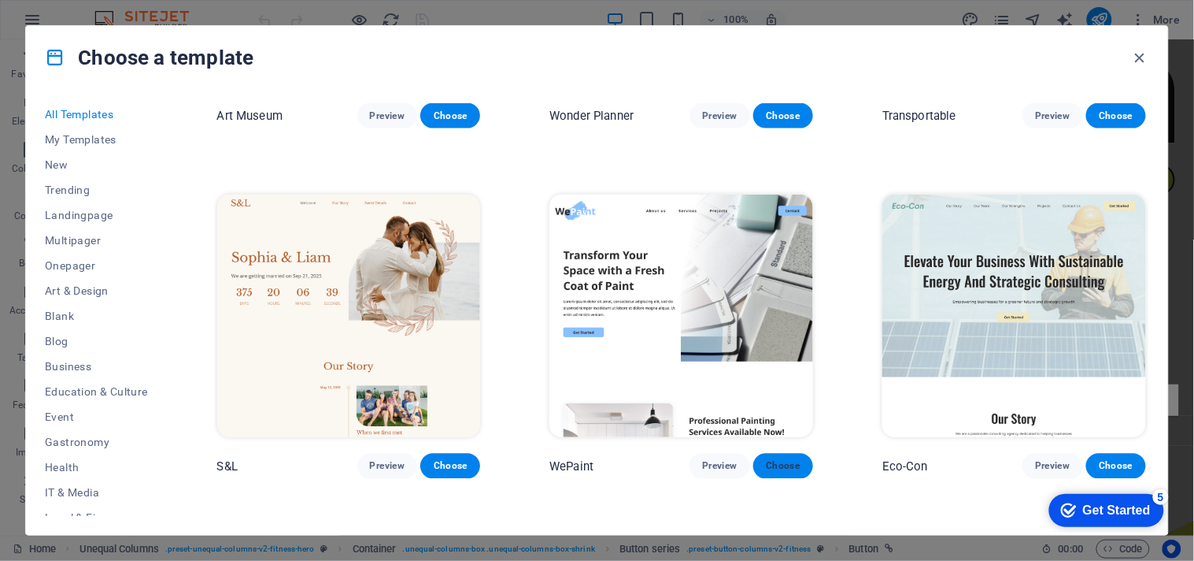
click at [772, 460] on span "Choose" at bounding box center [783, 466] width 35 height 13
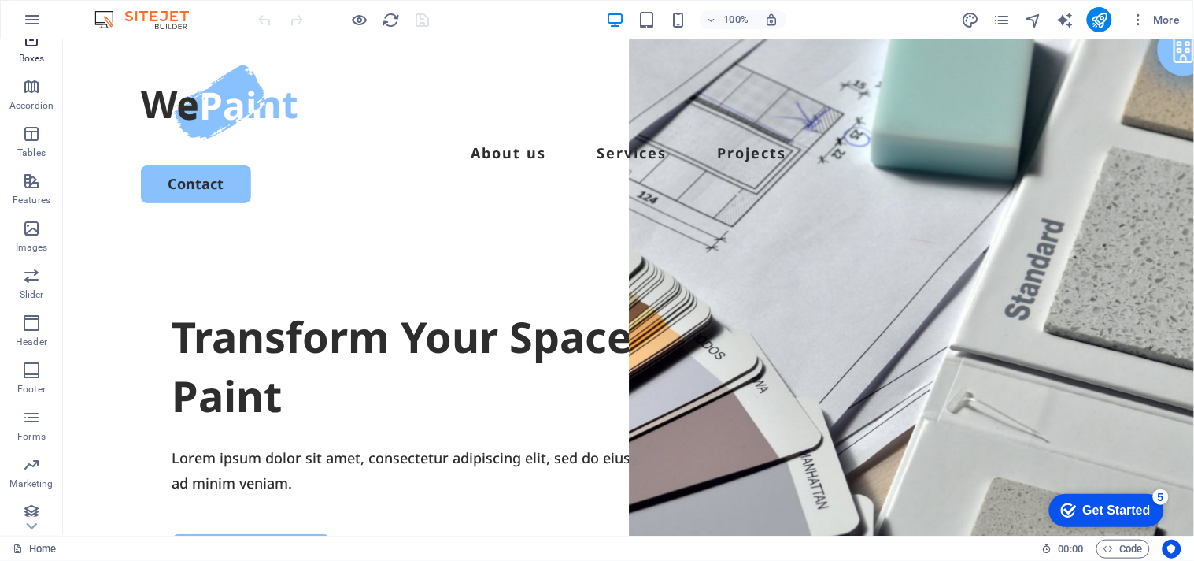
scroll to position [213, 0]
click at [26, 230] on icon "button" at bounding box center [31, 220] width 19 height 19
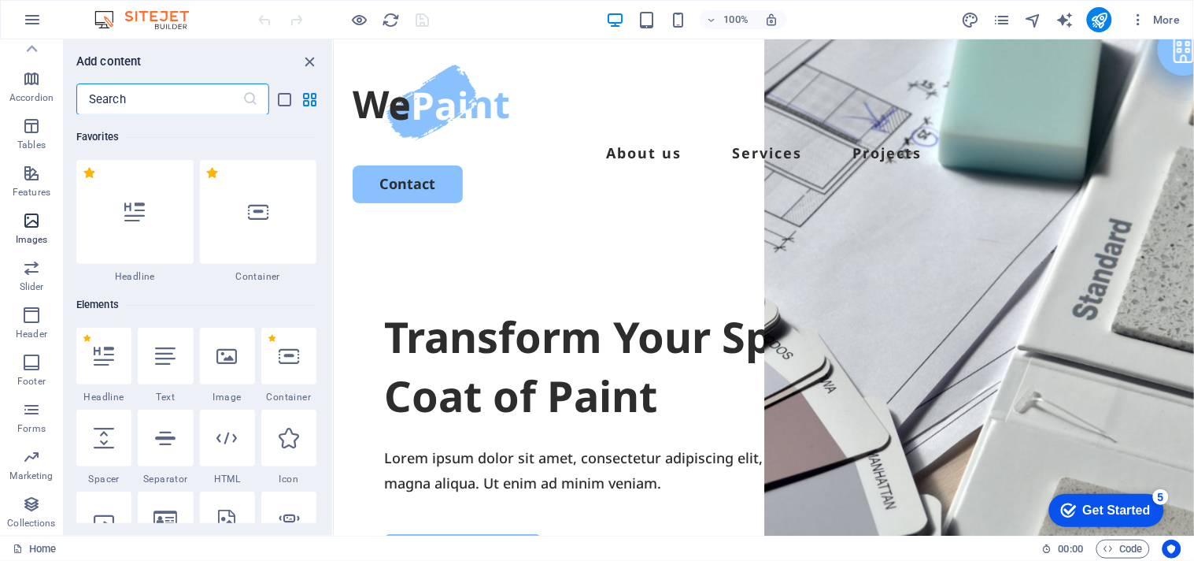
scroll to position [7981, 0]
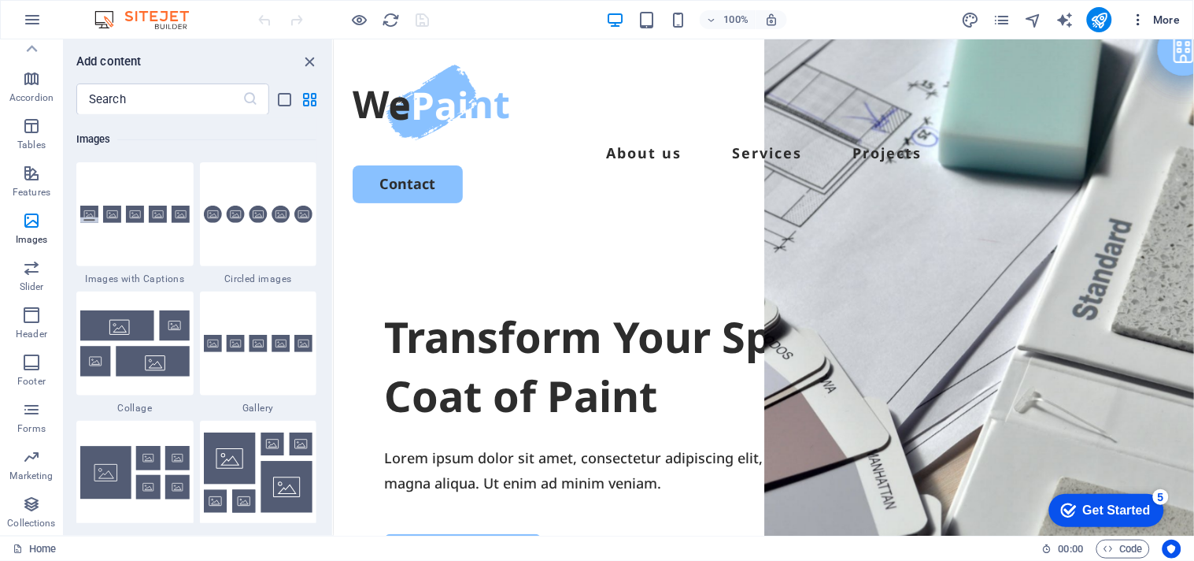
click at [1148, 28] on button "More" at bounding box center [1156, 19] width 62 height 25
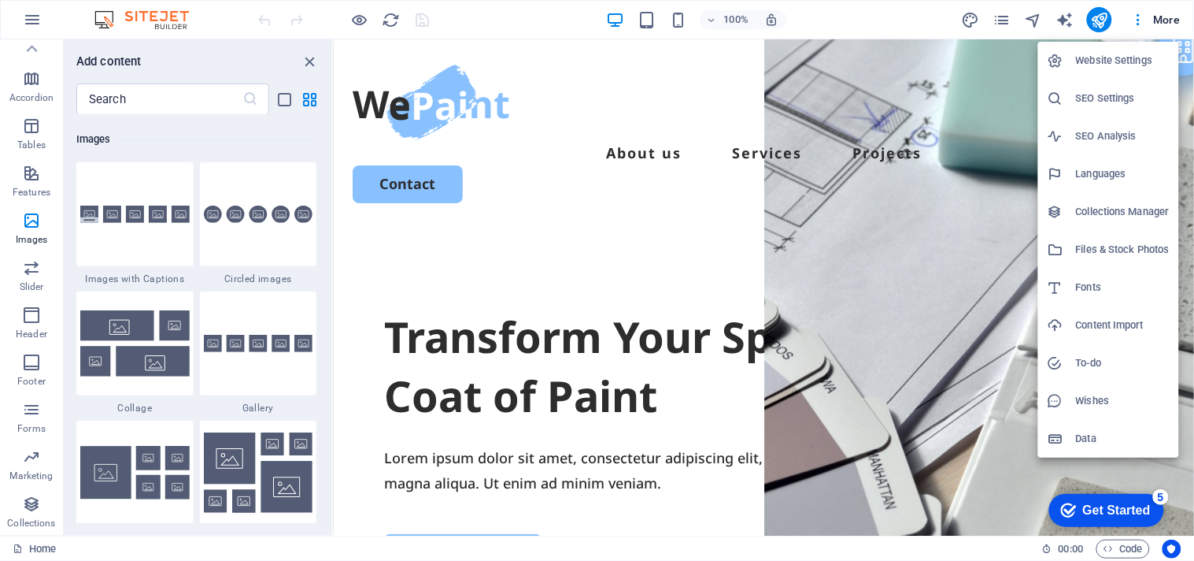
click at [1091, 248] on h6 "Files & Stock Photos" at bounding box center [1123, 249] width 94 height 19
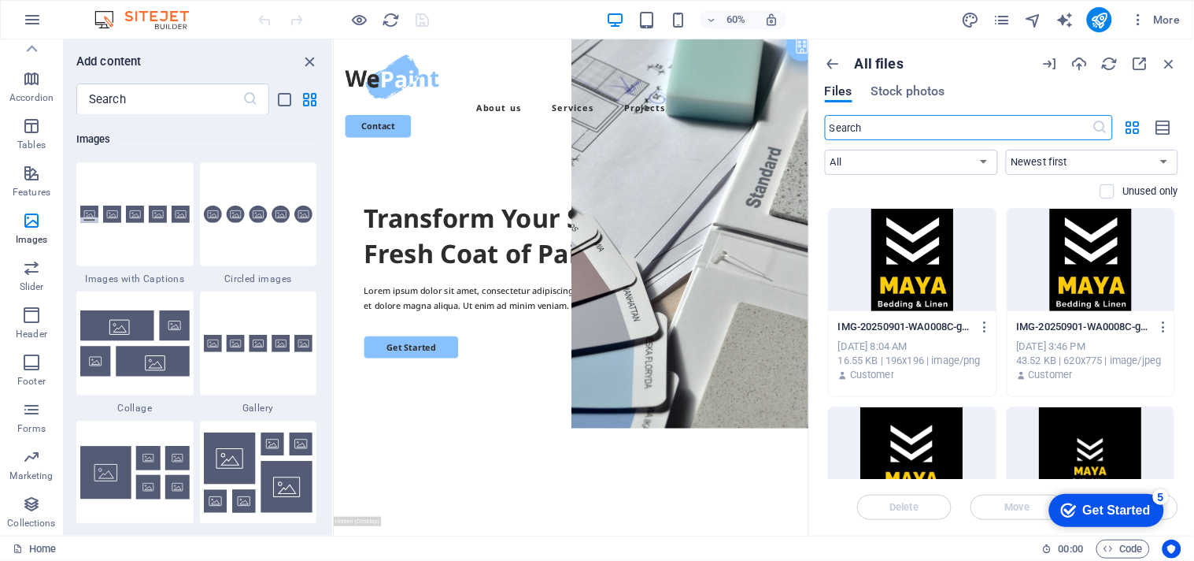
click at [903, 256] on div at bounding box center [913, 260] width 168 height 102
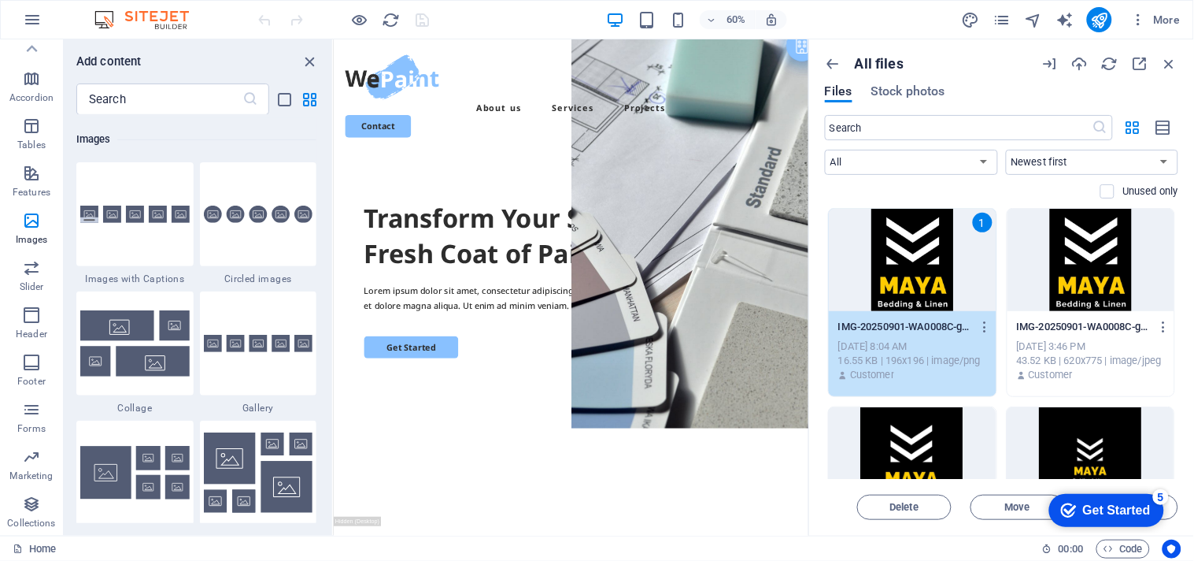
click at [1082, 289] on div at bounding box center [1092, 260] width 168 height 102
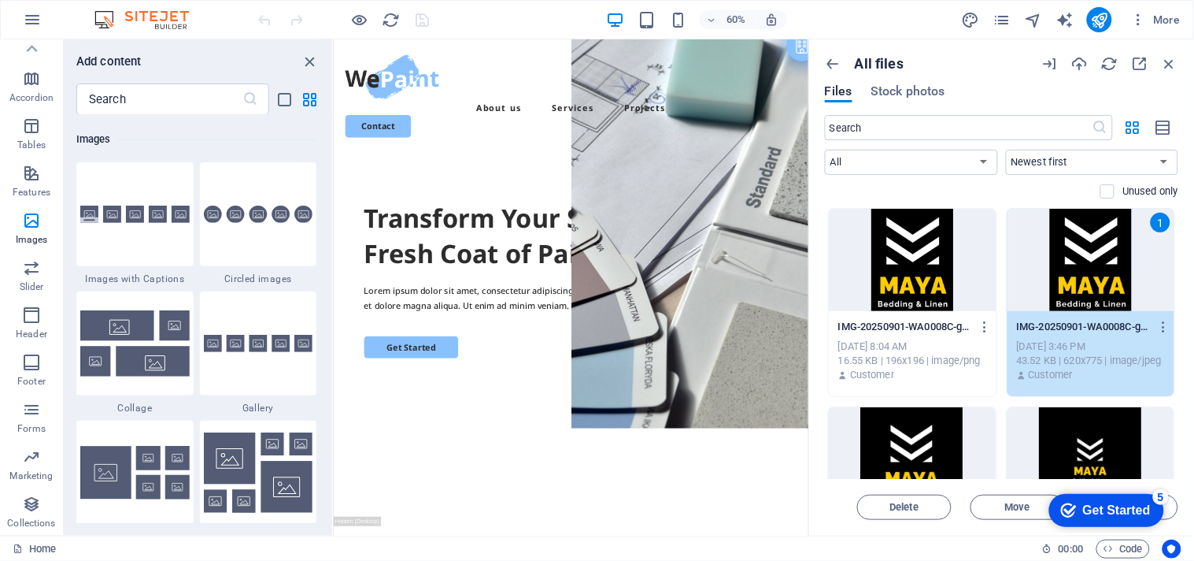
scroll to position [262, 0]
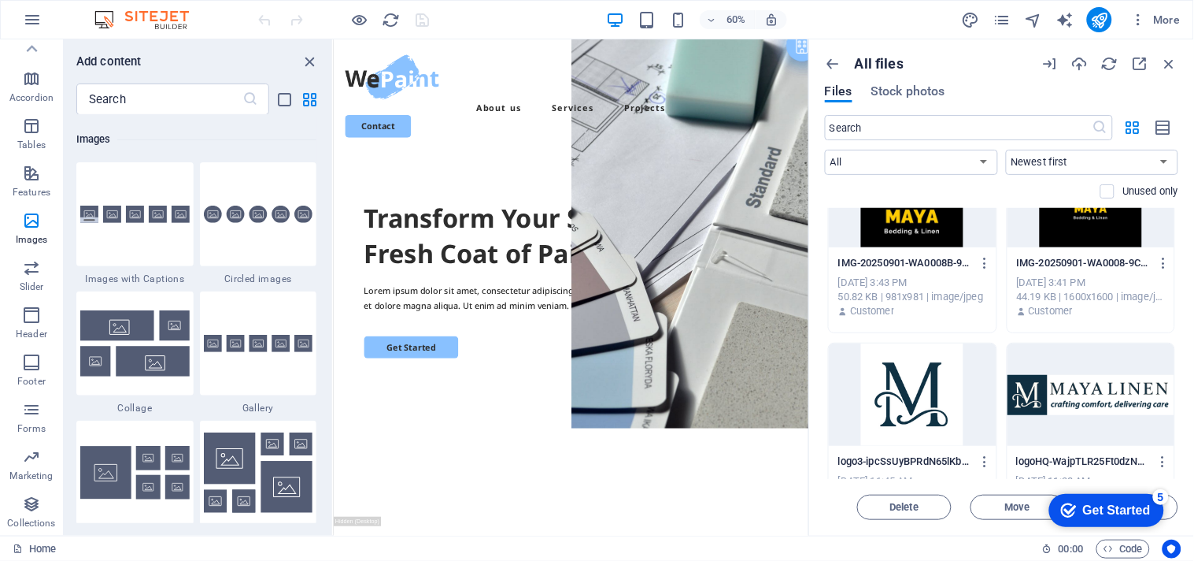
click at [899, 256] on p "IMG-20250901-WA0008B-9NFYPNR1bXZ3yYig77wblA.jpg" at bounding box center [906, 263] width 134 height 14
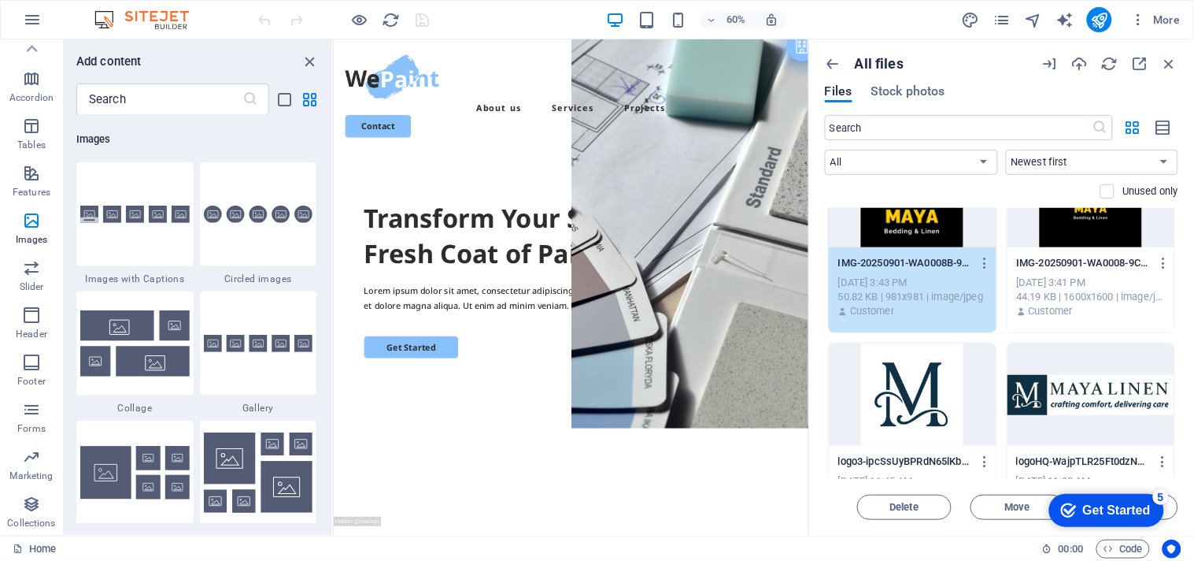
click at [1085, 260] on p "IMG-20250901-WA0008-9CIjBOfzpZnj0F6TLauWMw.jpg" at bounding box center [1084, 263] width 134 height 14
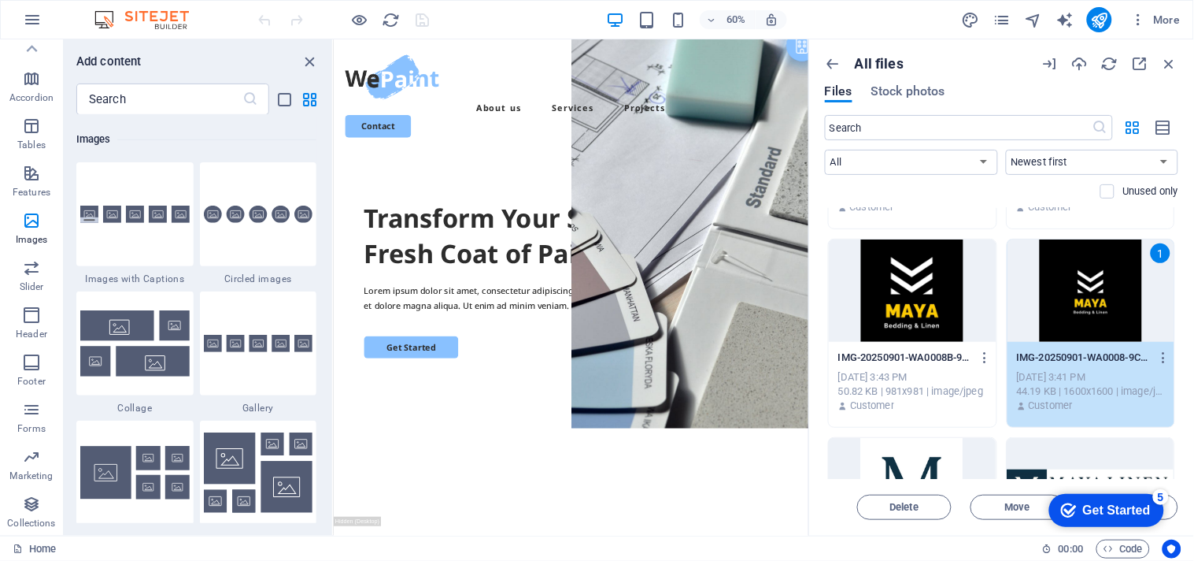
scroll to position [175, 0]
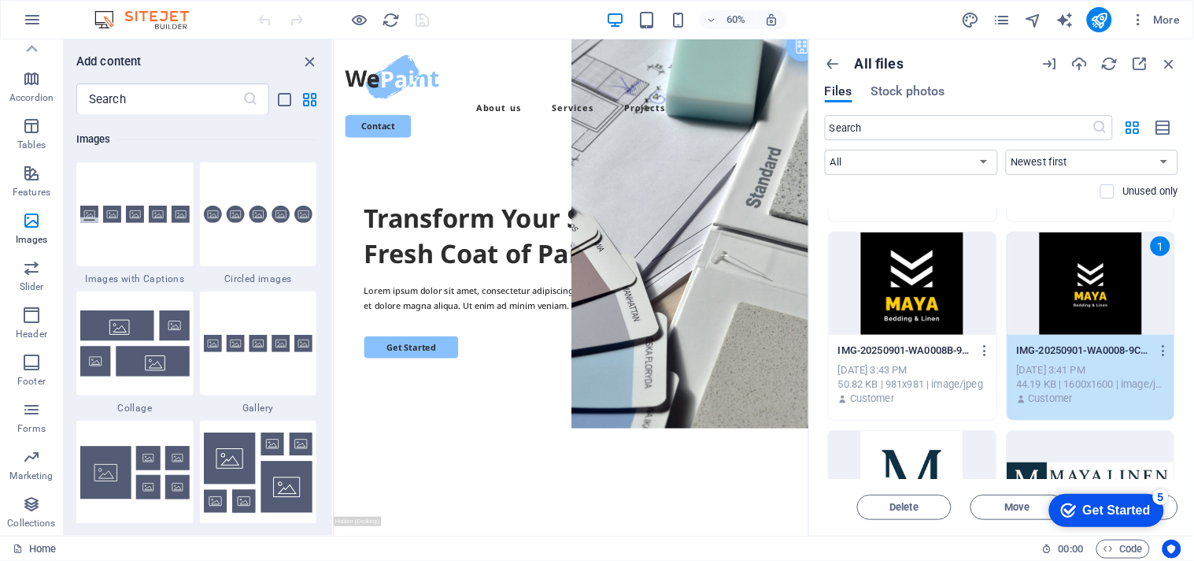
click at [922, 371] on div "Sep 1, 2025 3:43 PM" at bounding box center [913, 370] width 149 height 14
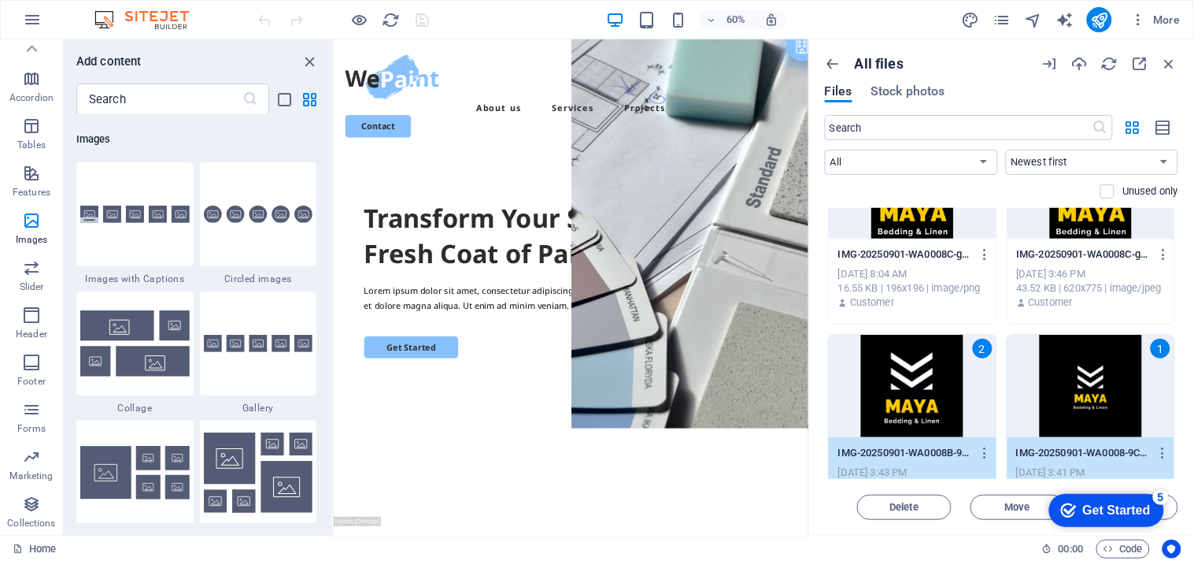
scroll to position [0, 0]
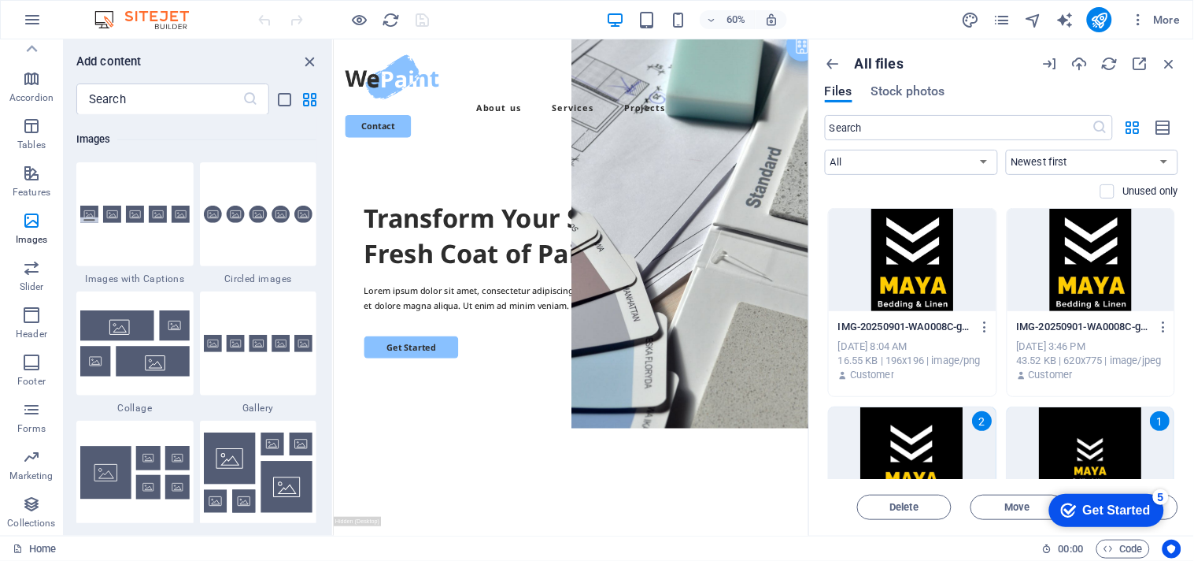
click at [896, 257] on div at bounding box center [913, 260] width 168 height 102
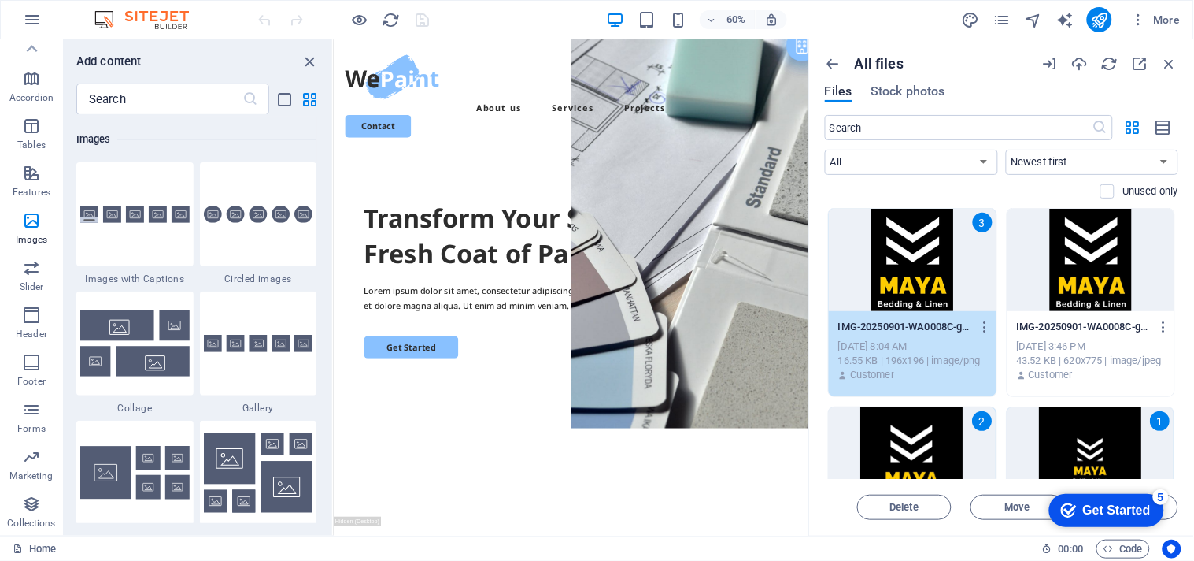
click at [1064, 270] on div at bounding box center [1092, 260] width 168 height 102
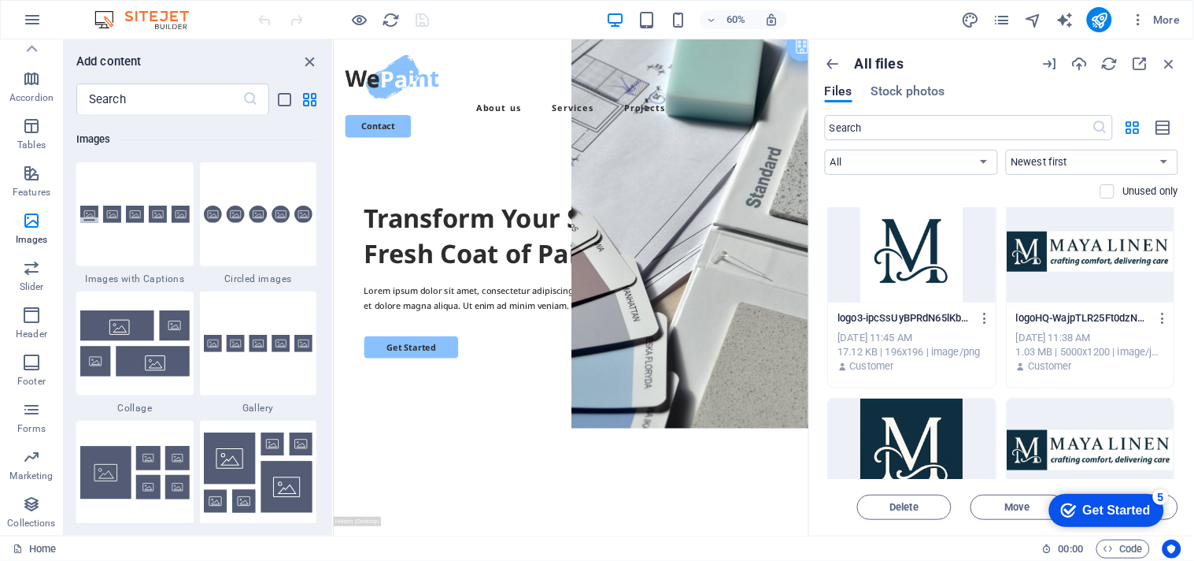
scroll to position [437, 0]
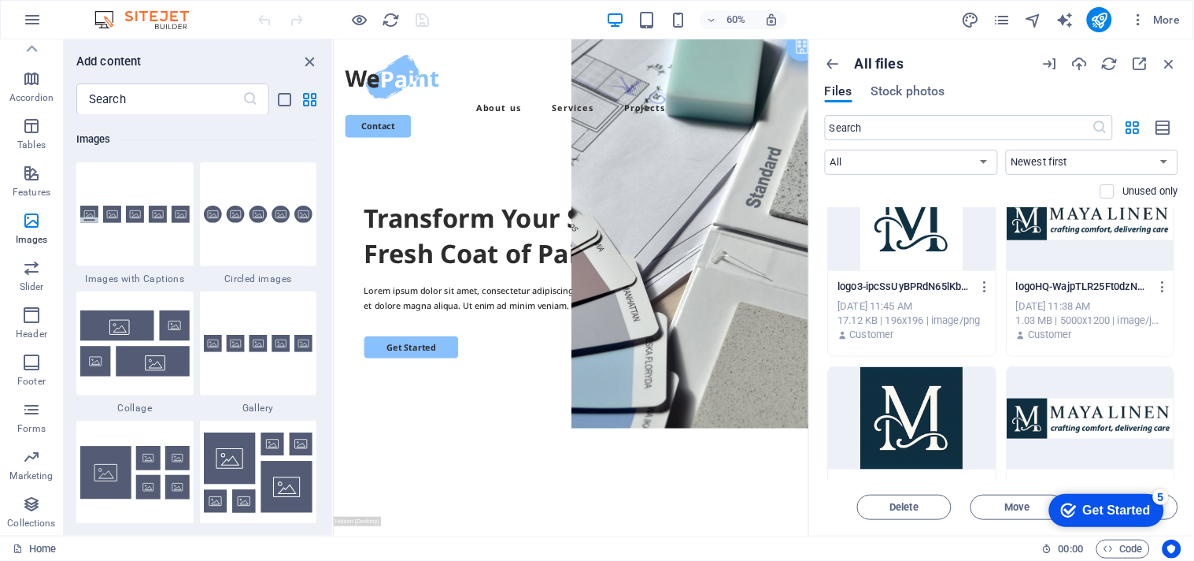
click at [921, 253] on div at bounding box center [913, 219] width 168 height 102
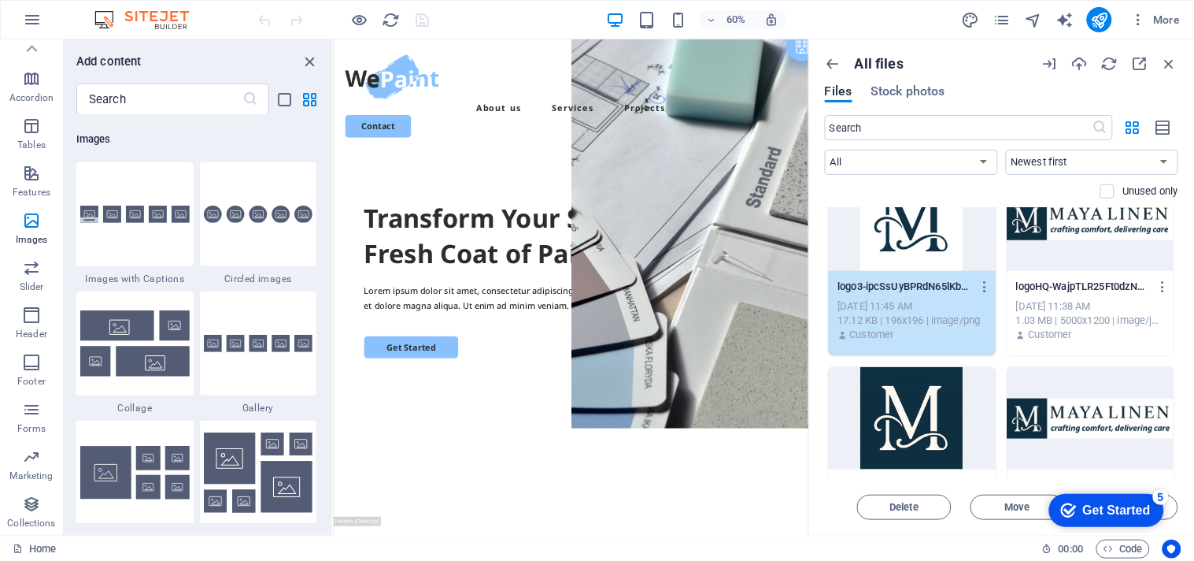
click at [1044, 233] on div at bounding box center [1092, 219] width 168 height 102
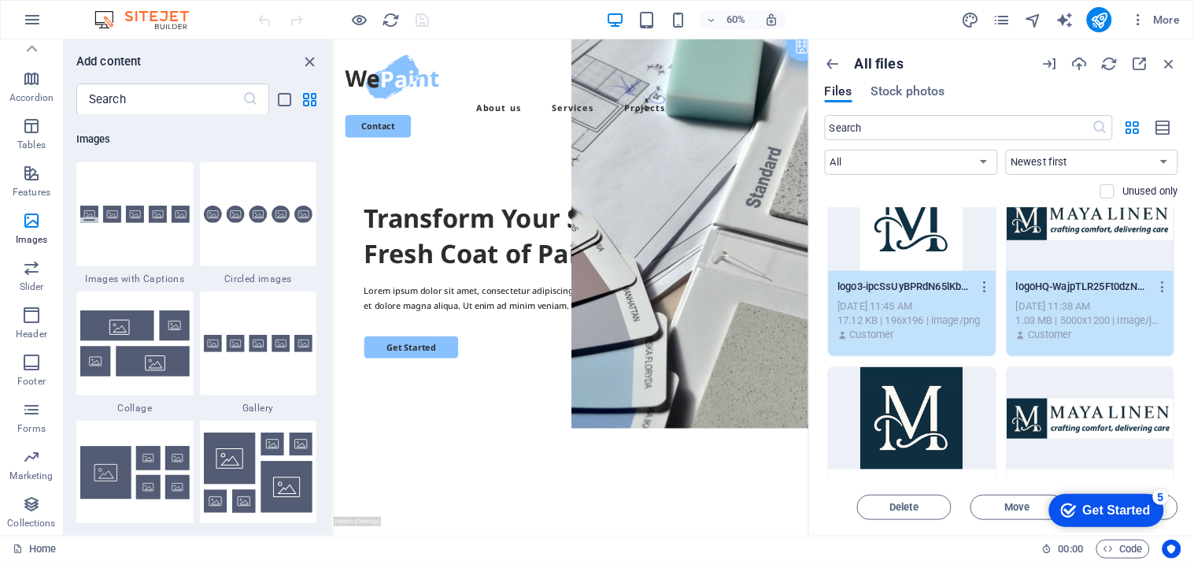
click at [879, 431] on div at bounding box center [913, 418] width 168 height 102
click at [1042, 428] on div at bounding box center [1092, 418] width 168 height 102
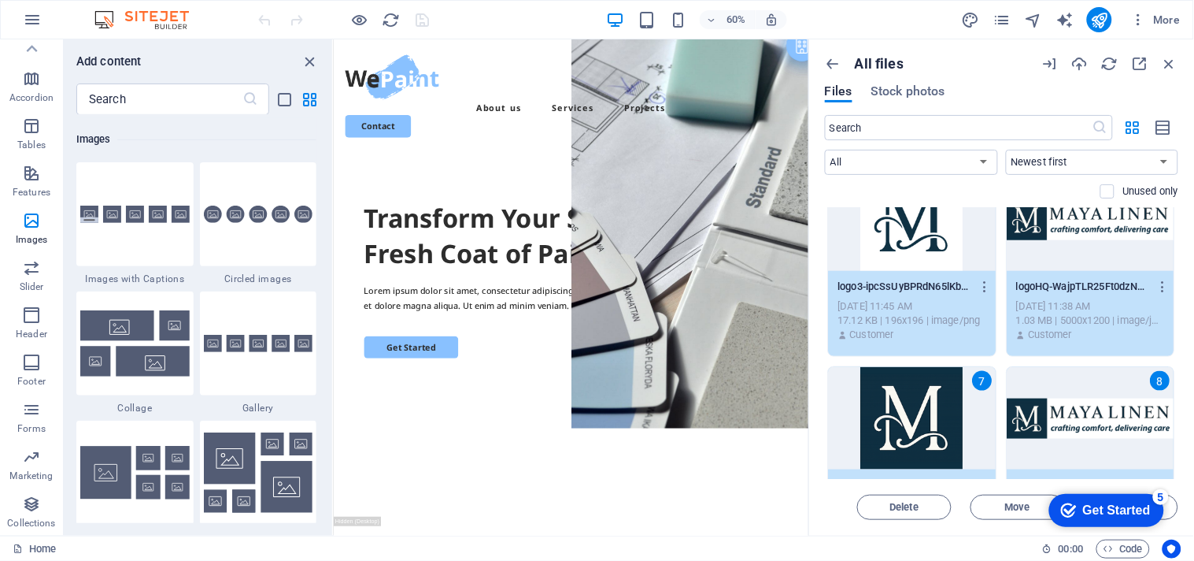
scroll to position [699, 0]
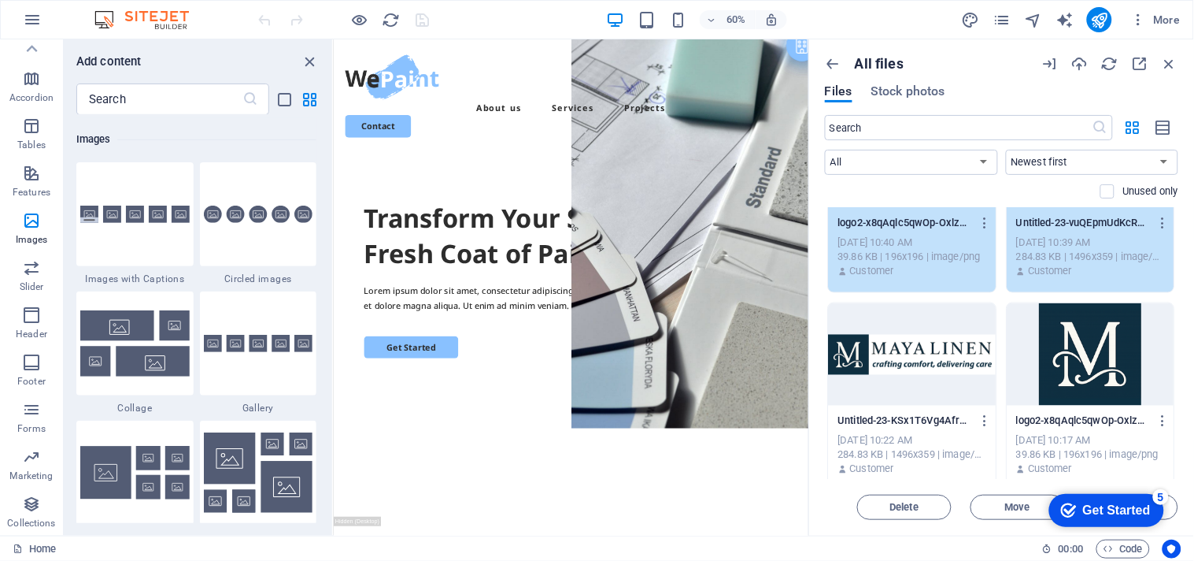
click at [953, 341] on div at bounding box center [913, 354] width 168 height 102
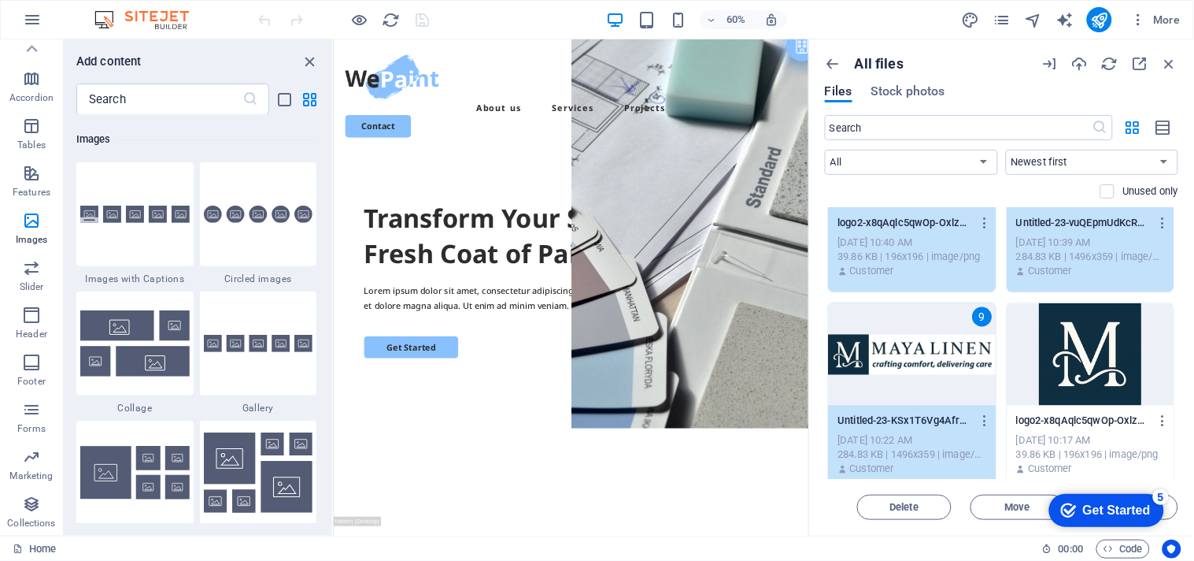
click at [1087, 351] on div at bounding box center [1092, 354] width 168 height 102
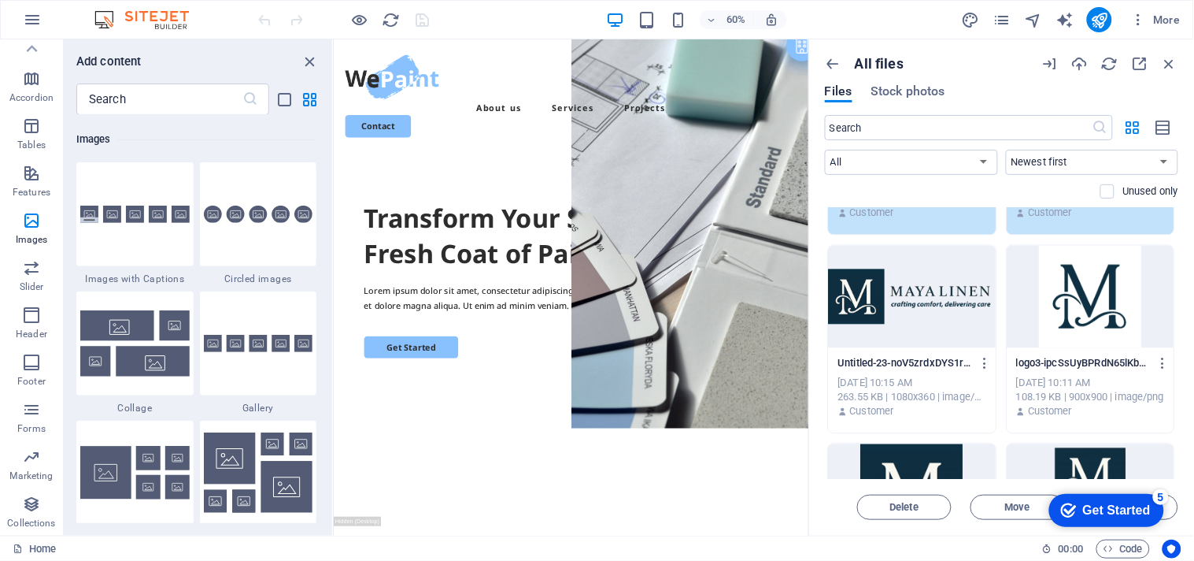
scroll to position [962, 0]
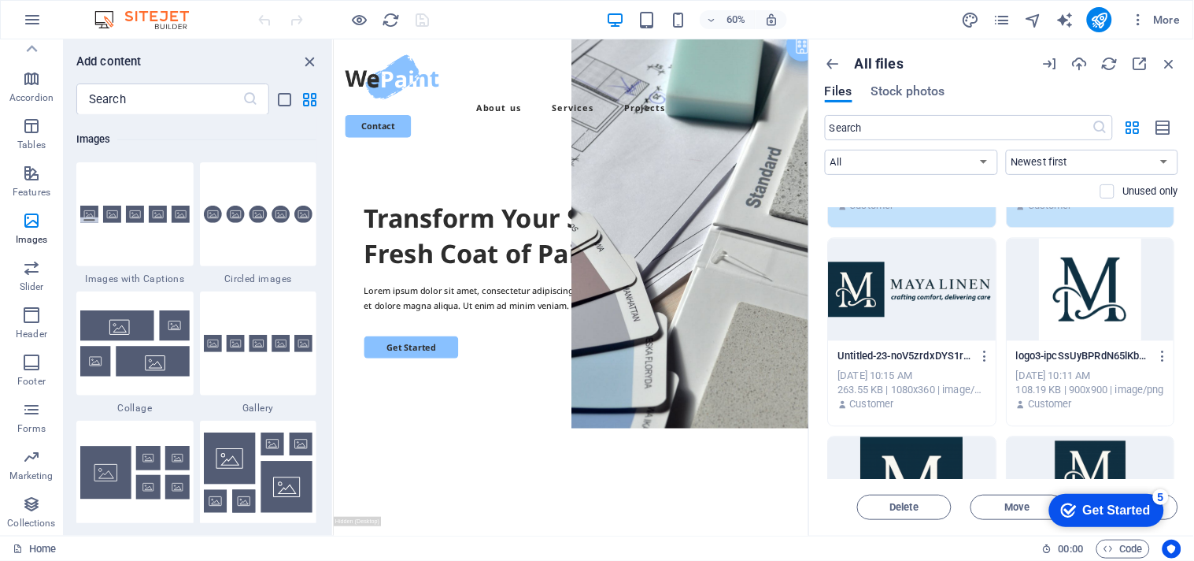
click at [904, 295] on div at bounding box center [913, 290] width 168 height 102
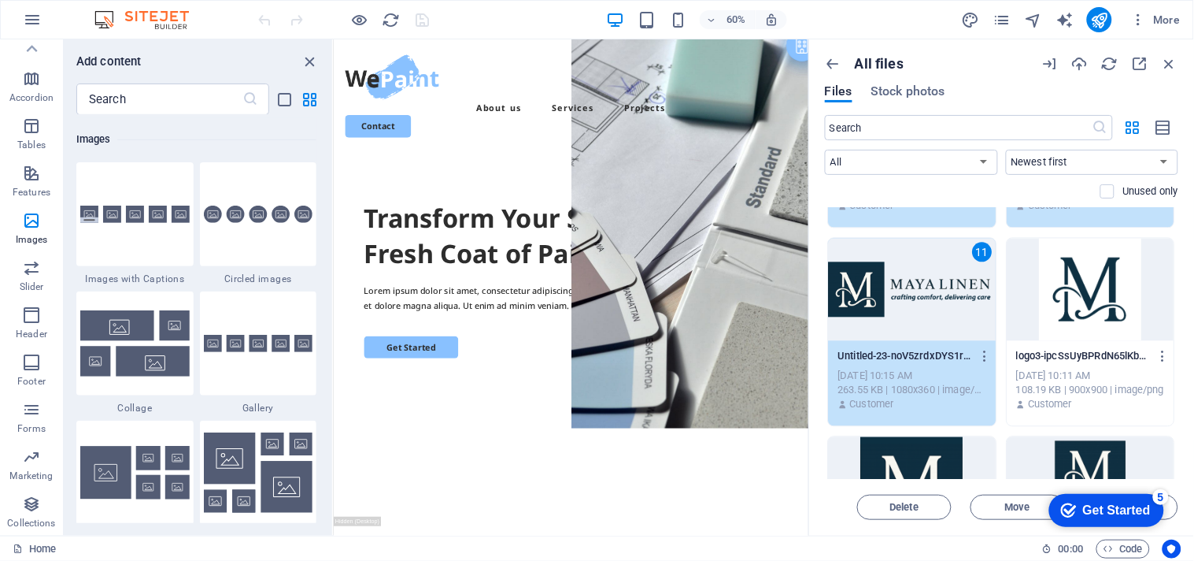
click at [1064, 287] on div at bounding box center [1092, 290] width 168 height 102
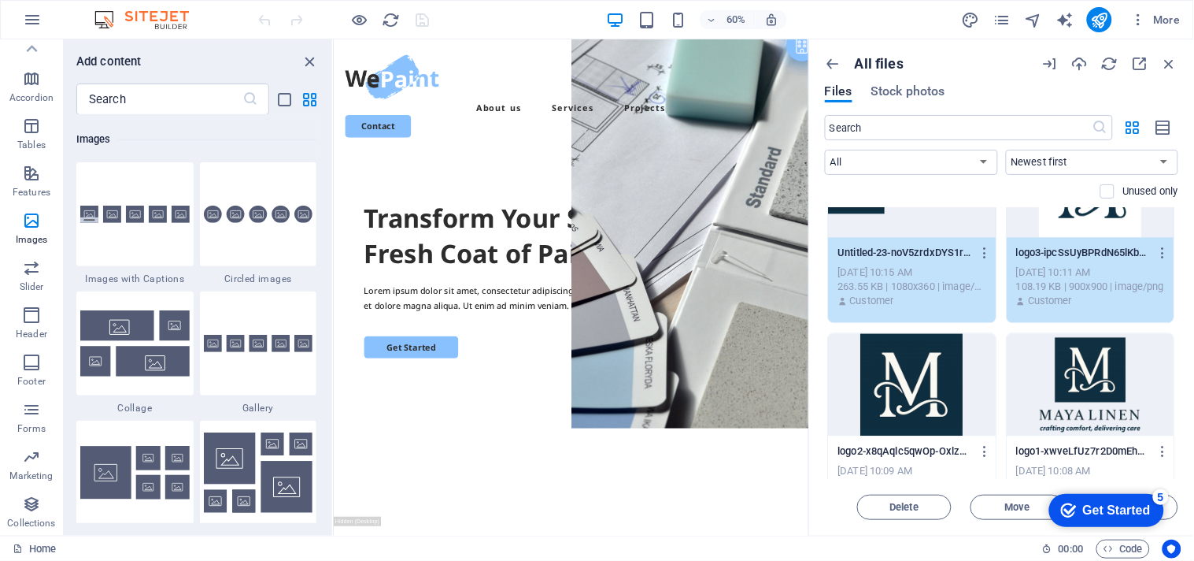
scroll to position [1224, 0]
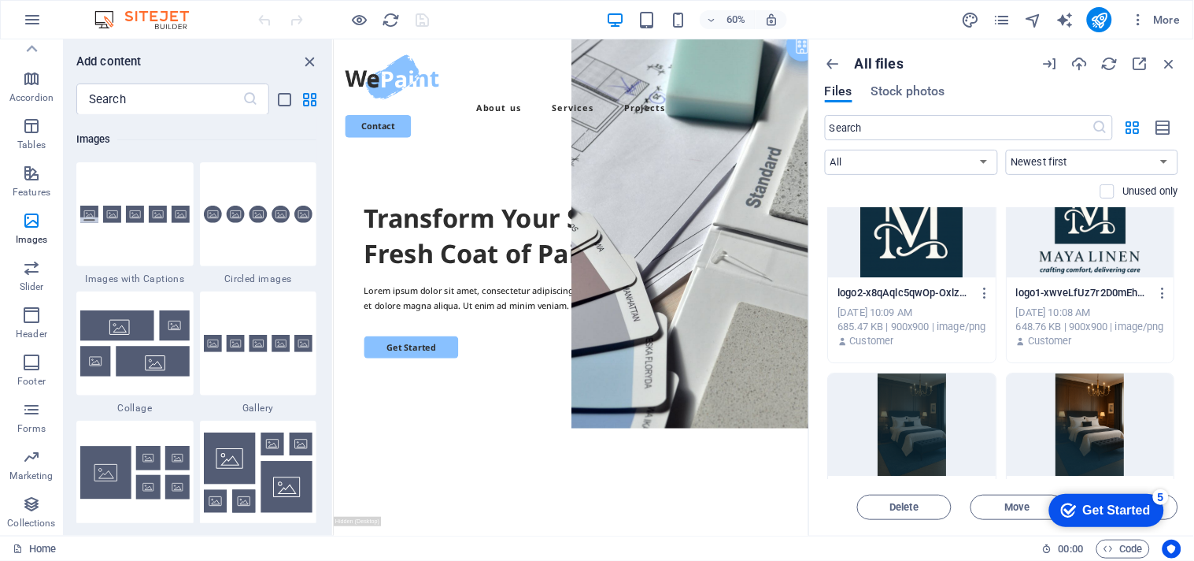
click at [912, 268] on div at bounding box center [913, 226] width 168 height 102
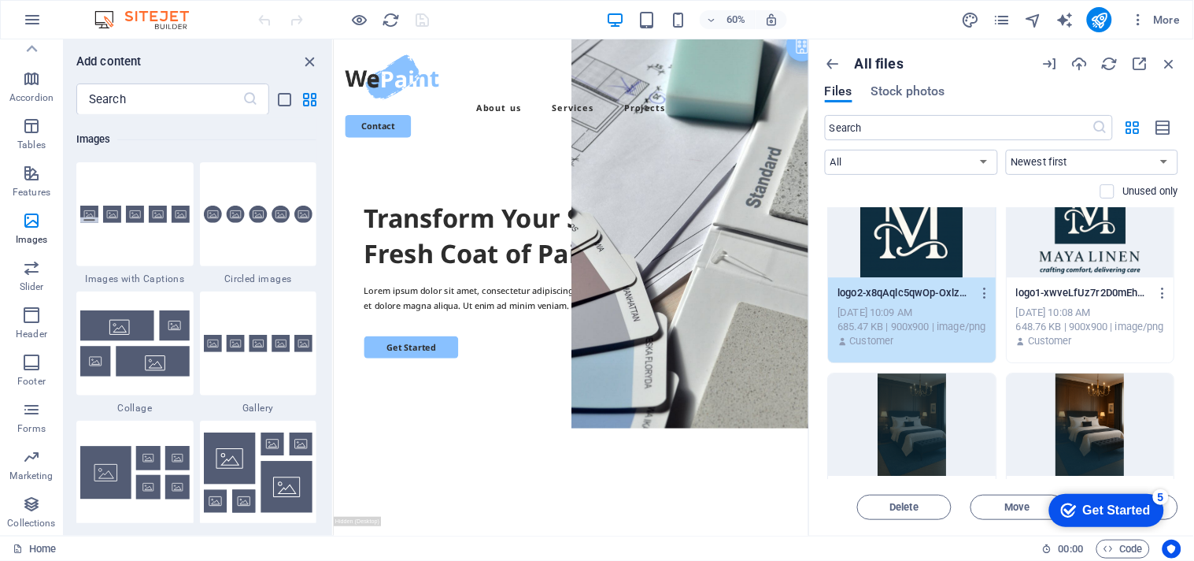
click at [1057, 269] on div at bounding box center [1092, 226] width 168 height 102
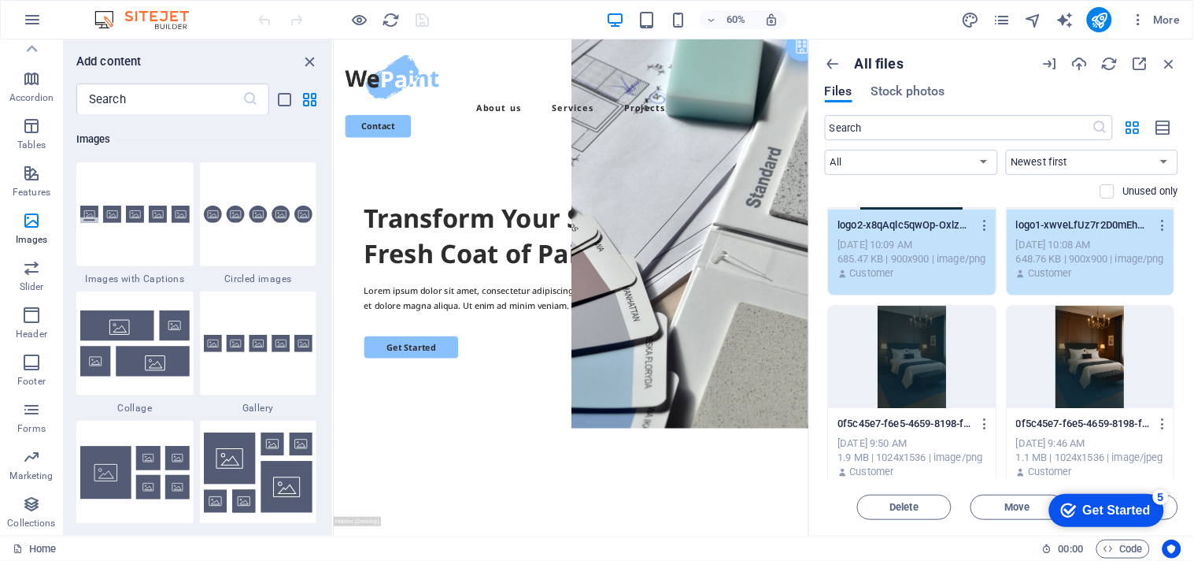
scroll to position [1307, 0]
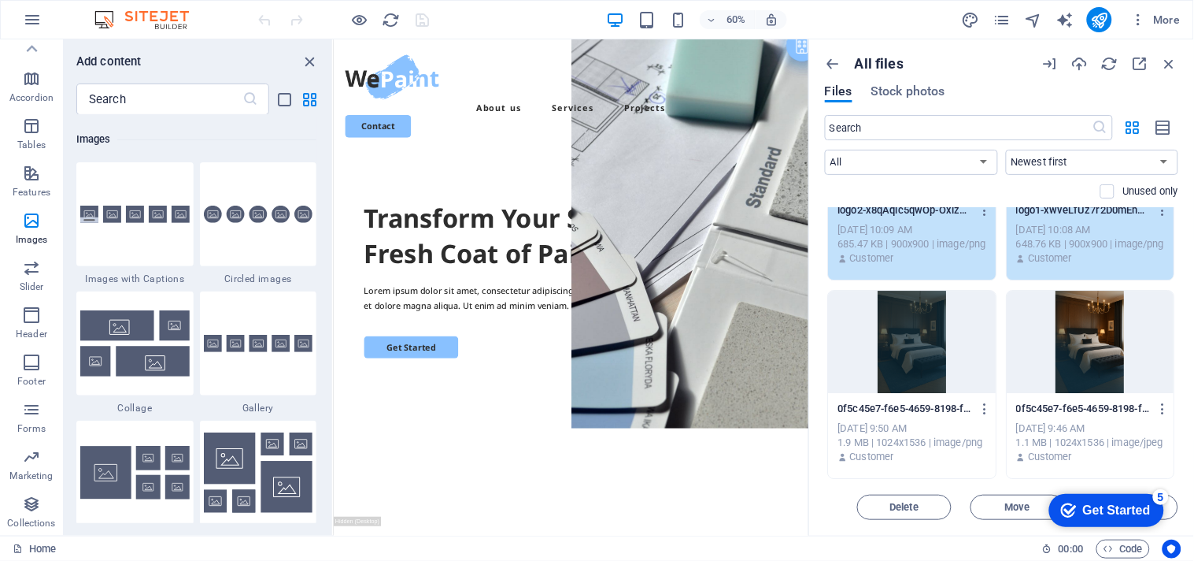
click at [921, 302] on div at bounding box center [913, 342] width 168 height 102
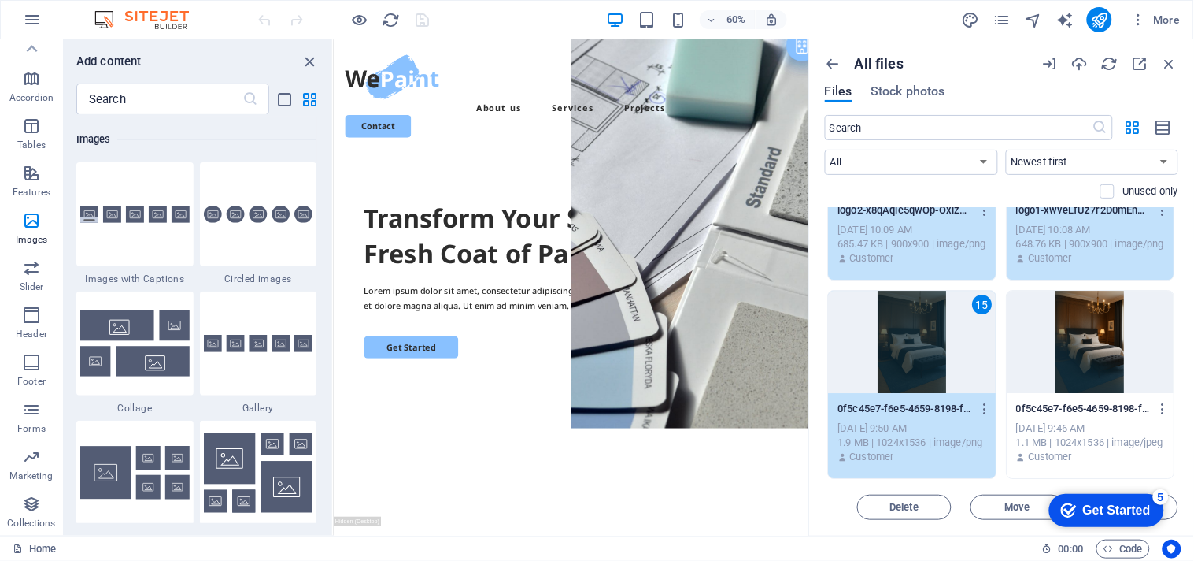
click at [1105, 313] on div at bounding box center [1092, 342] width 168 height 102
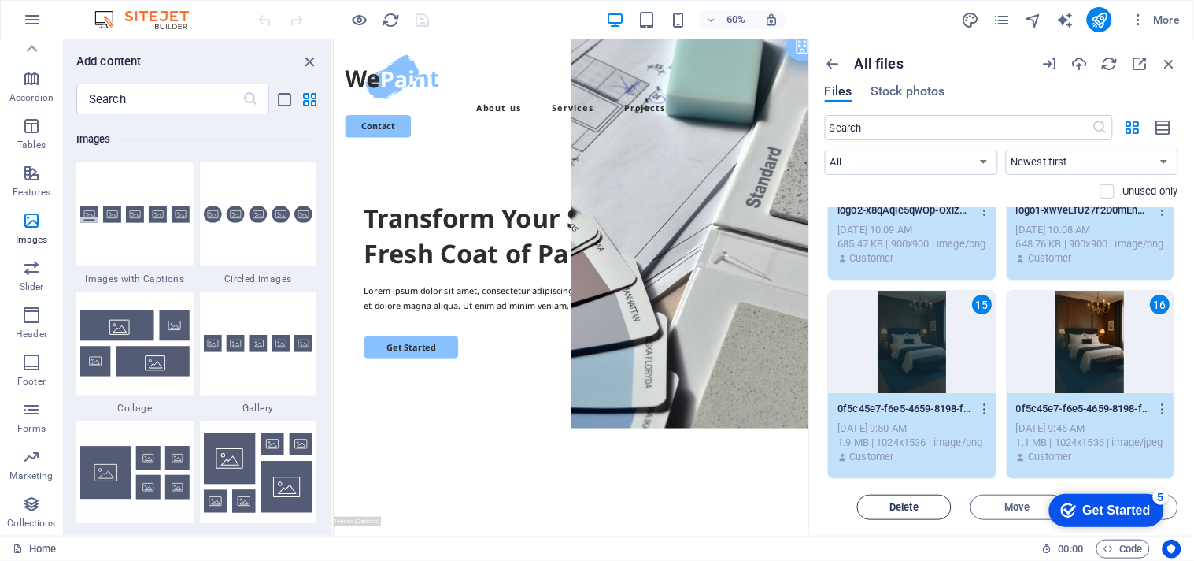
click at [910, 502] on span "Delete" at bounding box center [905, 506] width 29 height 9
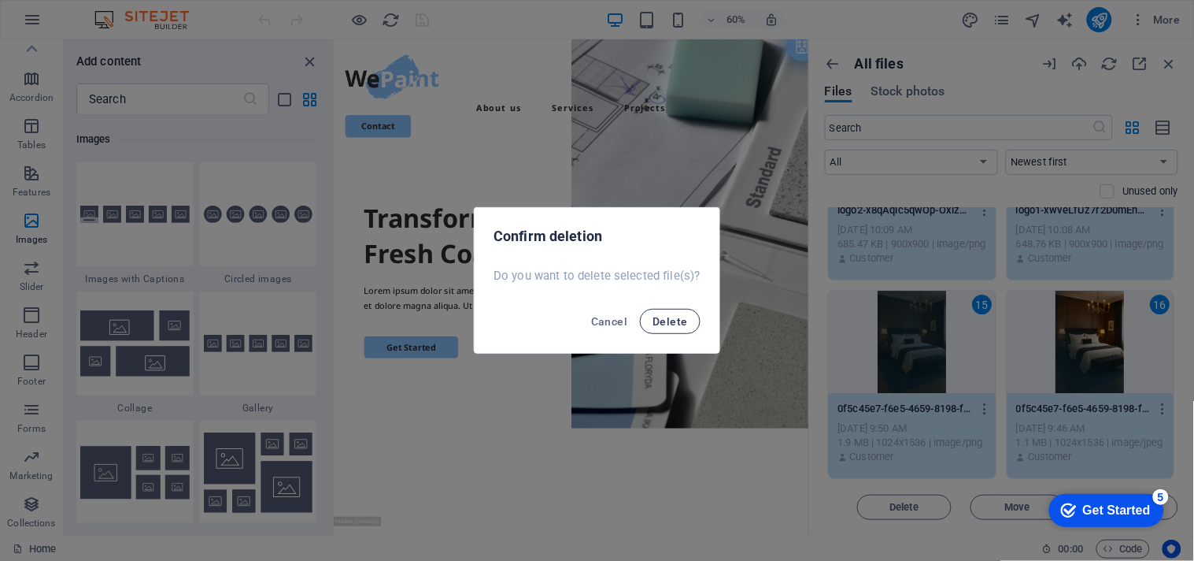
click at [689, 321] on button "Delete" at bounding box center [670, 321] width 60 height 25
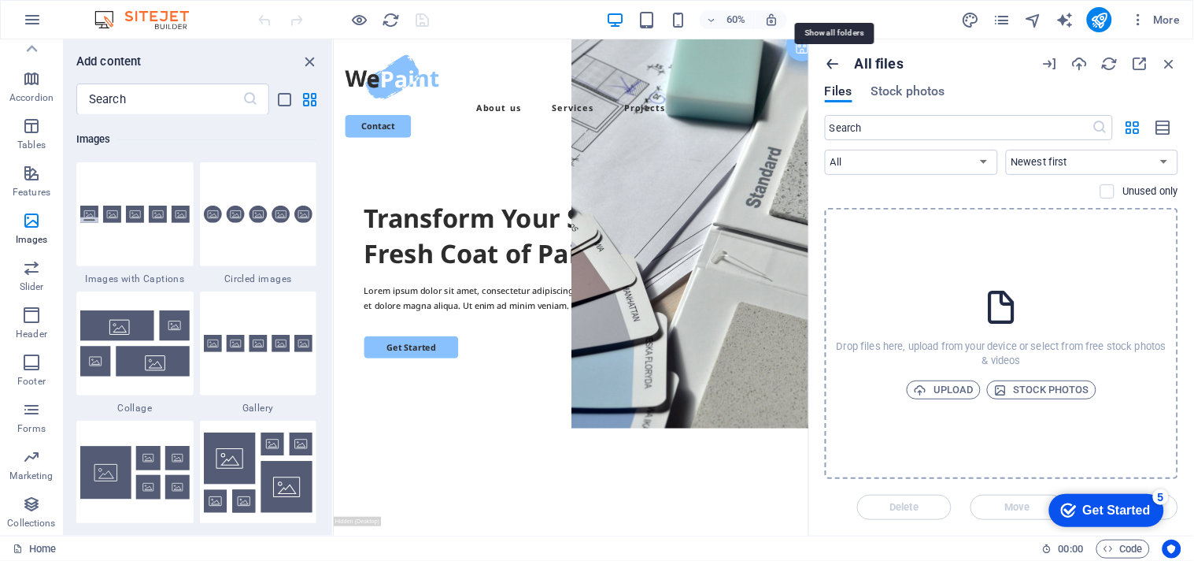
click at [836, 67] on icon "button" at bounding box center [833, 63] width 17 height 17
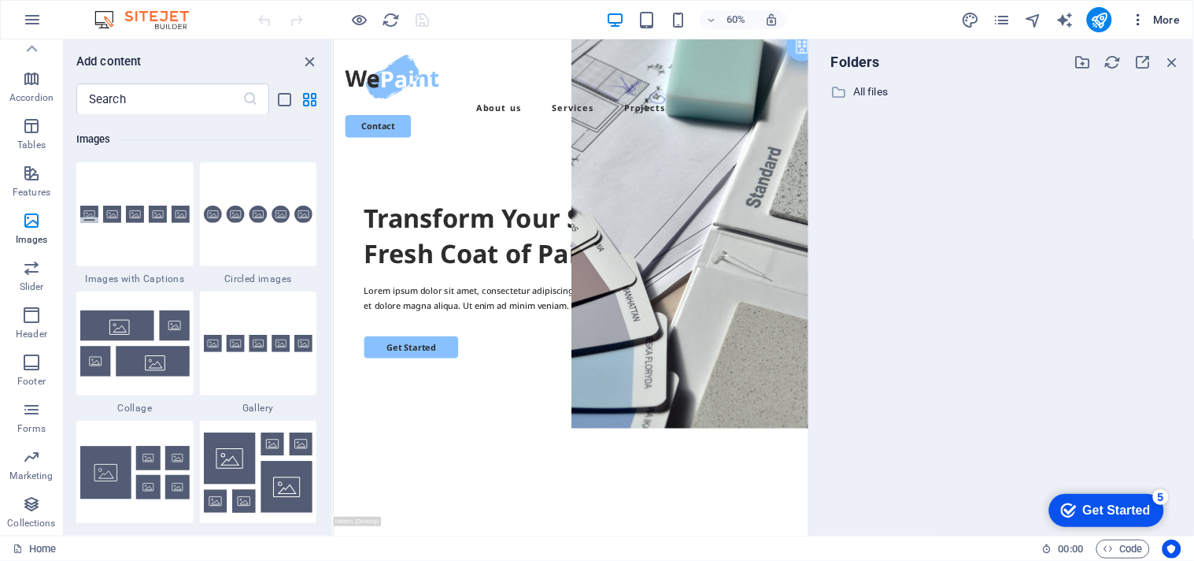
click at [1131, 14] on icon "button" at bounding box center [1139, 20] width 16 height 16
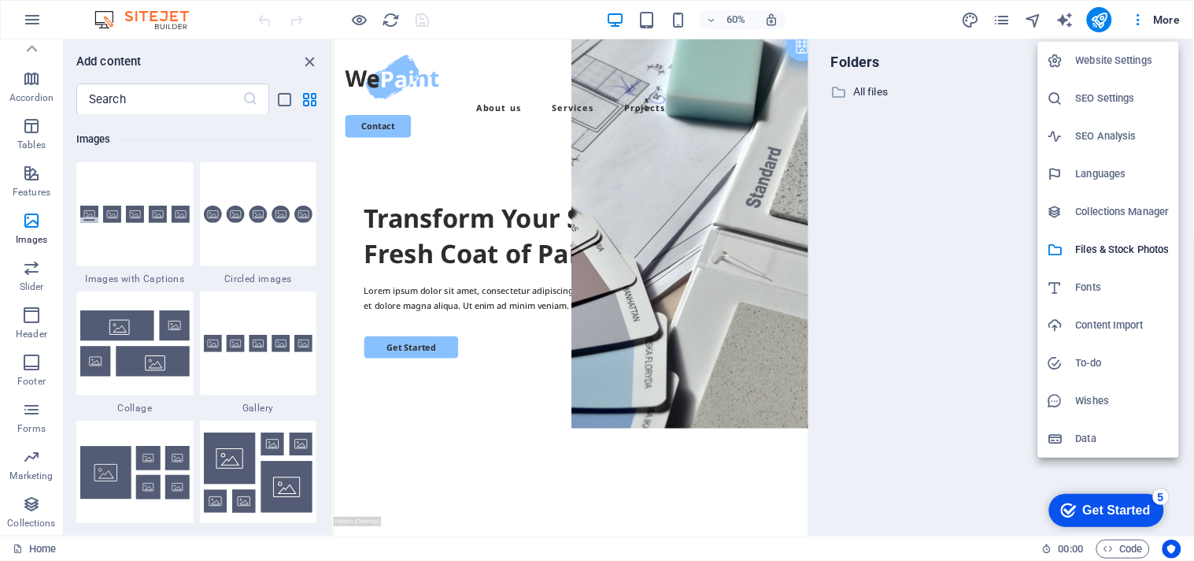
click at [947, 227] on div at bounding box center [597, 280] width 1194 height 561
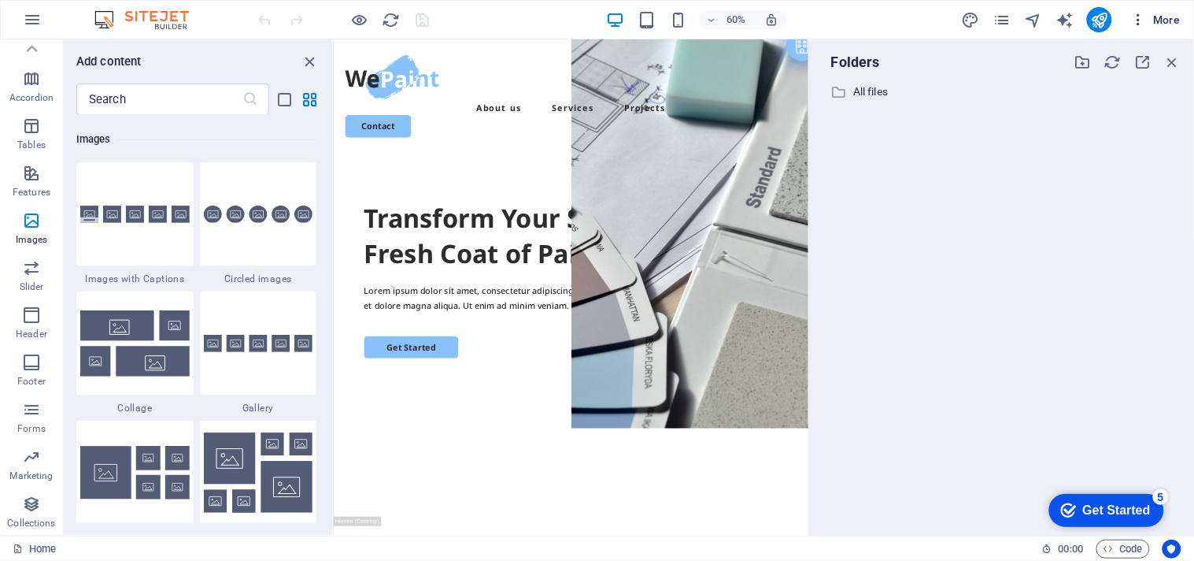
click at [1139, 26] on icon "button" at bounding box center [1139, 20] width 16 height 16
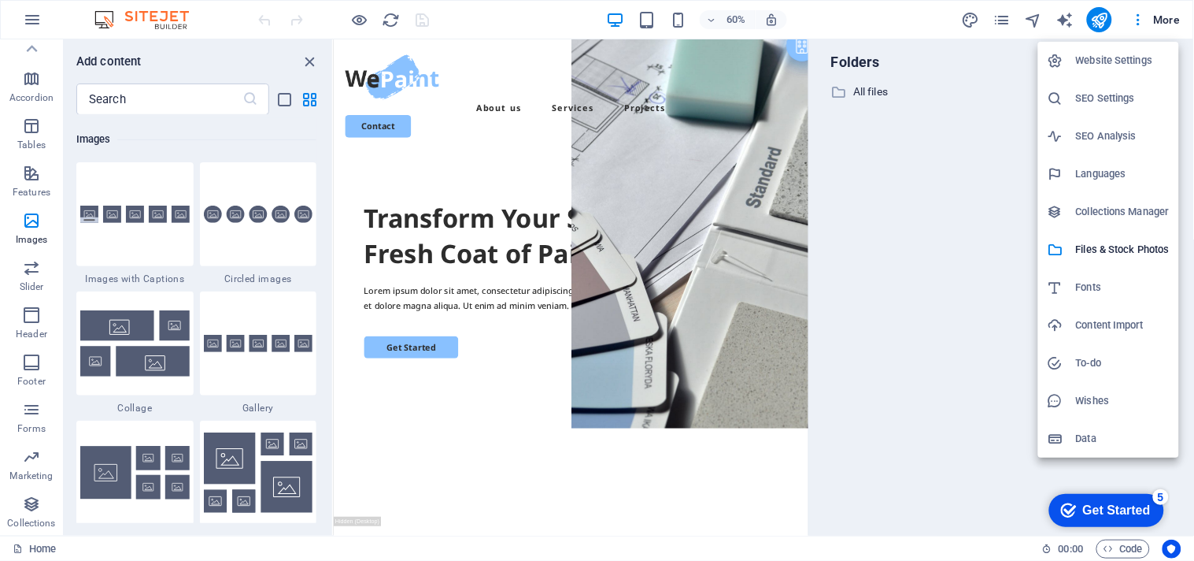
click at [1124, 51] on h6 "Website Settings" at bounding box center [1123, 60] width 94 height 19
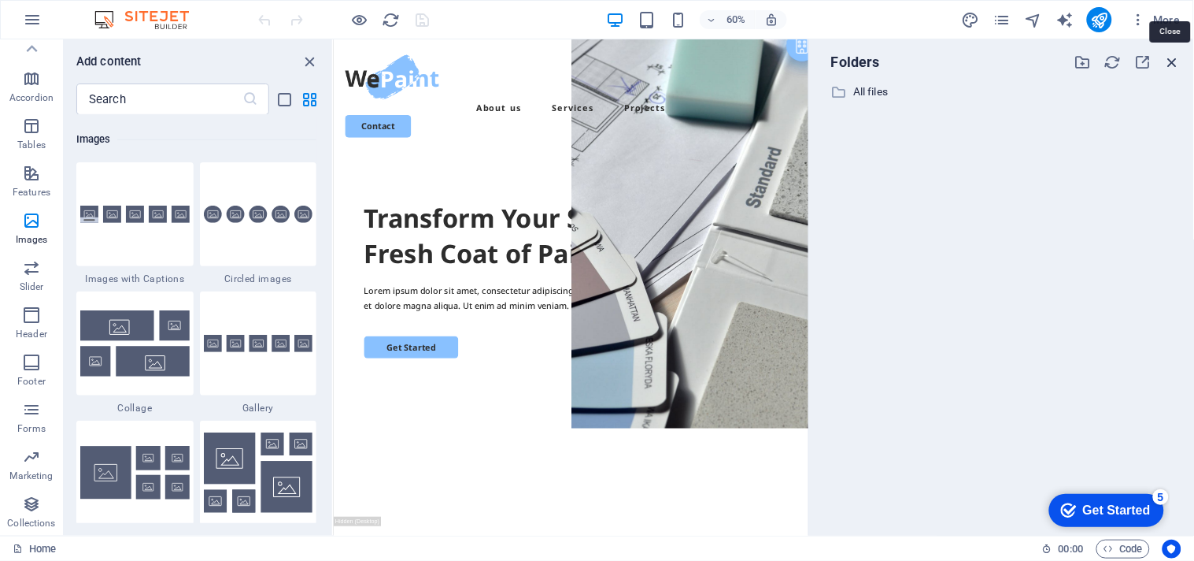
click at [1168, 58] on icon "button" at bounding box center [1173, 62] width 17 height 17
click at [1139, 20] on icon "button" at bounding box center [1139, 20] width 16 height 16
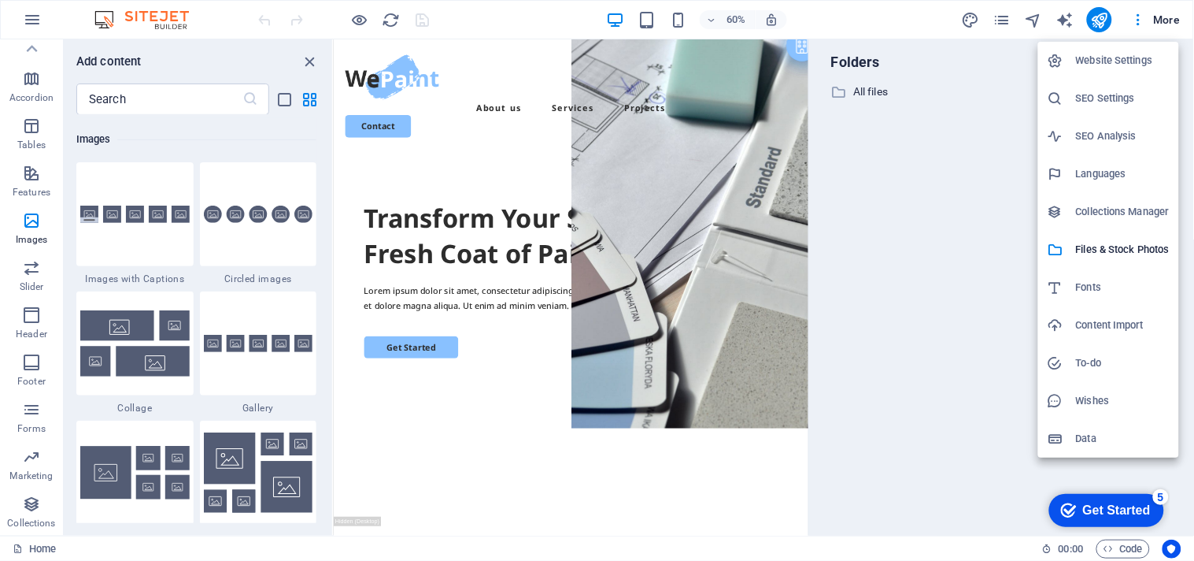
click at [1105, 60] on h6 "Website Settings" at bounding box center [1123, 60] width 94 height 19
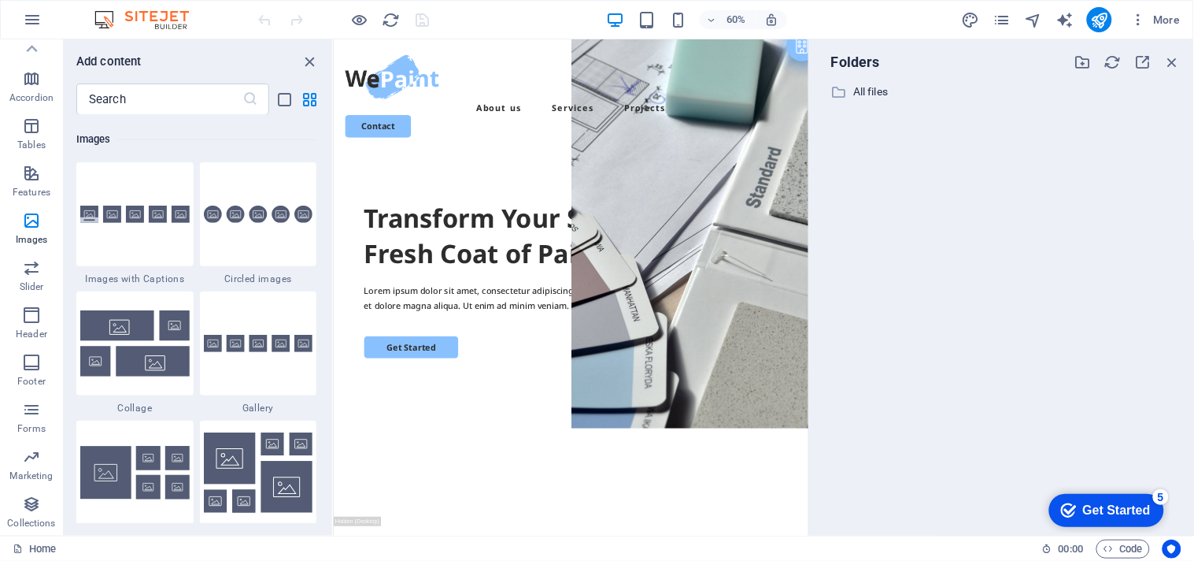
click at [1194, 285] on div "Folders ​ All files All files" at bounding box center [1001, 287] width 385 height 496
click at [1080, 57] on icon "button" at bounding box center [1083, 62] width 17 height 17
click at [1174, 61] on icon "button" at bounding box center [1173, 62] width 17 height 17
click at [1175, 61] on icon "button" at bounding box center [1173, 62] width 17 height 17
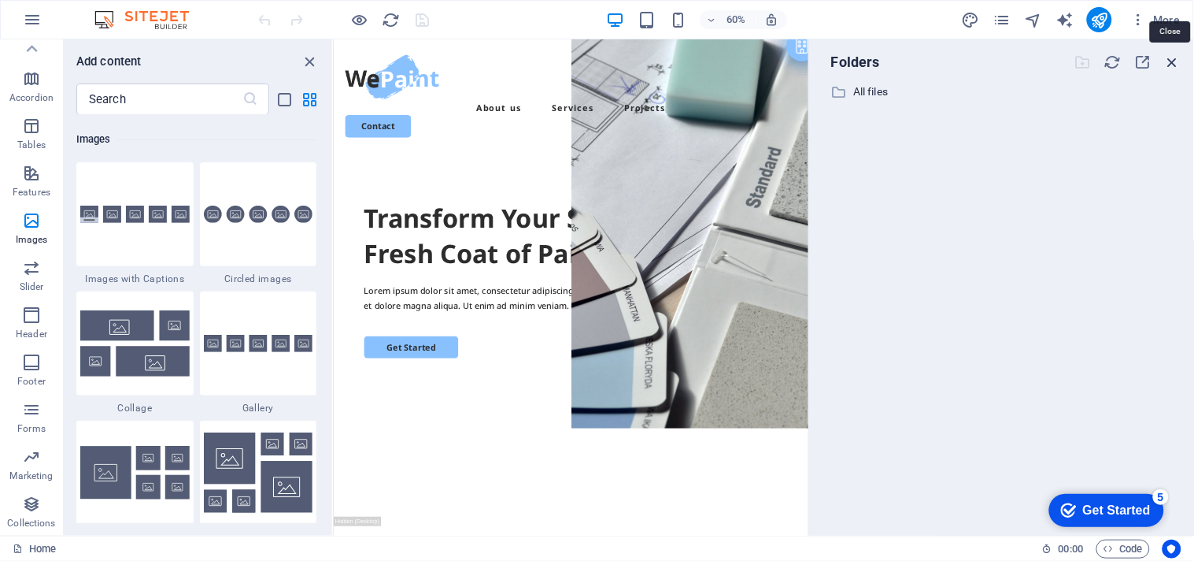
click at [1175, 61] on icon "button" at bounding box center [1173, 62] width 17 height 17
click at [1082, 350] on div "​ All files All files" at bounding box center [1002, 302] width 360 height 441
click at [35, 83] on icon "button" at bounding box center [31, 78] width 19 height 19
click at [502, 350] on div "Transform Your Space with a Fresh Coat of Paint" at bounding box center [728, 365] width 691 height 119
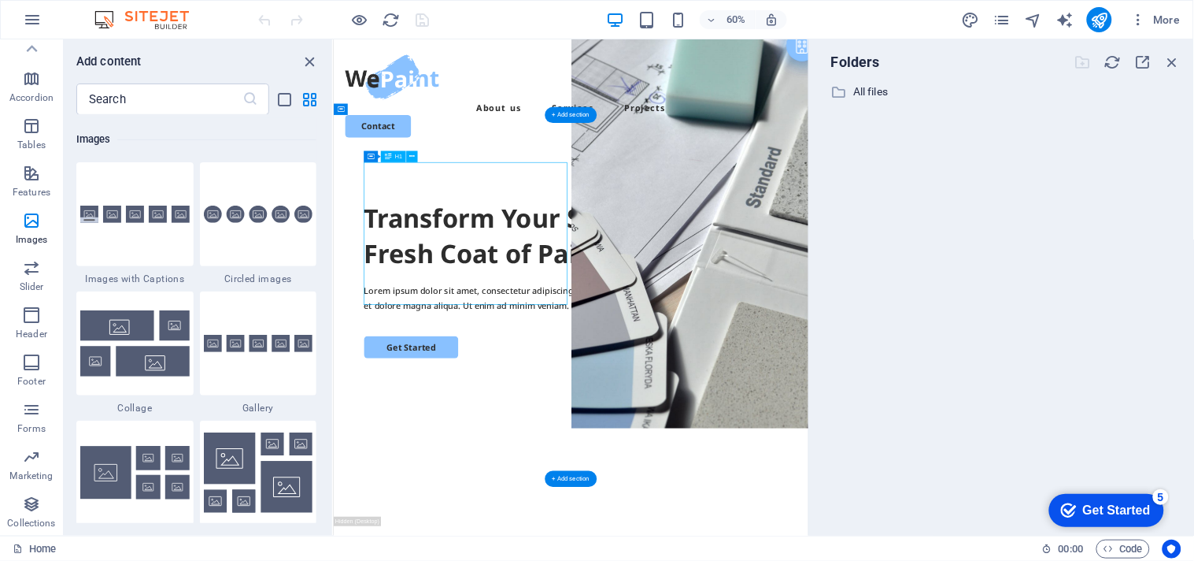
click at [502, 350] on div "Transform Your Space with a Fresh Coat of Paint" at bounding box center [728, 365] width 691 height 119
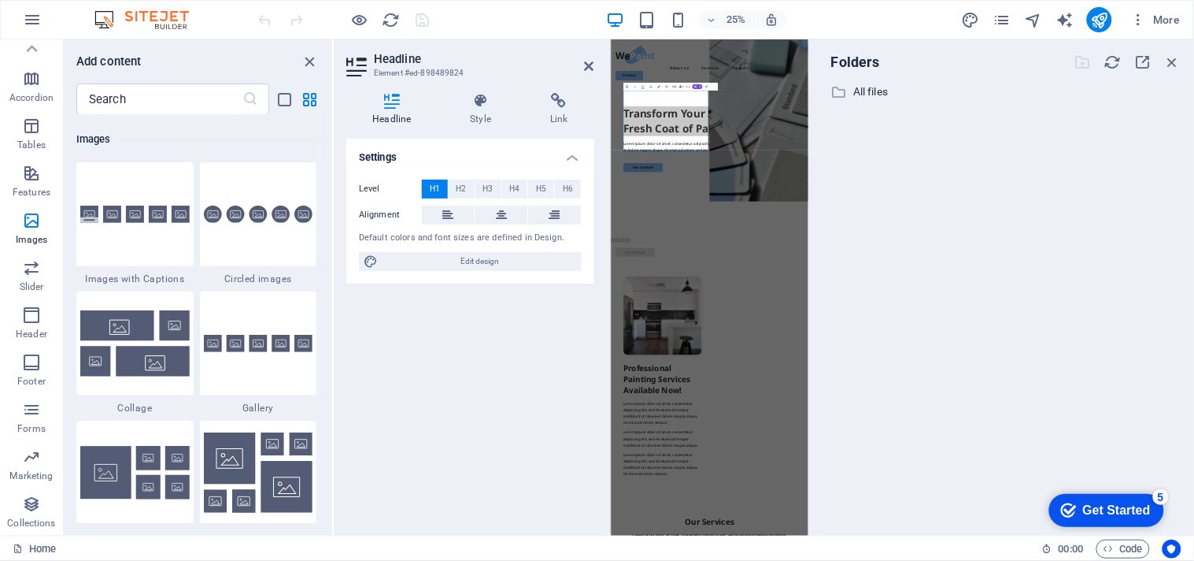
click at [435, 226] on div "Level H1 H2 H3 H4 H5 H6 Alignment Default colors and font sizes are defined in …" at bounding box center [470, 225] width 248 height 117
click at [1175, 65] on icon "button" at bounding box center [1173, 62] width 17 height 17
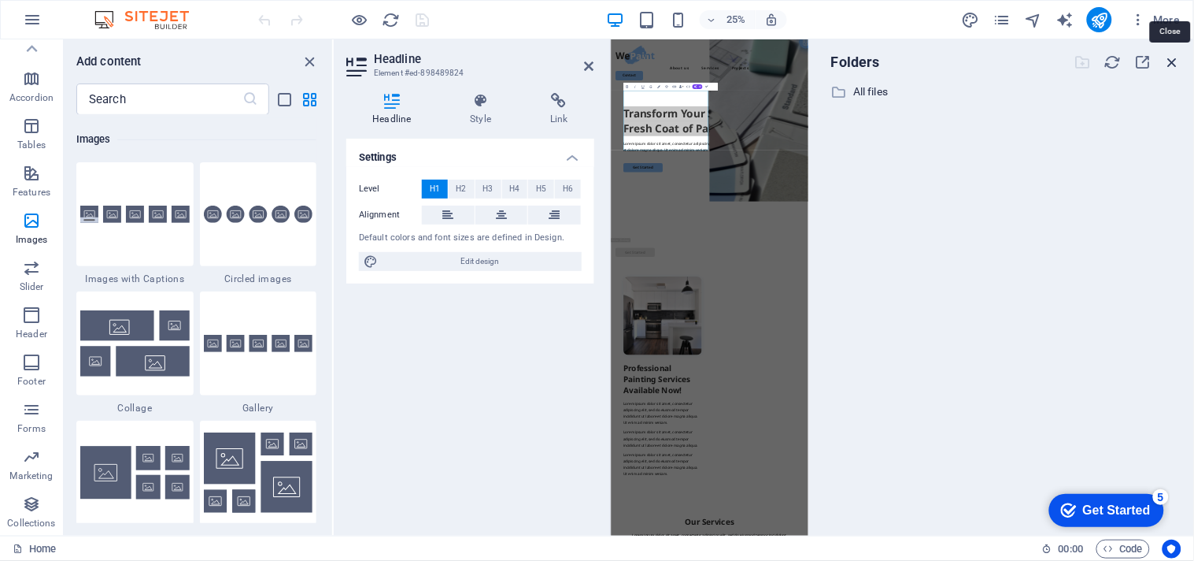
click at [1175, 65] on icon "button" at bounding box center [1173, 62] width 17 height 17
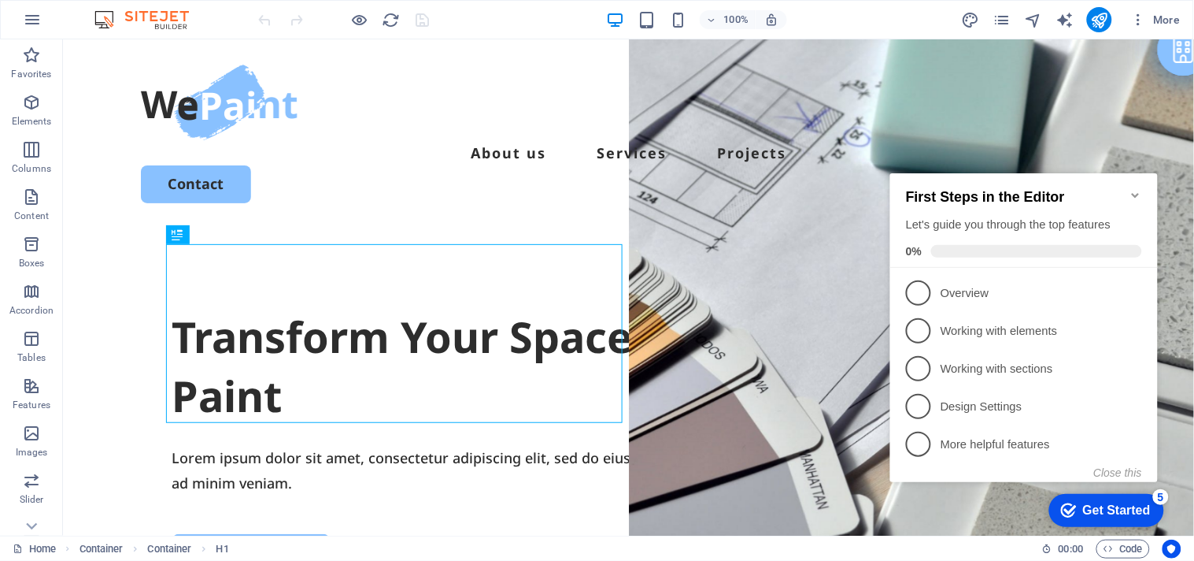
click at [1132, 190] on icon "Minimize checklist" at bounding box center [1135, 194] width 13 height 13
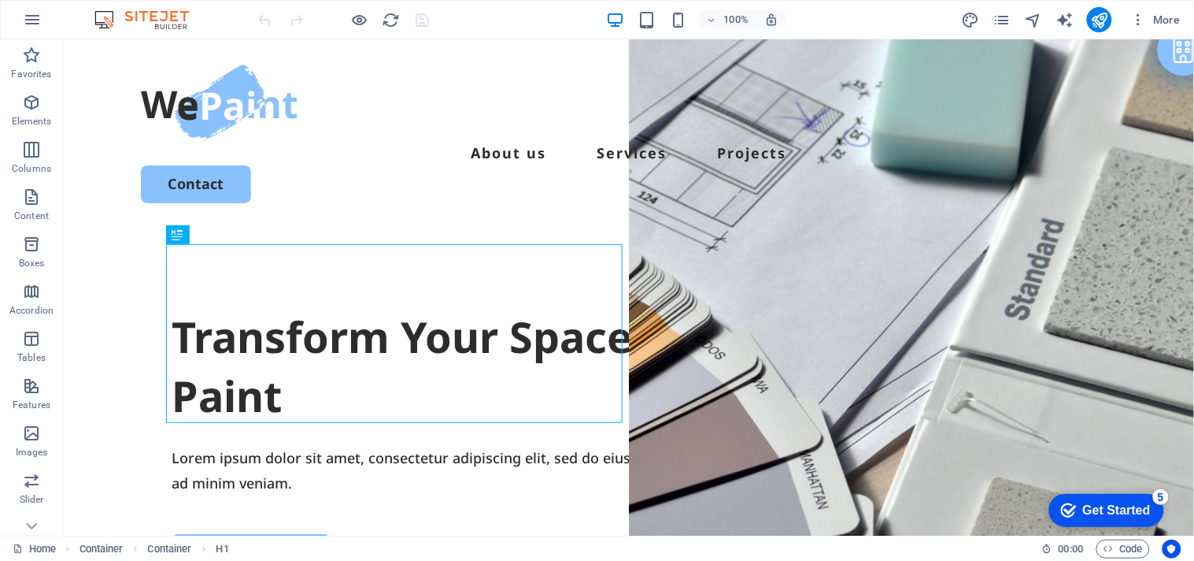
click at [1156, 491] on div "5" at bounding box center [1161, 496] width 16 height 16
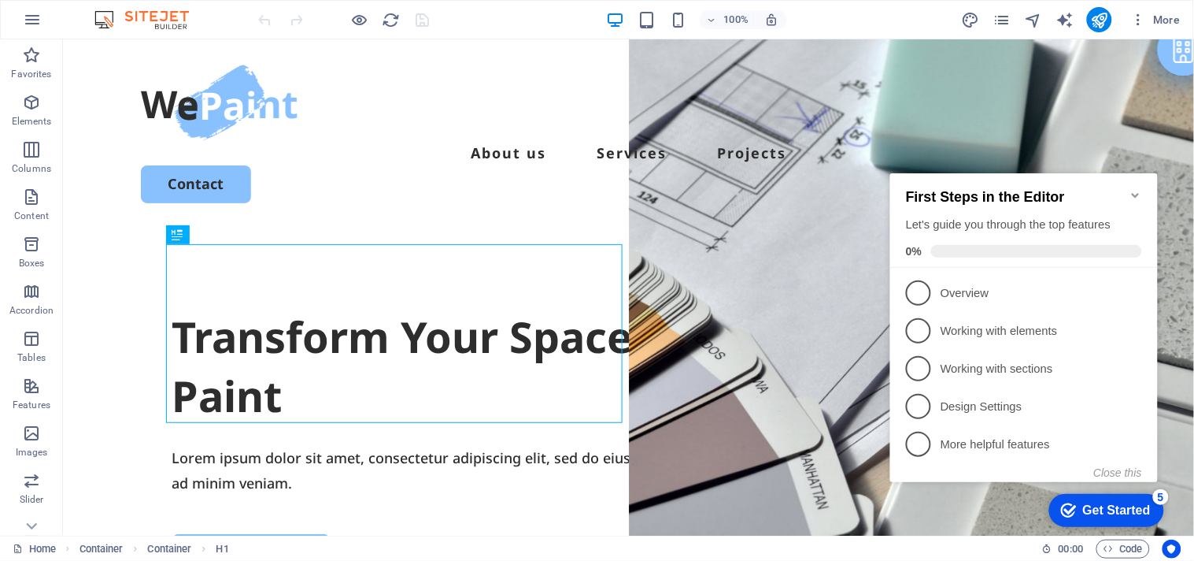
click at [1127, 511] on div "Get Started" at bounding box center [1117, 509] width 68 height 14
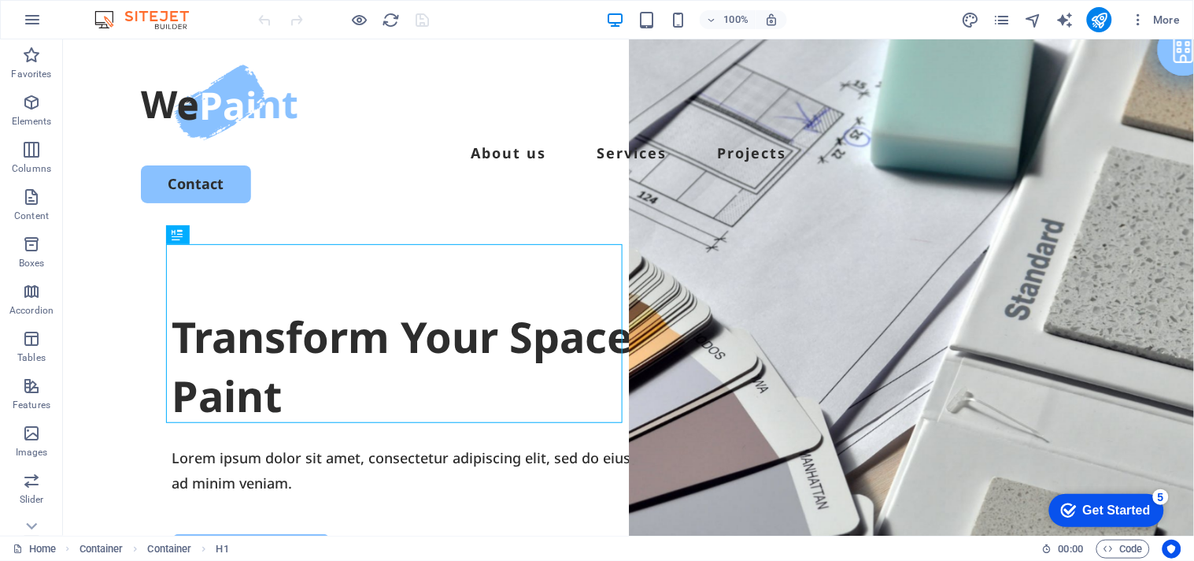
click at [1150, 517] on div "Get Started" at bounding box center [1117, 509] width 68 height 14
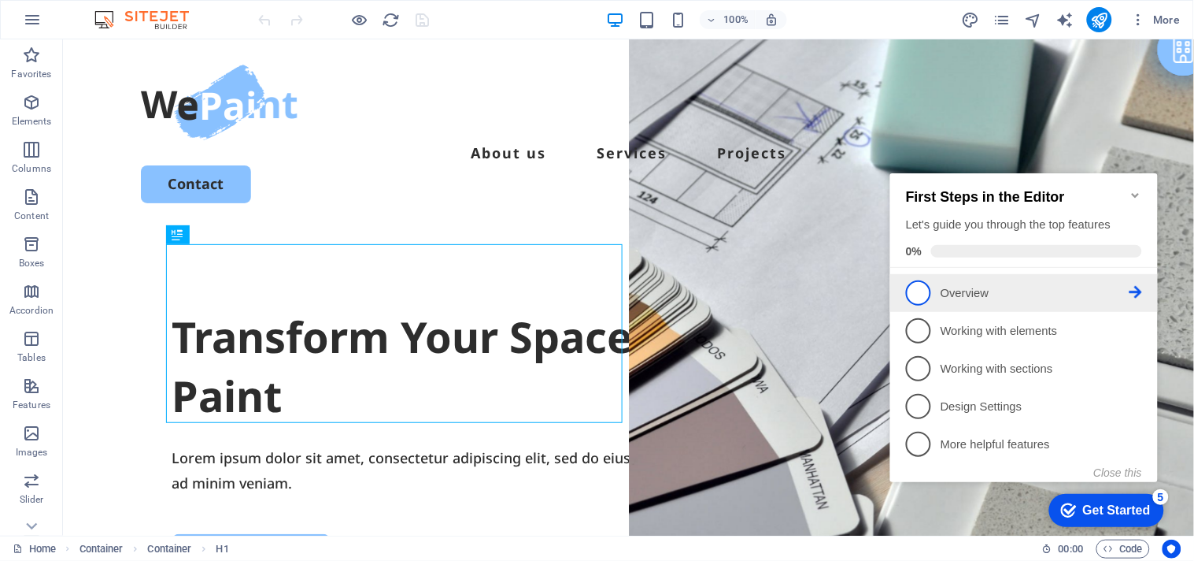
click at [1127, 280] on link "1 Overview - incomplete" at bounding box center [1023, 292] width 236 height 25
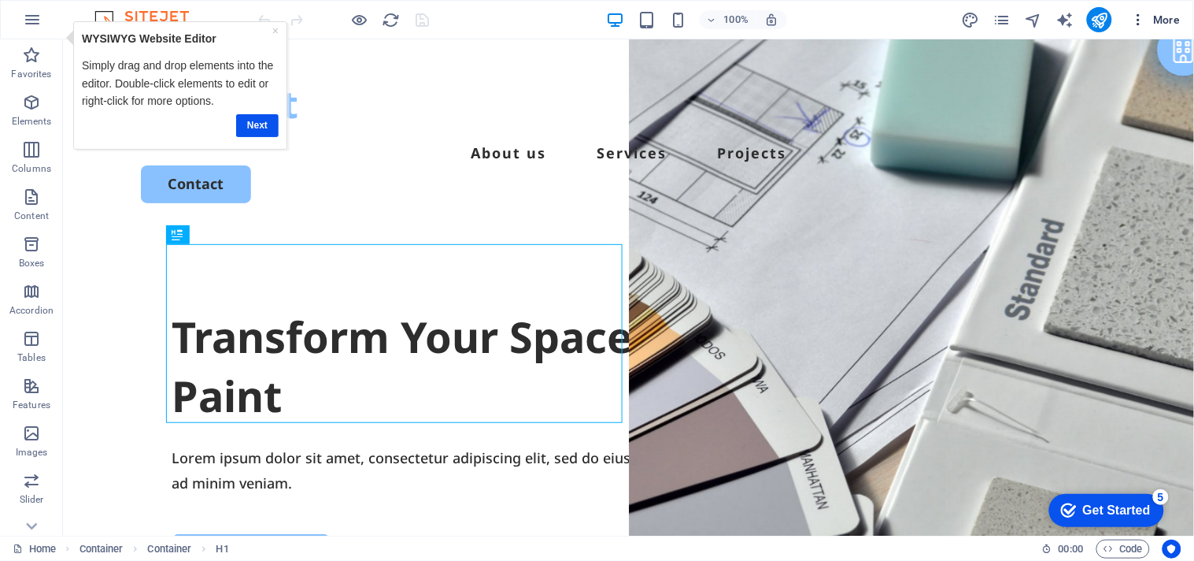
click at [1150, 24] on span "More" at bounding box center [1156, 20] width 50 height 16
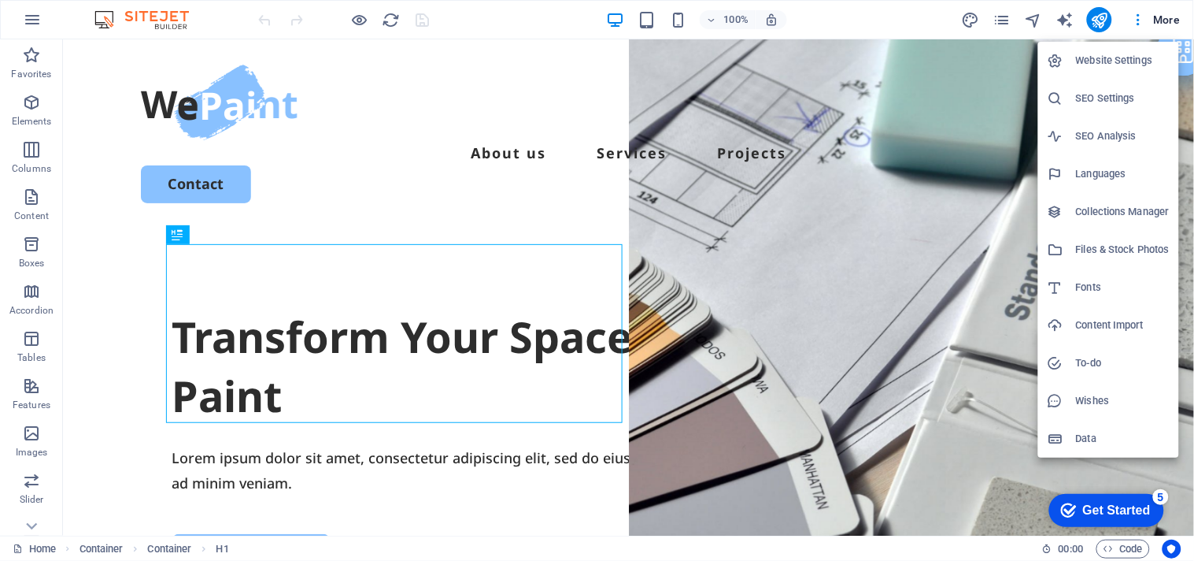
click at [1136, 61] on h6 "Website Settings" at bounding box center [1123, 60] width 94 height 19
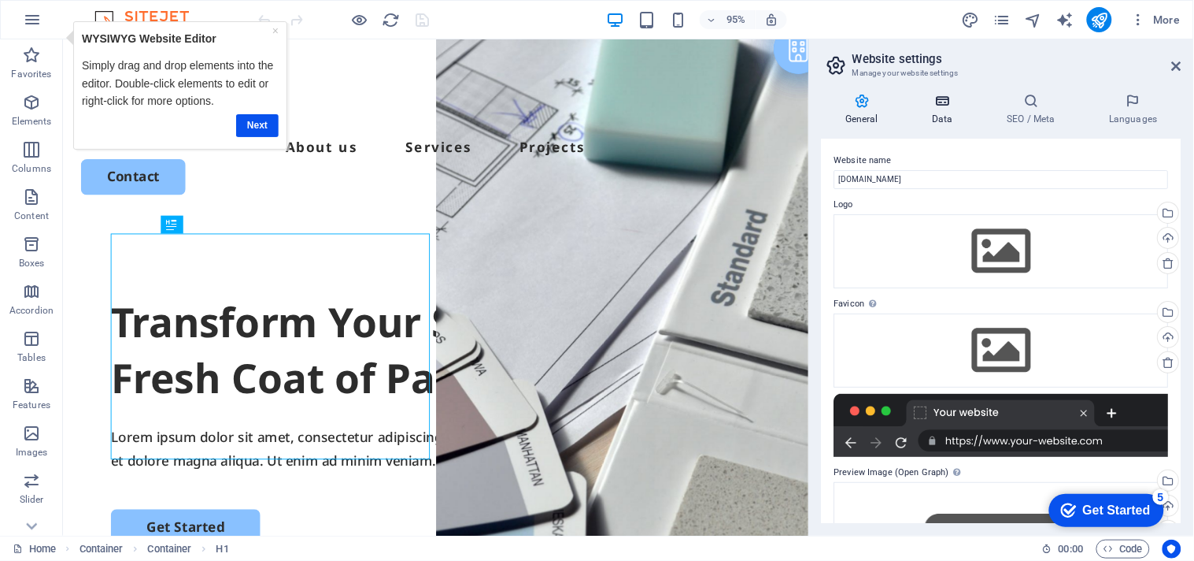
click at [937, 108] on icon at bounding box center [943, 101] width 69 height 16
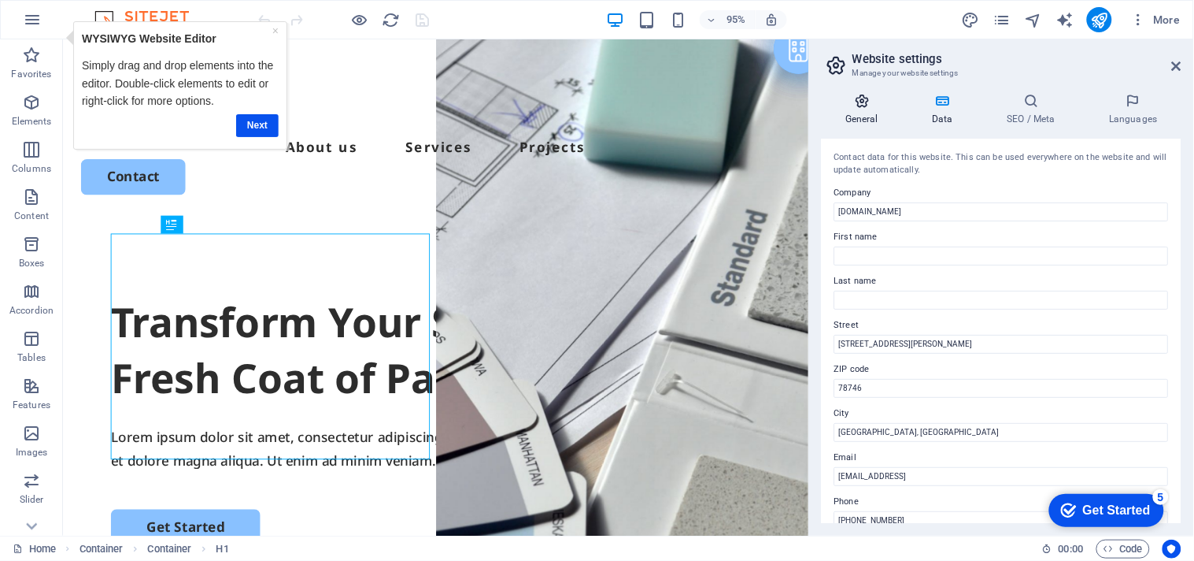
click at [867, 117] on h4 "General" at bounding box center [865, 109] width 87 height 33
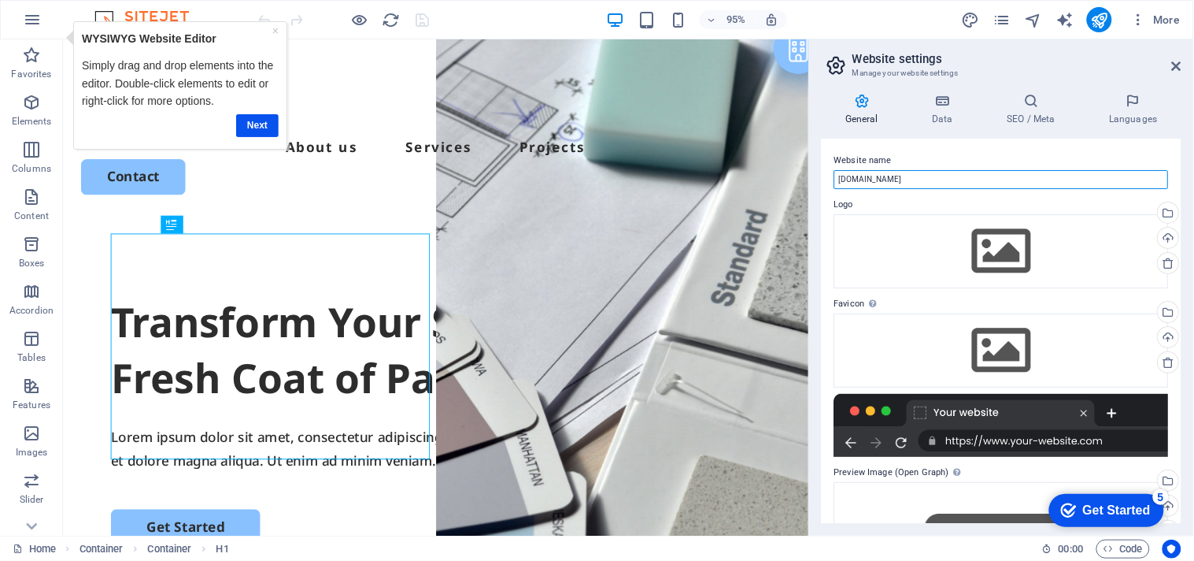
click at [935, 174] on input "[DOMAIN_NAME]" at bounding box center [1002, 179] width 335 height 19
click at [958, 112] on h4 "Data" at bounding box center [946, 109] width 75 height 33
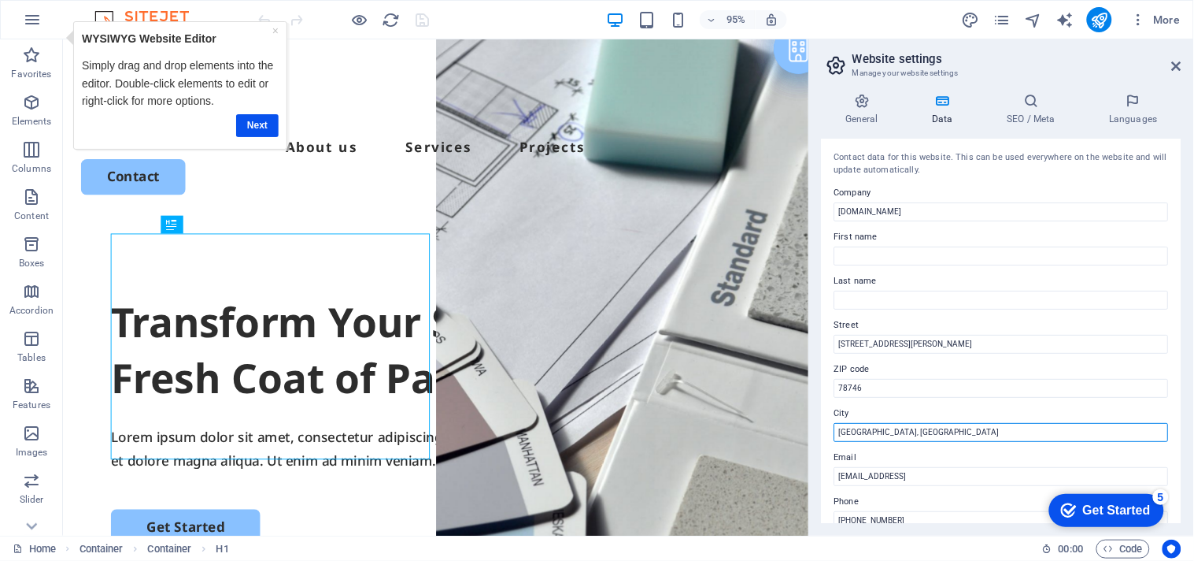
click at [887, 423] on input "[GEOGRAPHIC_DATA], [GEOGRAPHIC_DATA]" at bounding box center [1002, 432] width 335 height 19
type input "[GEOGRAPHIC_DATA], [GEOGRAPHIC_DATA]"
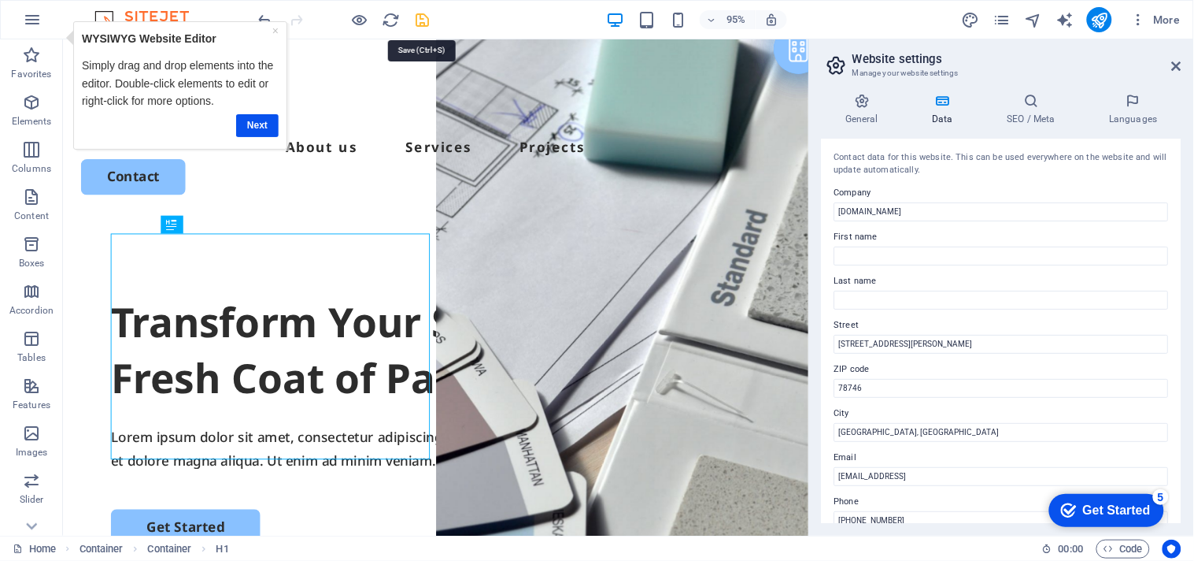
click at [428, 14] on icon "save" at bounding box center [423, 20] width 18 height 18
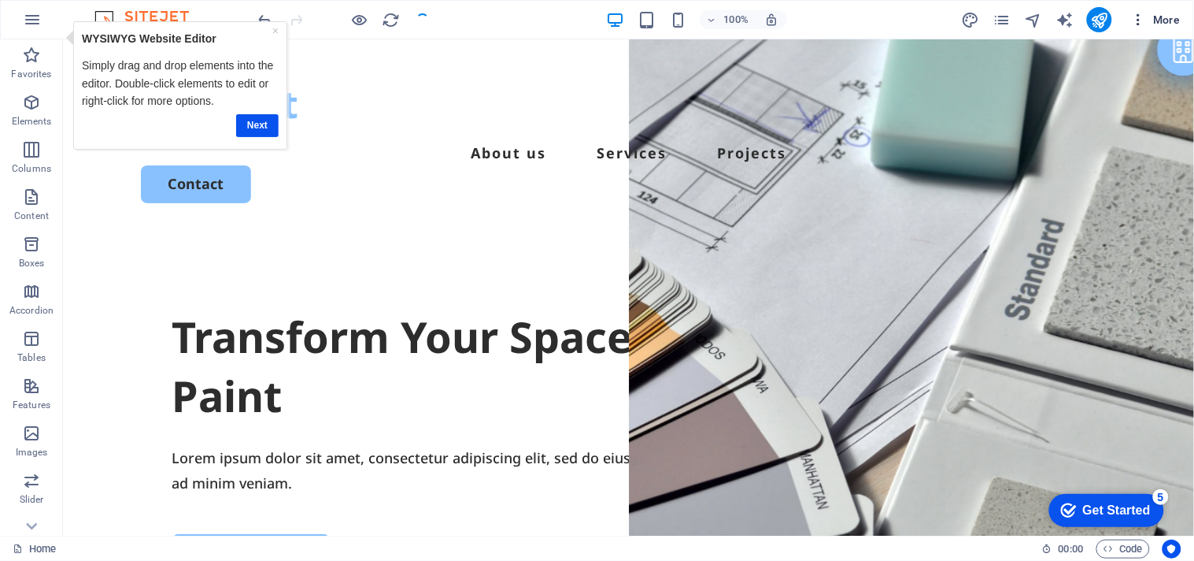
click at [1139, 16] on icon "button" at bounding box center [1139, 20] width 16 height 16
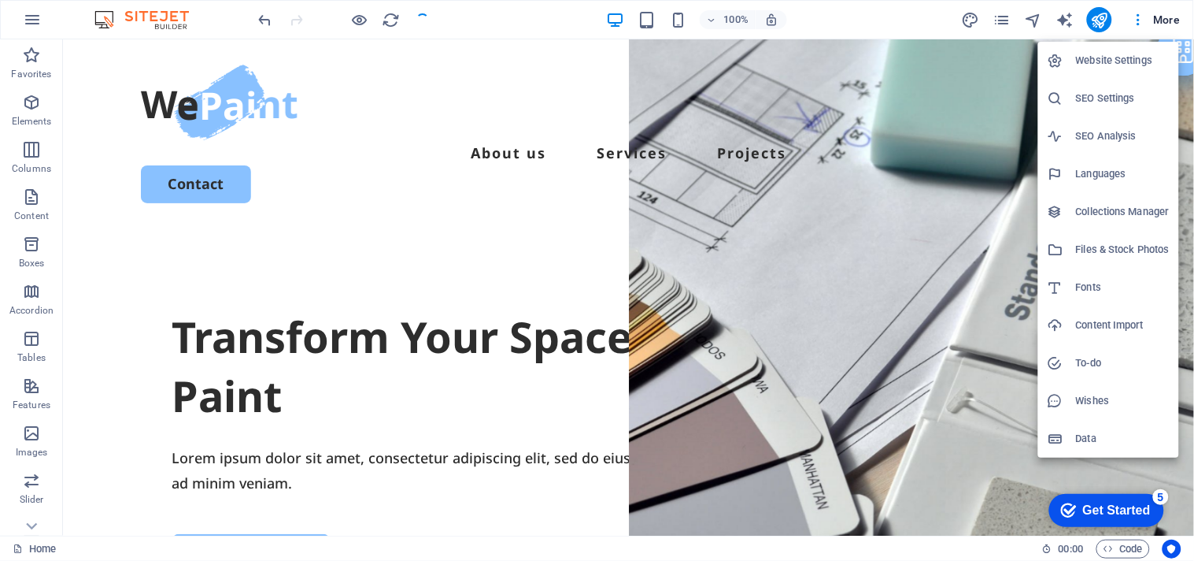
click at [1103, 56] on h6 "Website Settings" at bounding box center [1123, 60] width 94 height 19
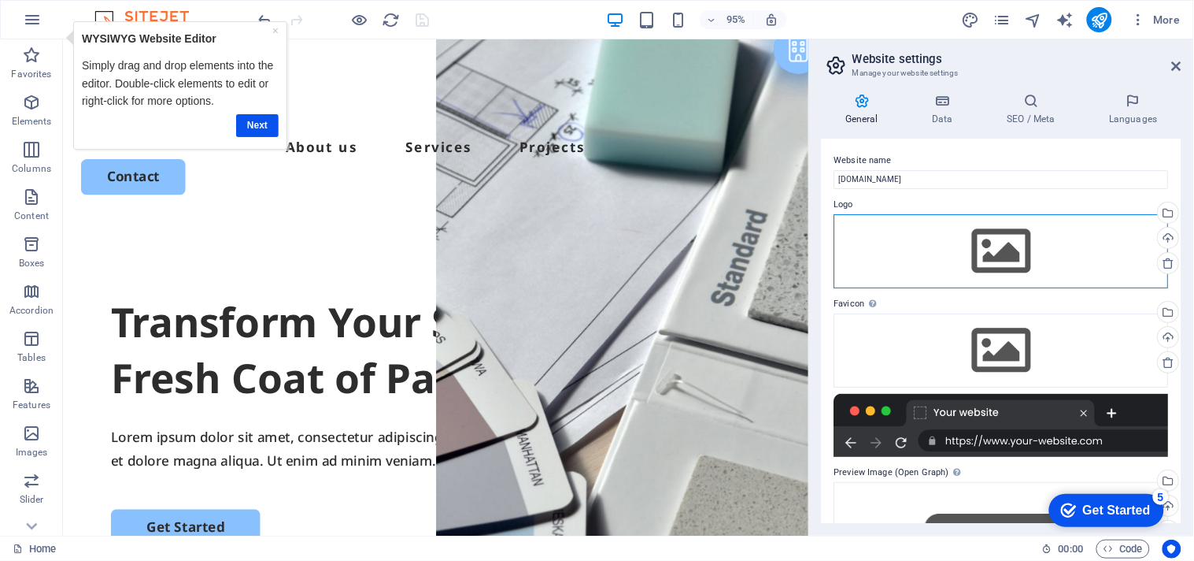
click at [994, 239] on div "Drag files here, click to choose files or select files from Files or our free s…" at bounding box center [1002, 251] width 335 height 74
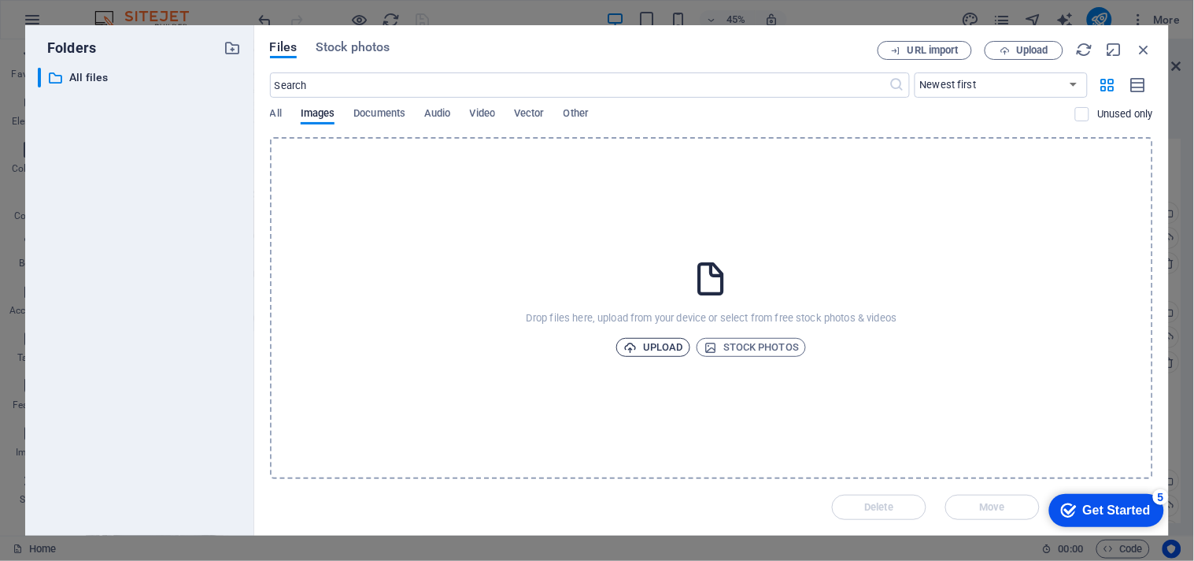
click at [660, 345] on span "Upload" at bounding box center [654, 347] width 60 height 19
click at [1150, 47] on icon "button" at bounding box center [1144, 49] width 17 height 17
